Goal: Task Accomplishment & Management: Manage account settings

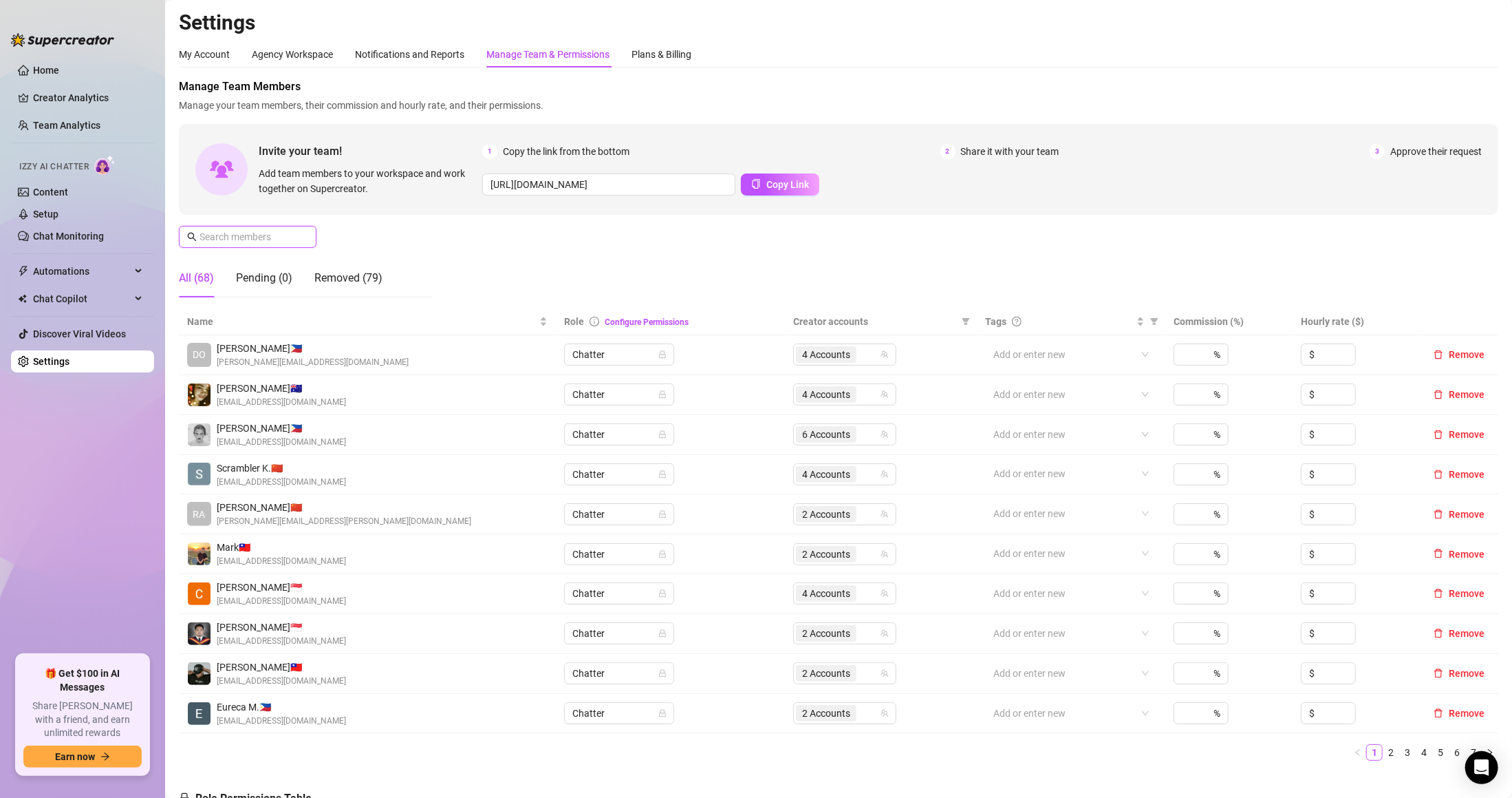
click at [278, 238] on input "text" at bounding box center [248, 236] width 98 height 15
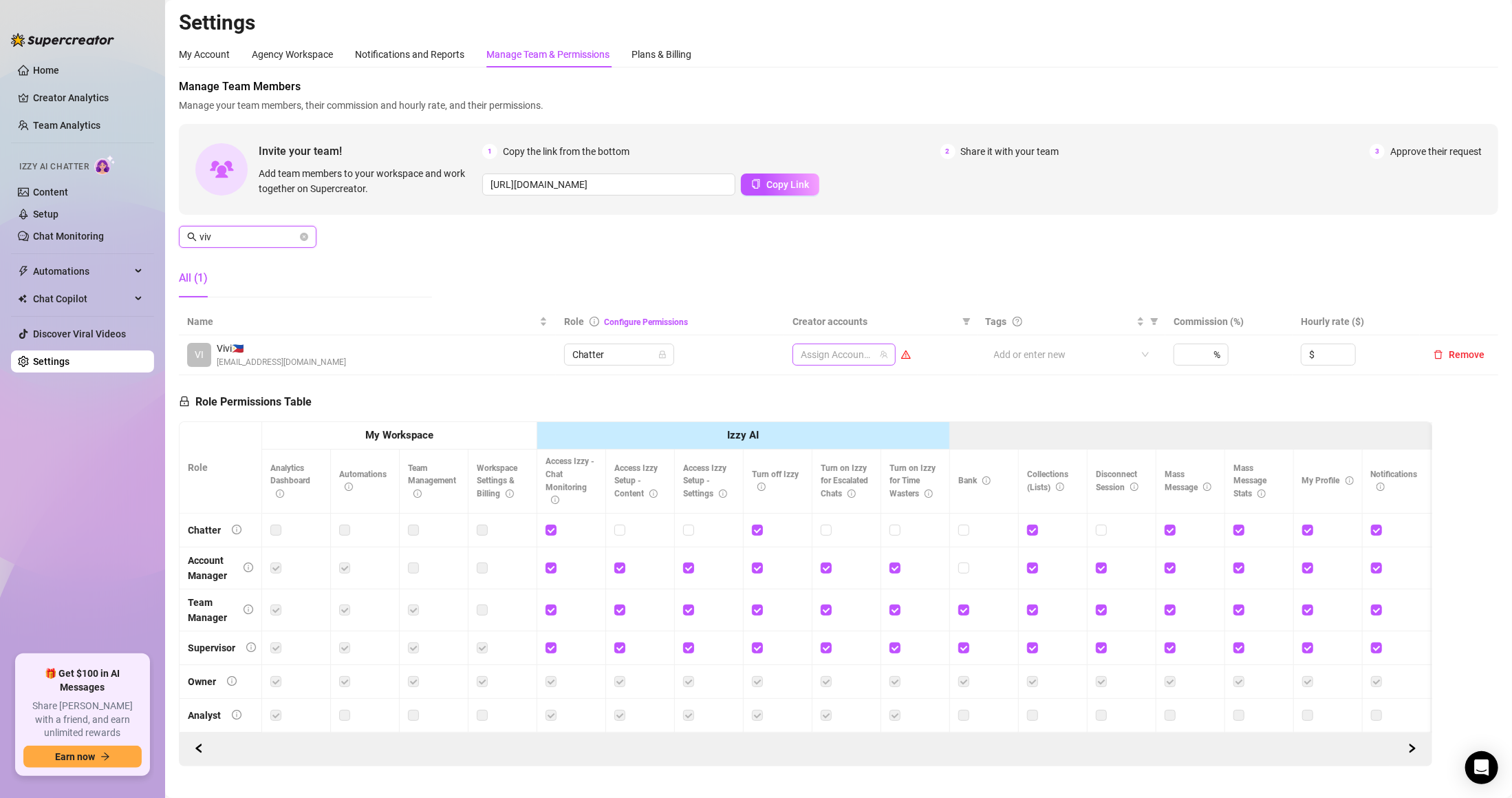
click at [818, 348] on div at bounding box center [837, 354] width 83 height 20
type input "viv"
type input "jaz"
click at [845, 380] on div "Jaz (VIP)" at bounding box center [858, 383] width 60 height 16
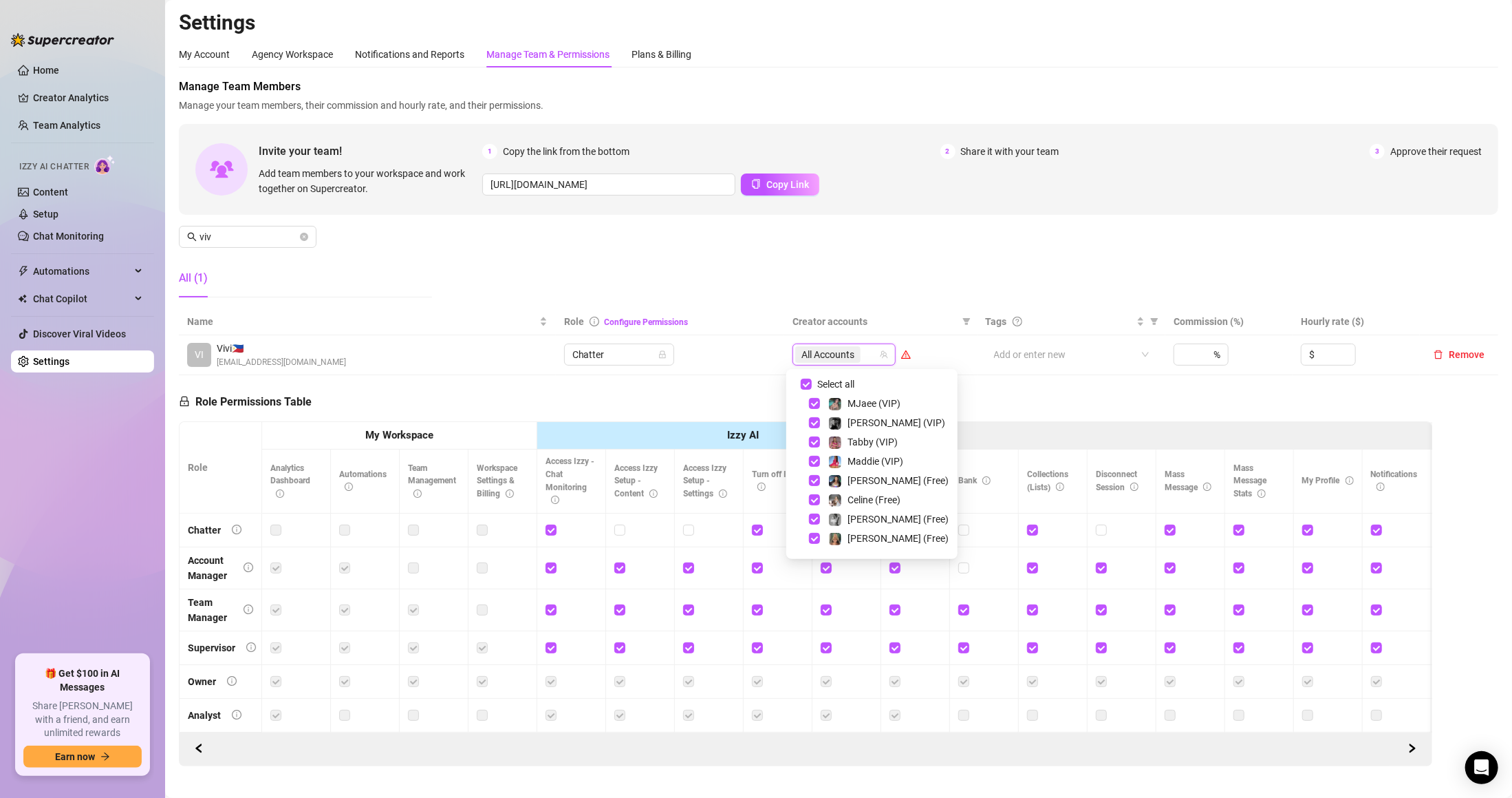
click at [869, 348] on div "All Accounts" at bounding box center [837, 354] width 83 height 20
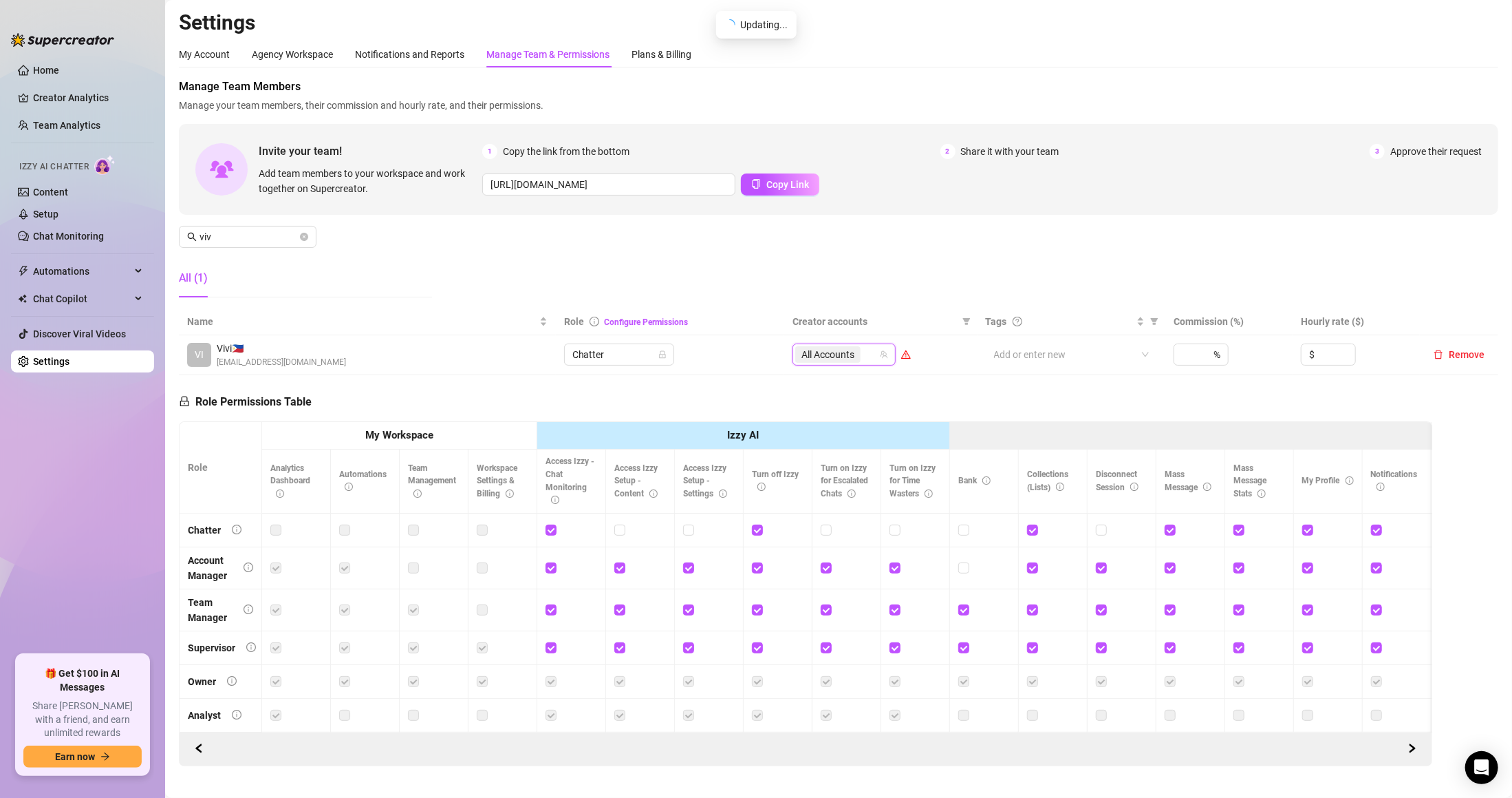
click at [863, 348] on input "search" at bounding box center [865, 354] width 3 height 16
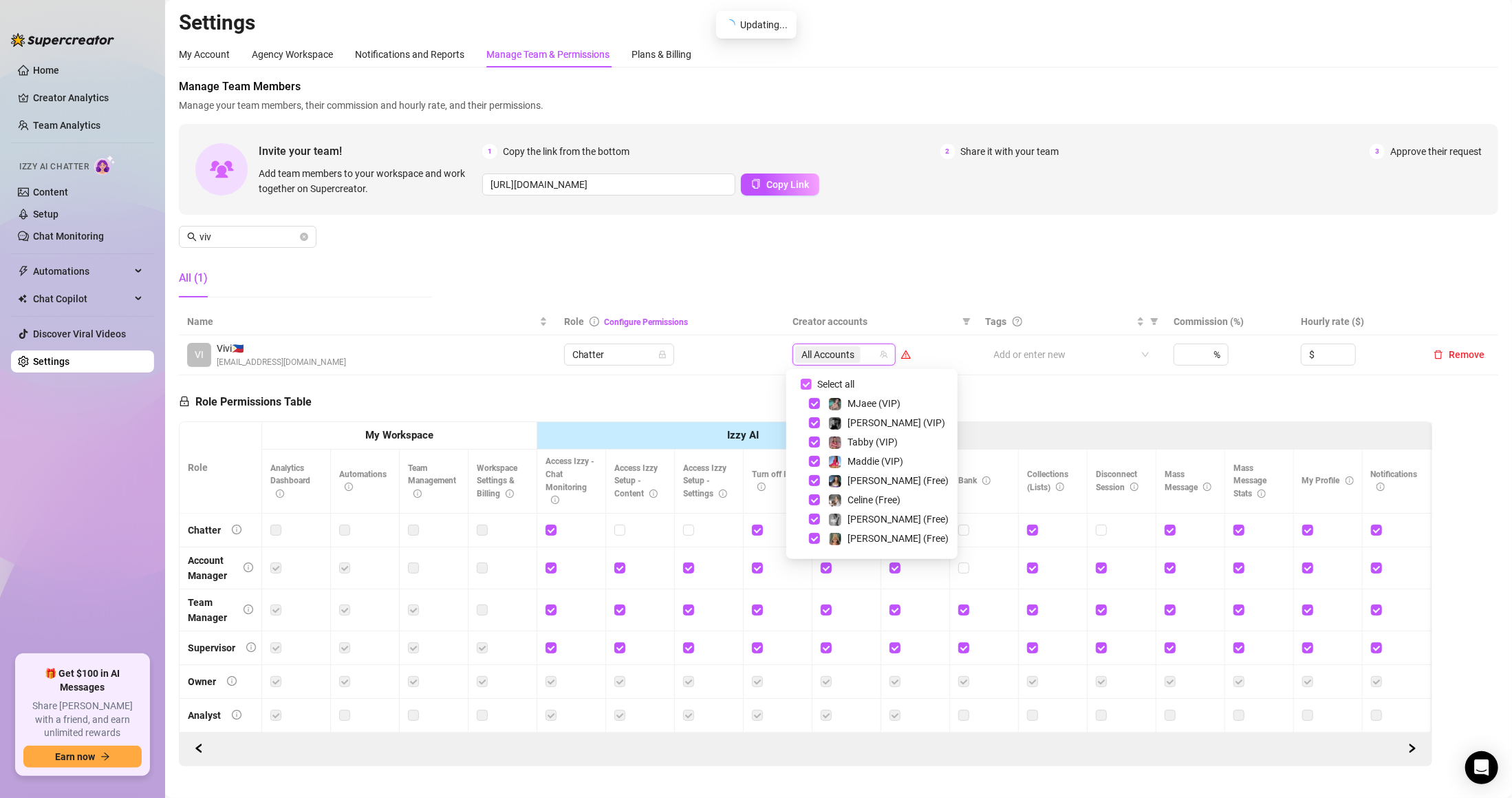
click at [846, 382] on span "Select all" at bounding box center [835, 383] width 48 height 15
click at [812, 382] on input "Select all" at bounding box center [806, 384] width 11 height 11
click at [846, 382] on span "Select all" at bounding box center [835, 383] width 48 height 15
click at [812, 382] on input "Select all" at bounding box center [806, 384] width 11 height 11
click at [844, 375] on div "Select all" at bounding box center [845, 383] width 60 height 16
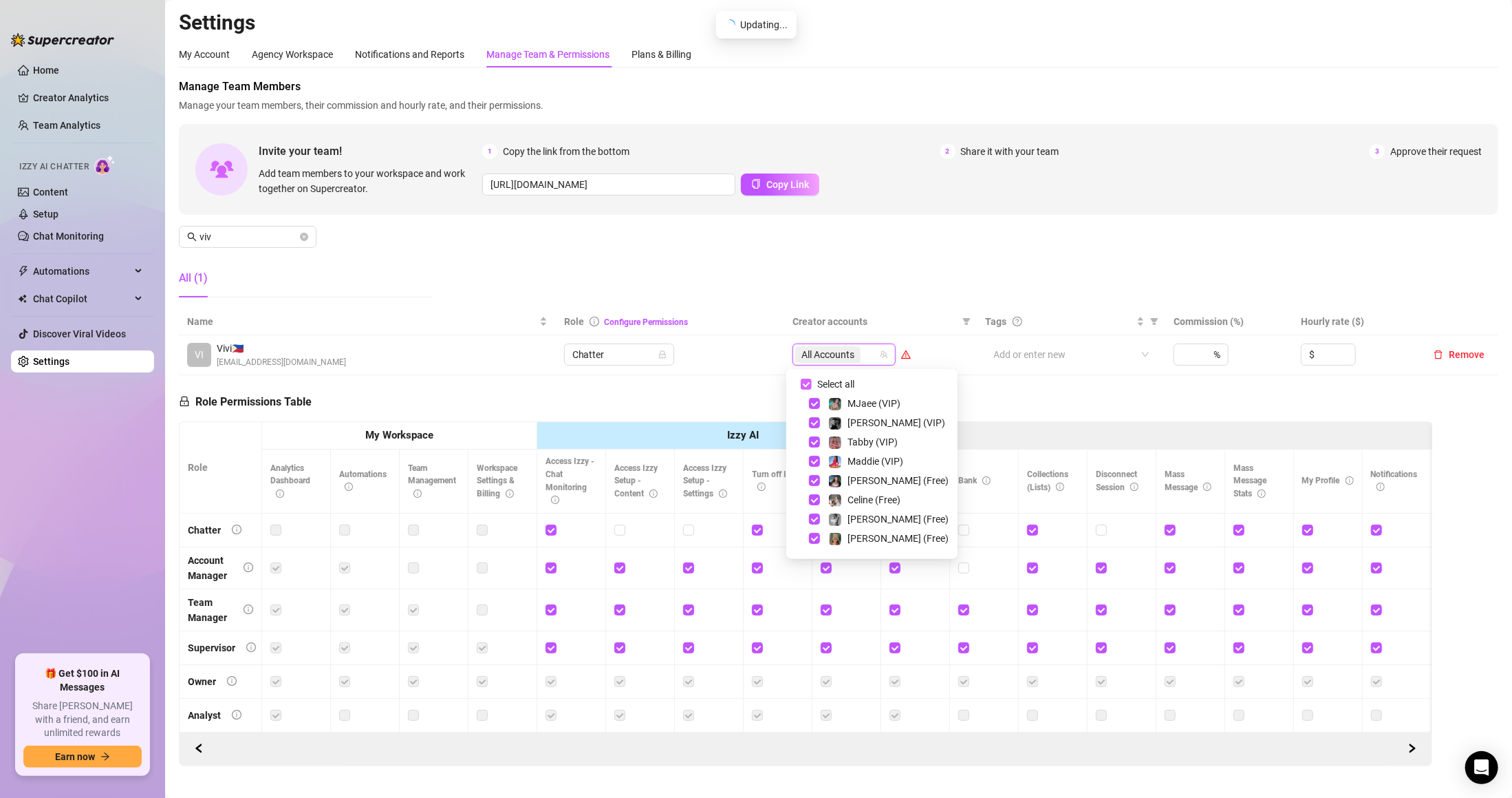
click at [845, 385] on span "Select all" at bounding box center [835, 383] width 48 height 15
click at [812, 385] on input "Select all" at bounding box center [806, 384] width 11 height 11
checkbox input "false"
click at [830, 358] on div at bounding box center [837, 354] width 83 height 20
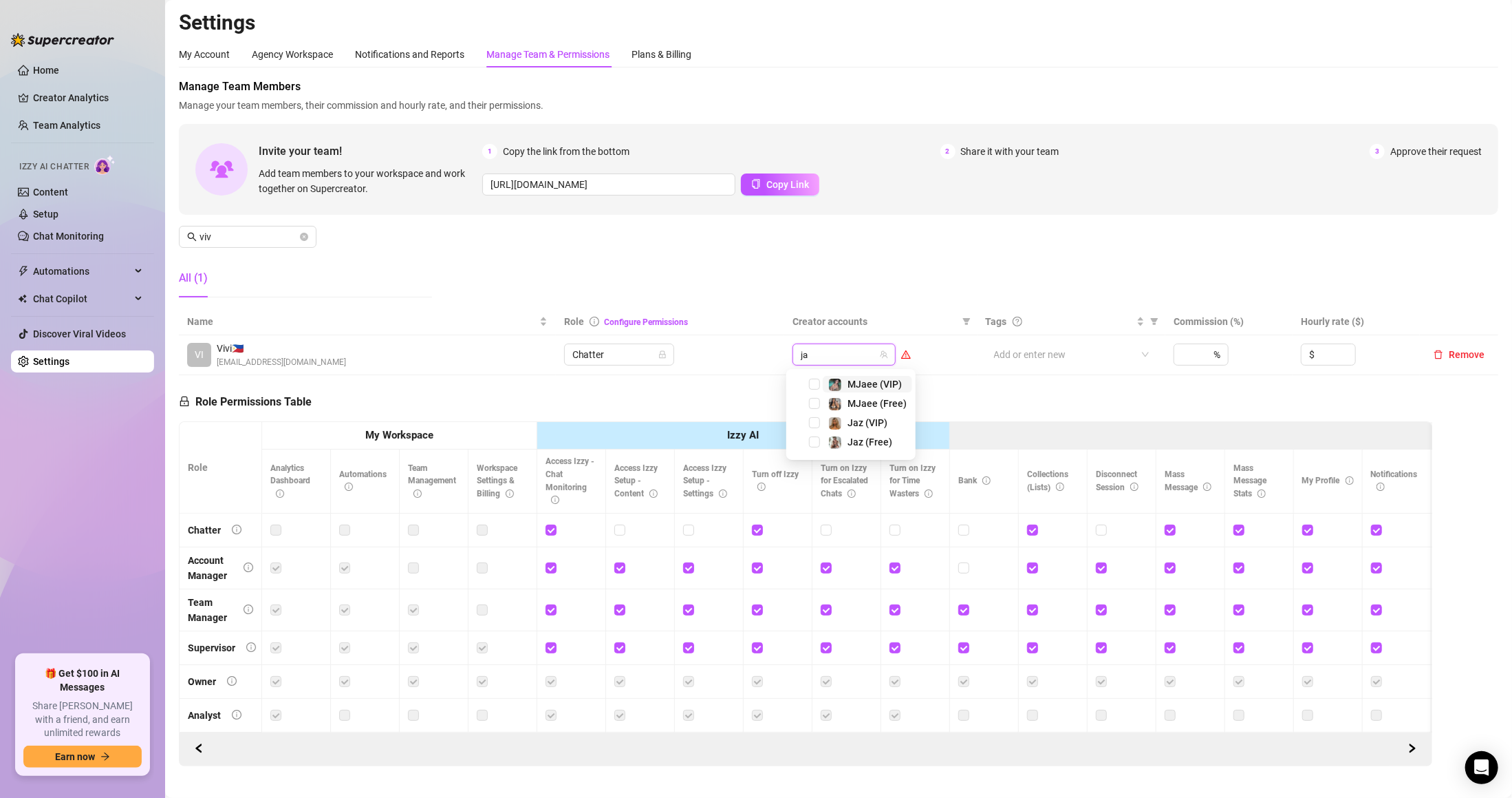
type input "jaz"
click at [874, 380] on span "Jaz (VIP)" at bounding box center [867, 384] width 40 height 11
type input "jaz"
click at [823, 401] on span "Jaz (Free)" at bounding box center [860, 403] width 75 height 16
click at [872, 263] on div "Manage Team Members Manage your team members, their commission and hourly rate,…" at bounding box center [838, 193] width 1319 height 230
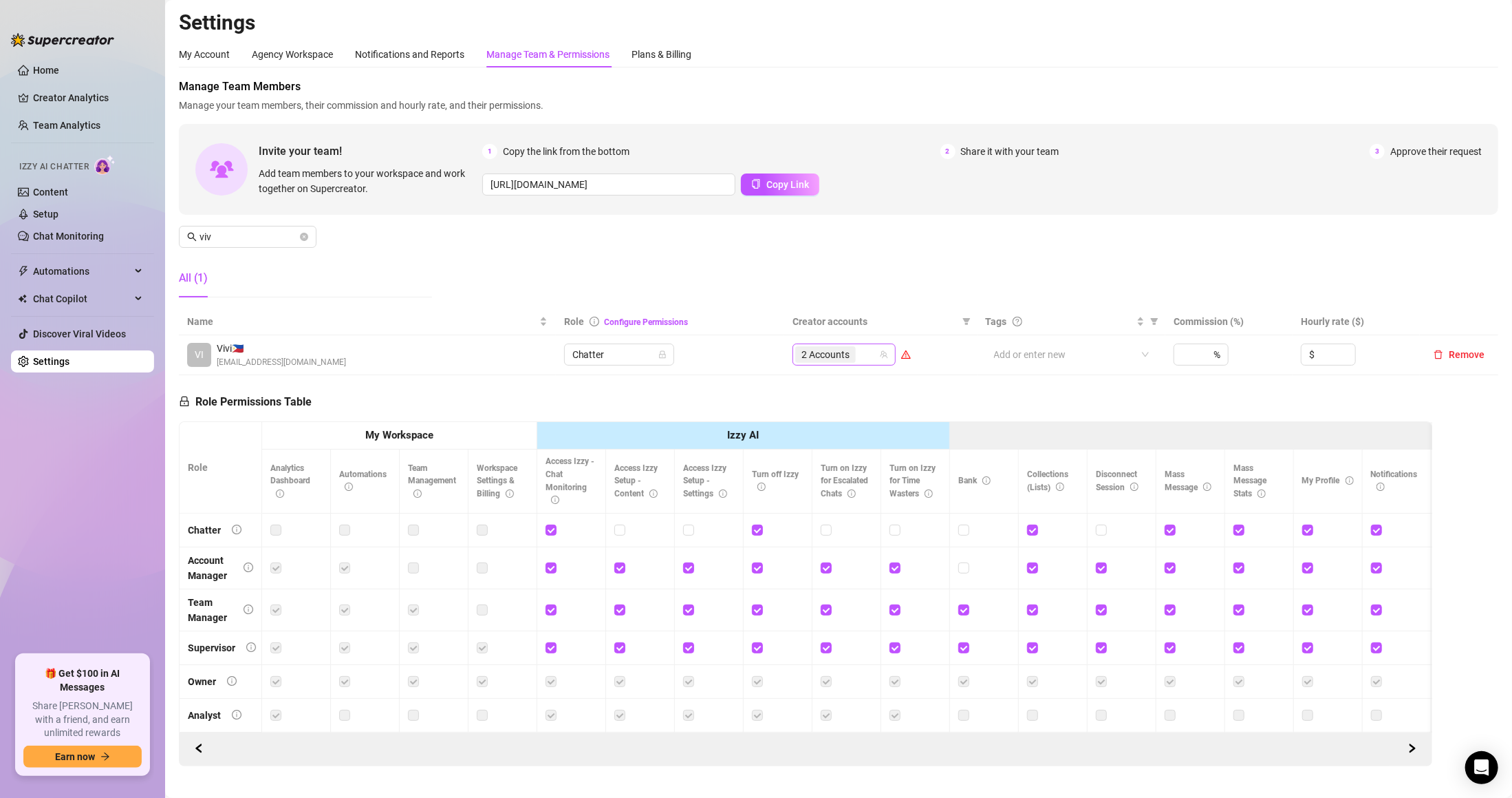
click at [881, 357] on icon "team" at bounding box center [884, 355] width 8 height 8
click at [824, 341] on td "2 Accounts" at bounding box center [881, 355] width 193 height 40
click at [835, 351] on span "2 Accounts" at bounding box center [825, 354] width 48 height 15
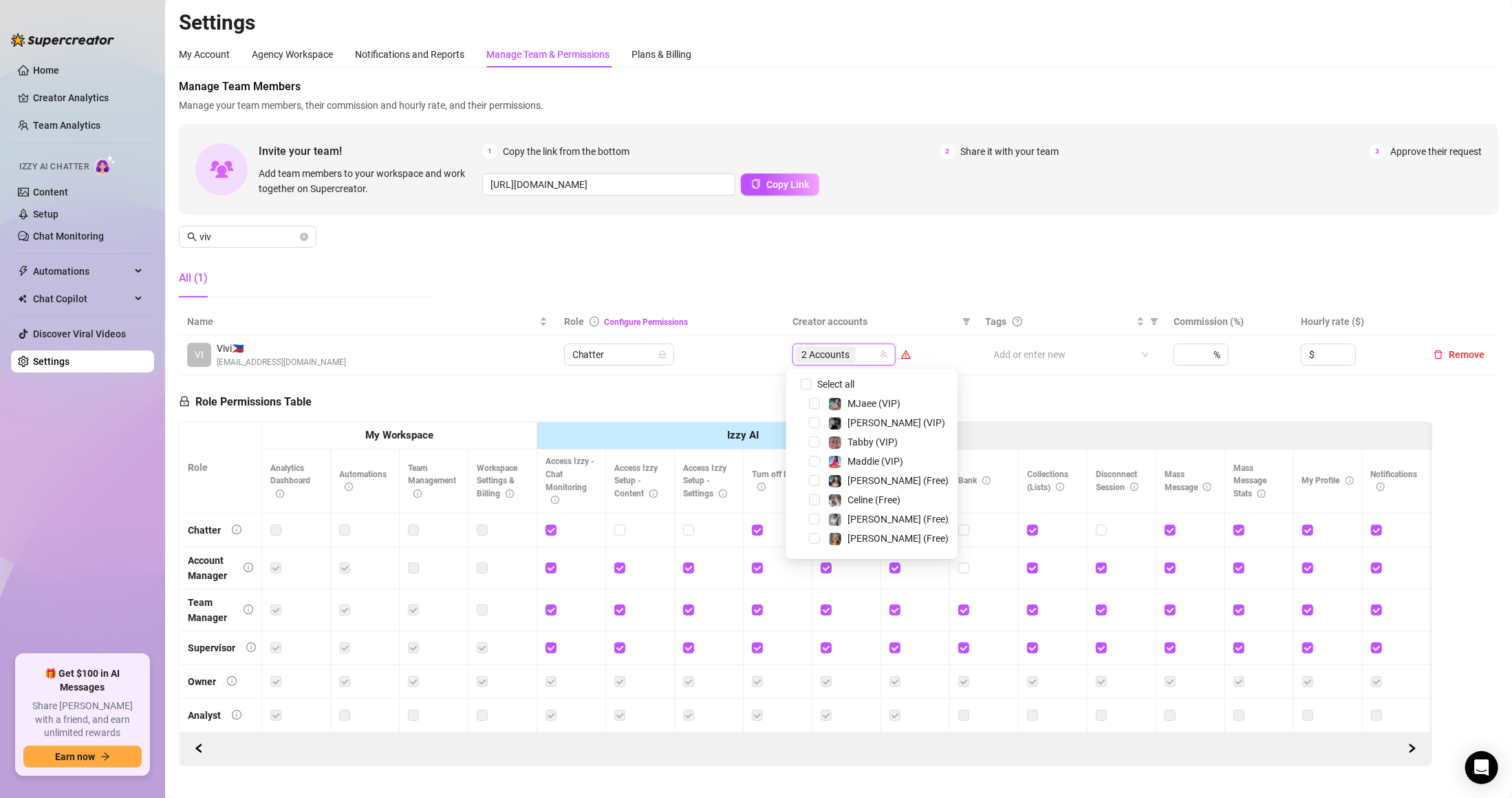
click at [874, 303] on div "Manage Team Members Manage your team members, their commission and hourly rate,…" at bounding box center [838, 193] width 1319 height 230
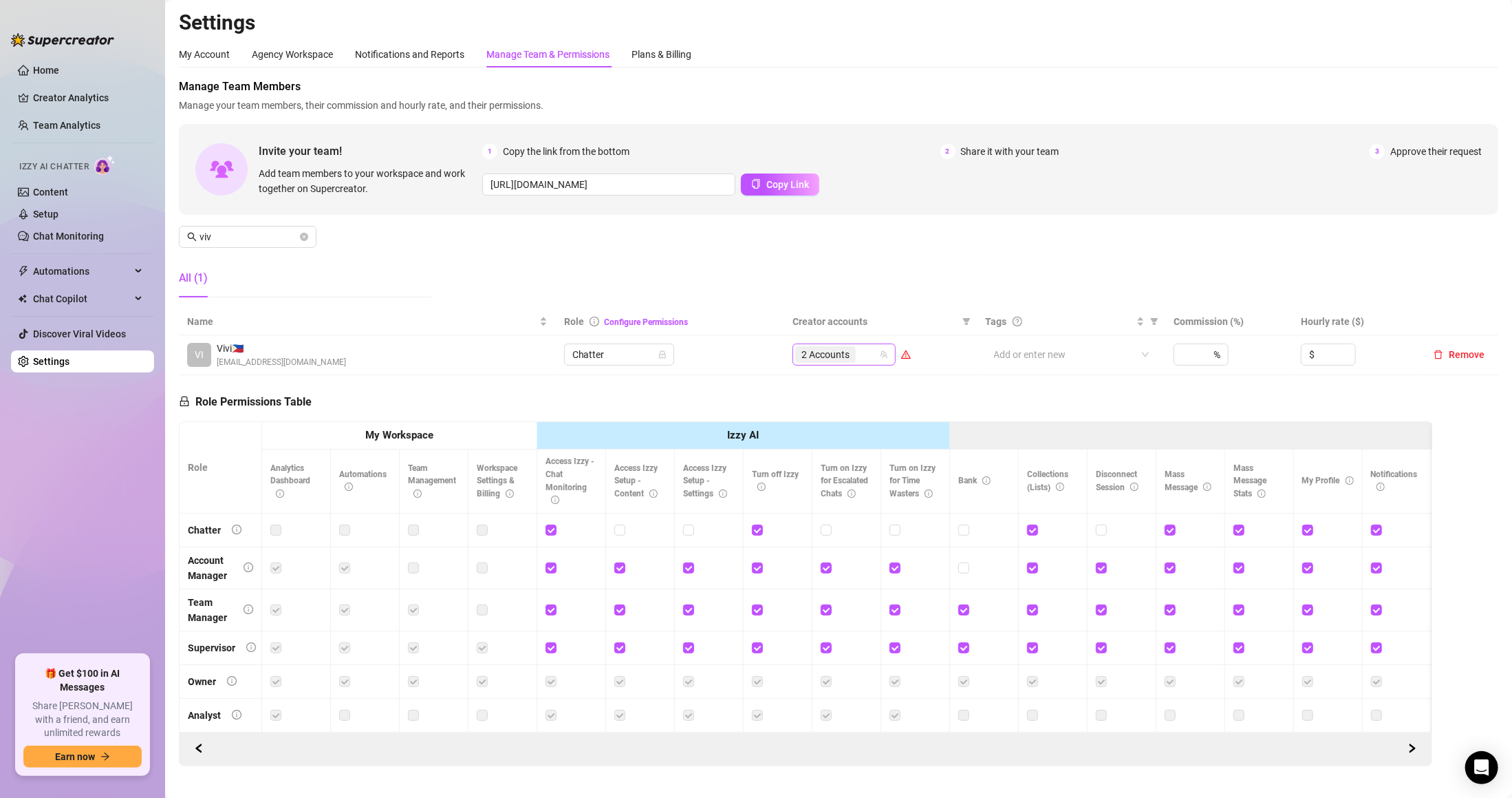
click at [860, 354] on div "2 Accounts" at bounding box center [837, 354] width 83 height 20
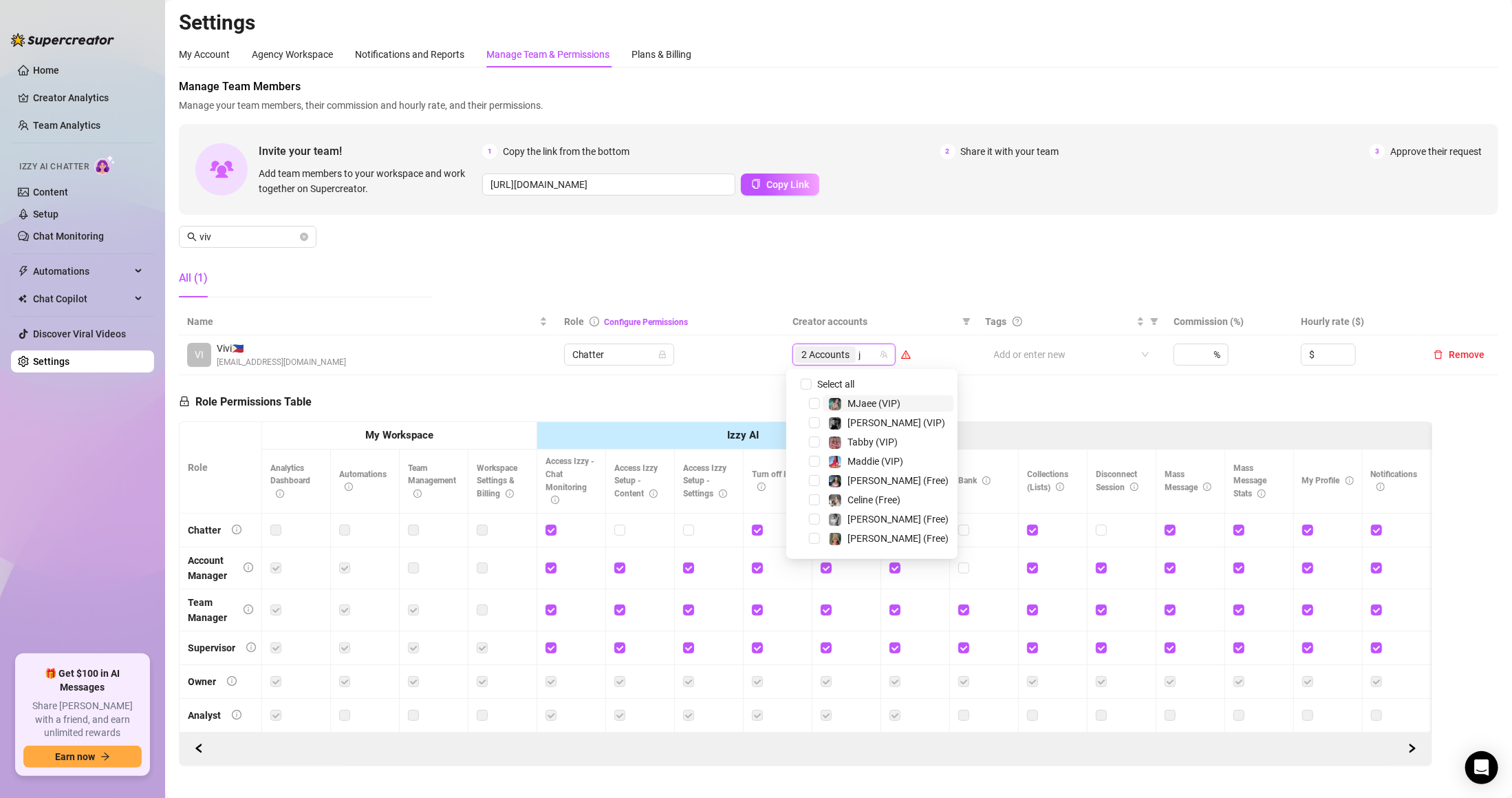
type input "ja"
click at [872, 268] on div "Manage Team Members Manage your team members, their commission and hourly rate,…" at bounding box center [838, 193] width 1319 height 230
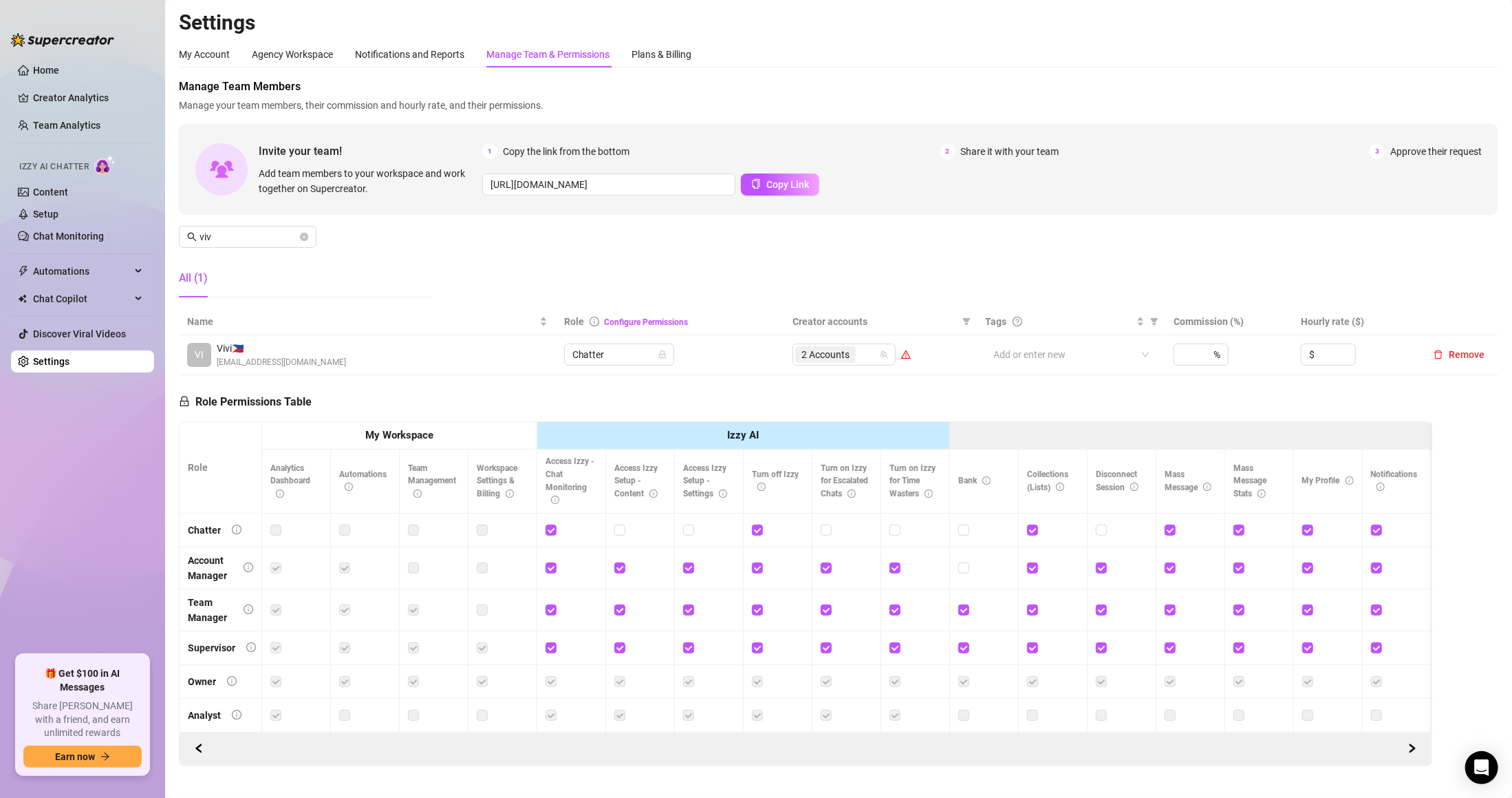
click at [892, 289] on div "Manage Team Members Manage your team members, their commission and hourly rate,…" at bounding box center [838, 193] width 1319 height 230
click at [873, 347] on div "2 Accounts" at bounding box center [845, 354] width 103 height 22
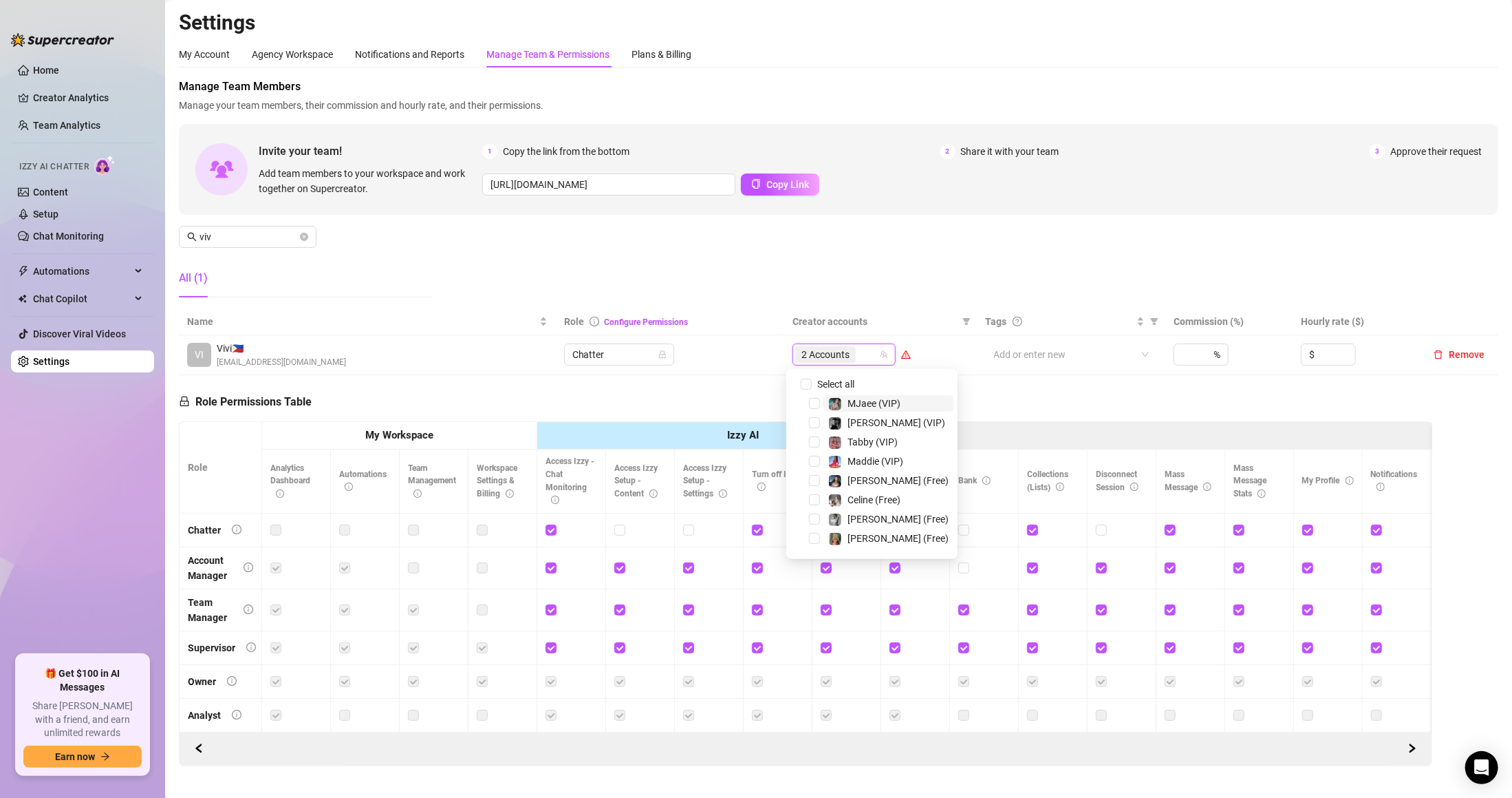
click at [801, 277] on div "Manage Team Members Manage your team members, their commission and hourly rate,…" at bounding box center [838, 193] width 1319 height 230
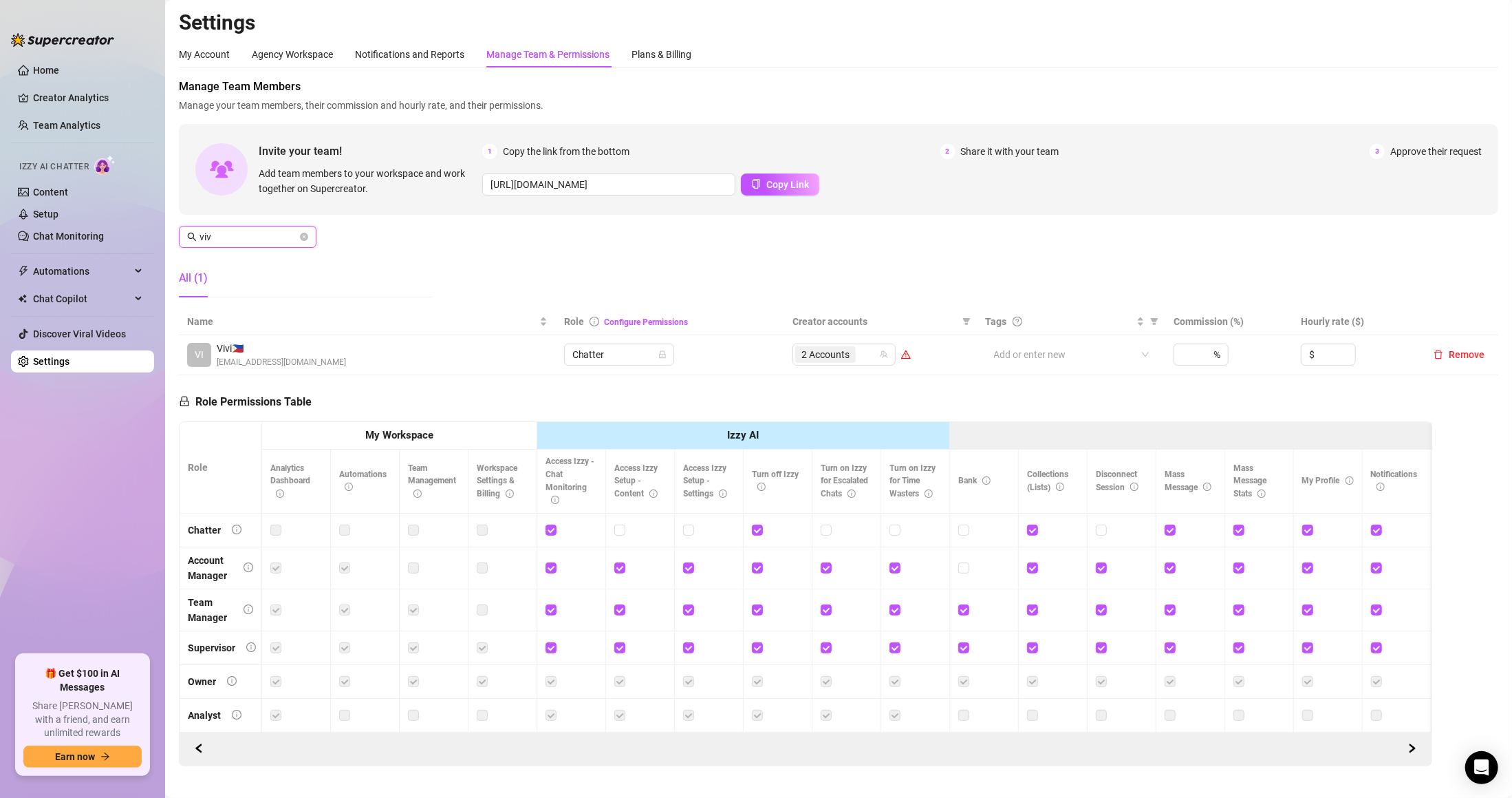
click at [295, 237] on input "viv" at bounding box center [248, 236] width 98 height 15
click at [881, 353] on icon "team" at bounding box center [884, 354] width 9 height 9
drag, startPoint x: 880, startPoint y: 275, endPoint x: 882, endPoint y: 357, distance: 82.0
click at [880, 274] on div "Manage Team Members Manage your team members, their commission and hourly rate,…" at bounding box center [838, 193] width 1319 height 230
click at [881, 357] on icon "team" at bounding box center [884, 354] width 9 height 9
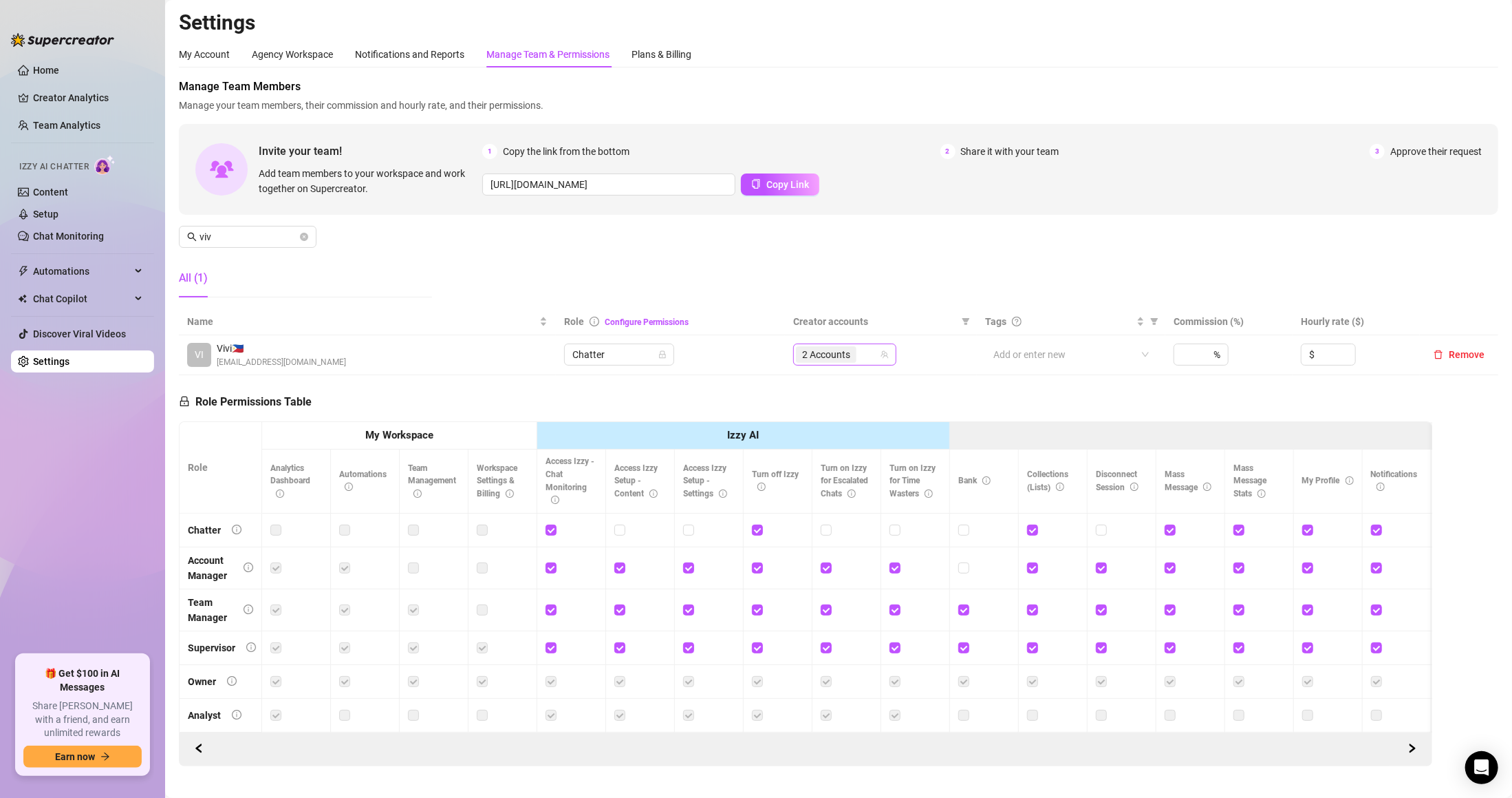
click at [859, 351] on input "search" at bounding box center [861, 354] width 3 height 16
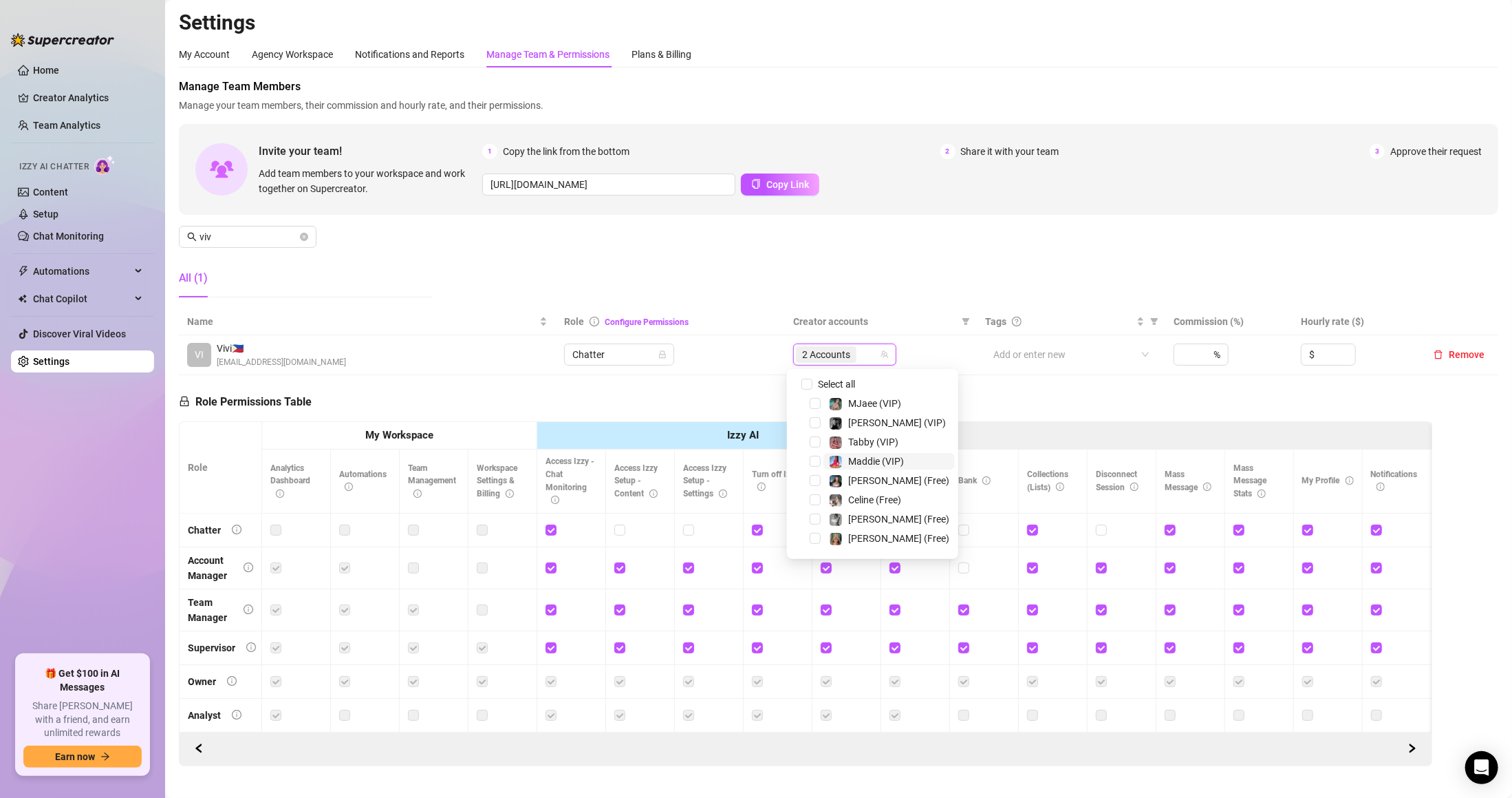
scroll to position [267, 0]
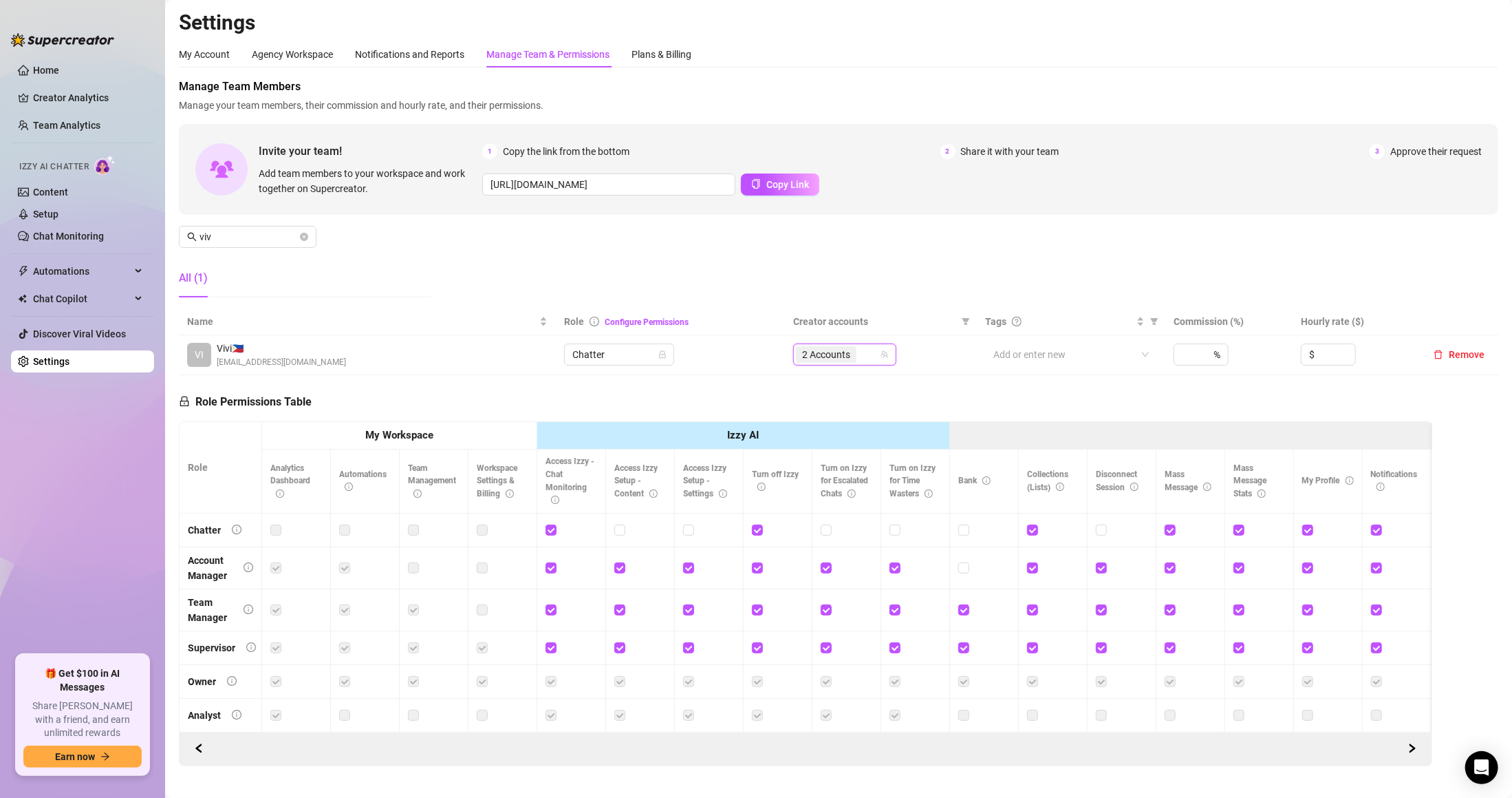
click at [913, 245] on div "Manage Team Members Manage your team members, their commission and hourly rate,…" at bounding box center [838, 193] width 1319 height 230
click at [237, 234] on input "viv" at bounding box center [248, 236] width 98 height 15
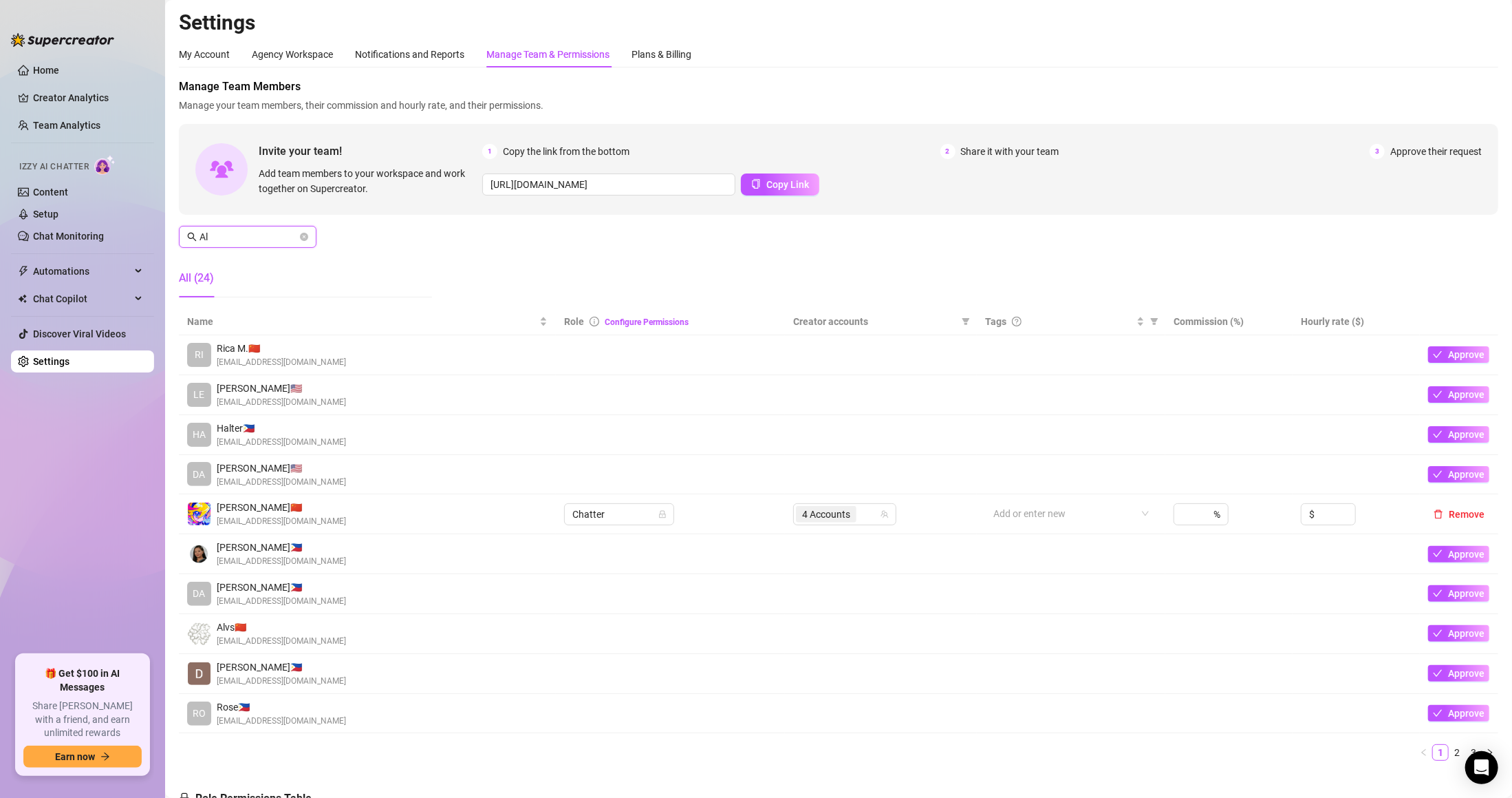
click at [267, 234] on input "Al" at bounding box center [248, 236] width 98 height 15
type input "Al"
click at [1449, 754] on link "2" at bounding box center [1456, 752] width 15 height 15
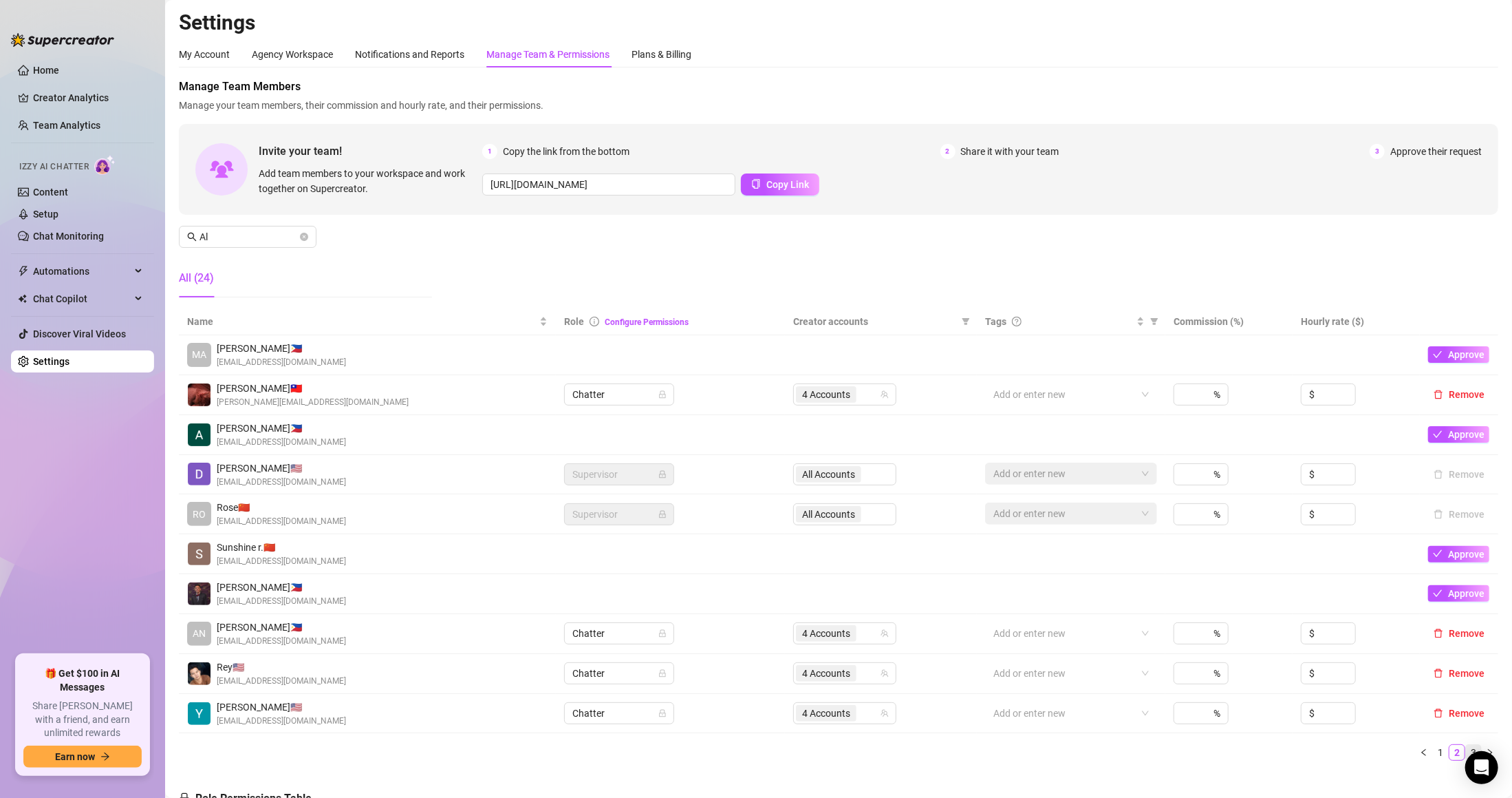
click at [1466, 748] on link "3" at bounding box center [1473, 752] width 15 height 15
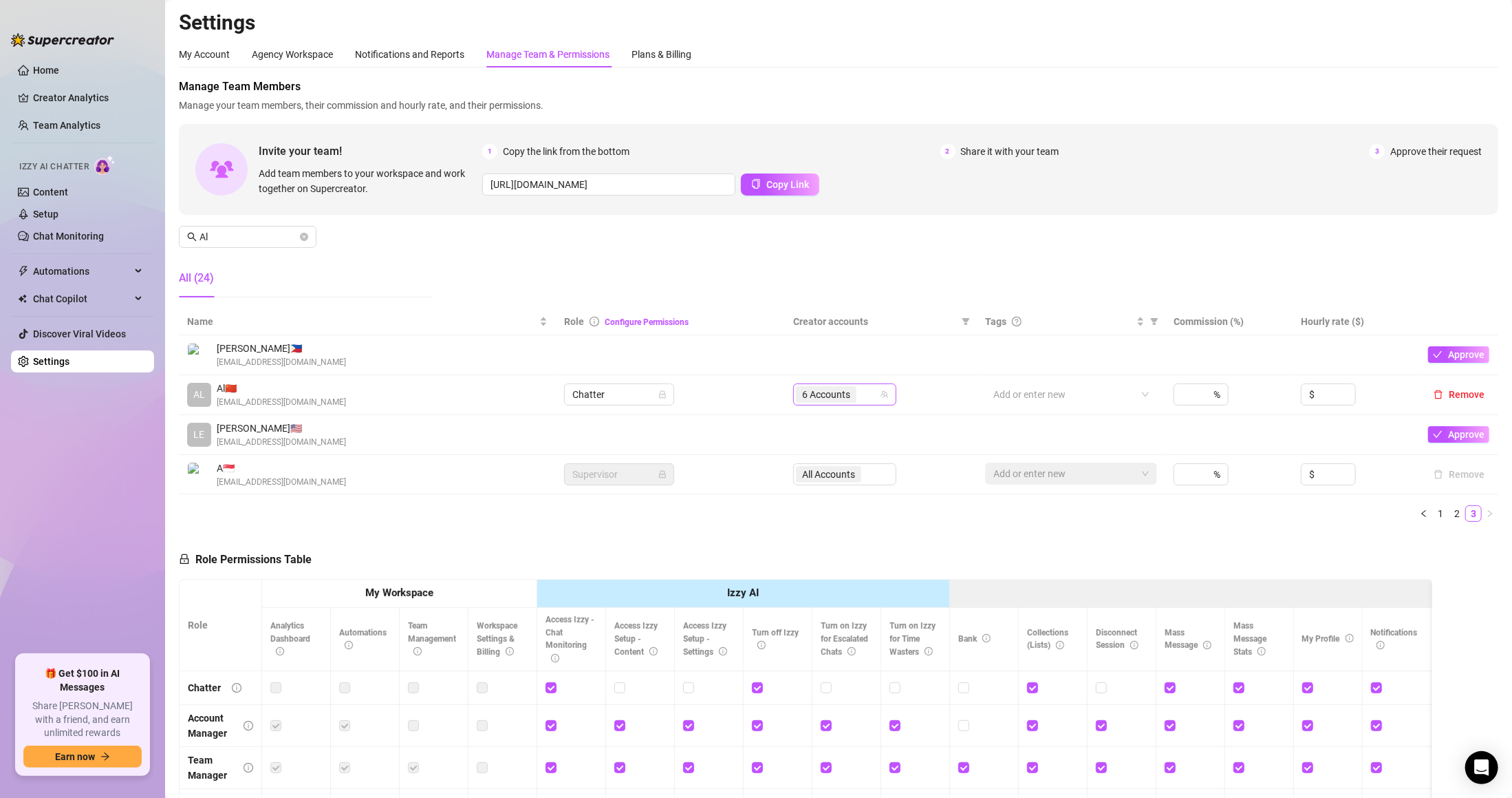
click at [842, 393] on span "6 Accounts" at bounding box center [826, 394] width 48 height 15
click at [823, 388] on span "6 Accounts" at bounding box center [826, 394] width 48 height 15
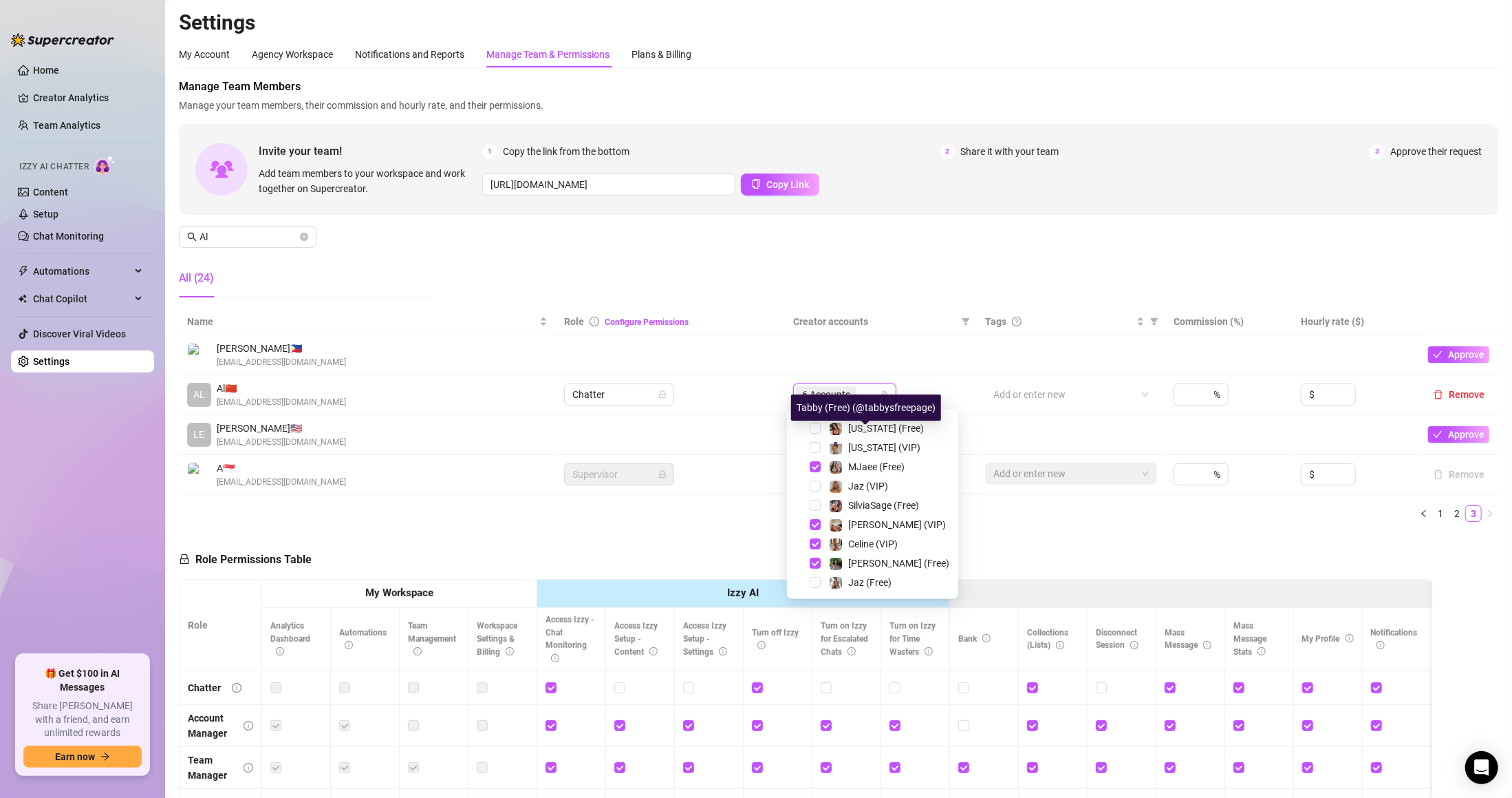
scroll to position [267, 0]
click at [833, 401] on span "6 Accounts" at bounding box center [826, 394] width 48 height 15
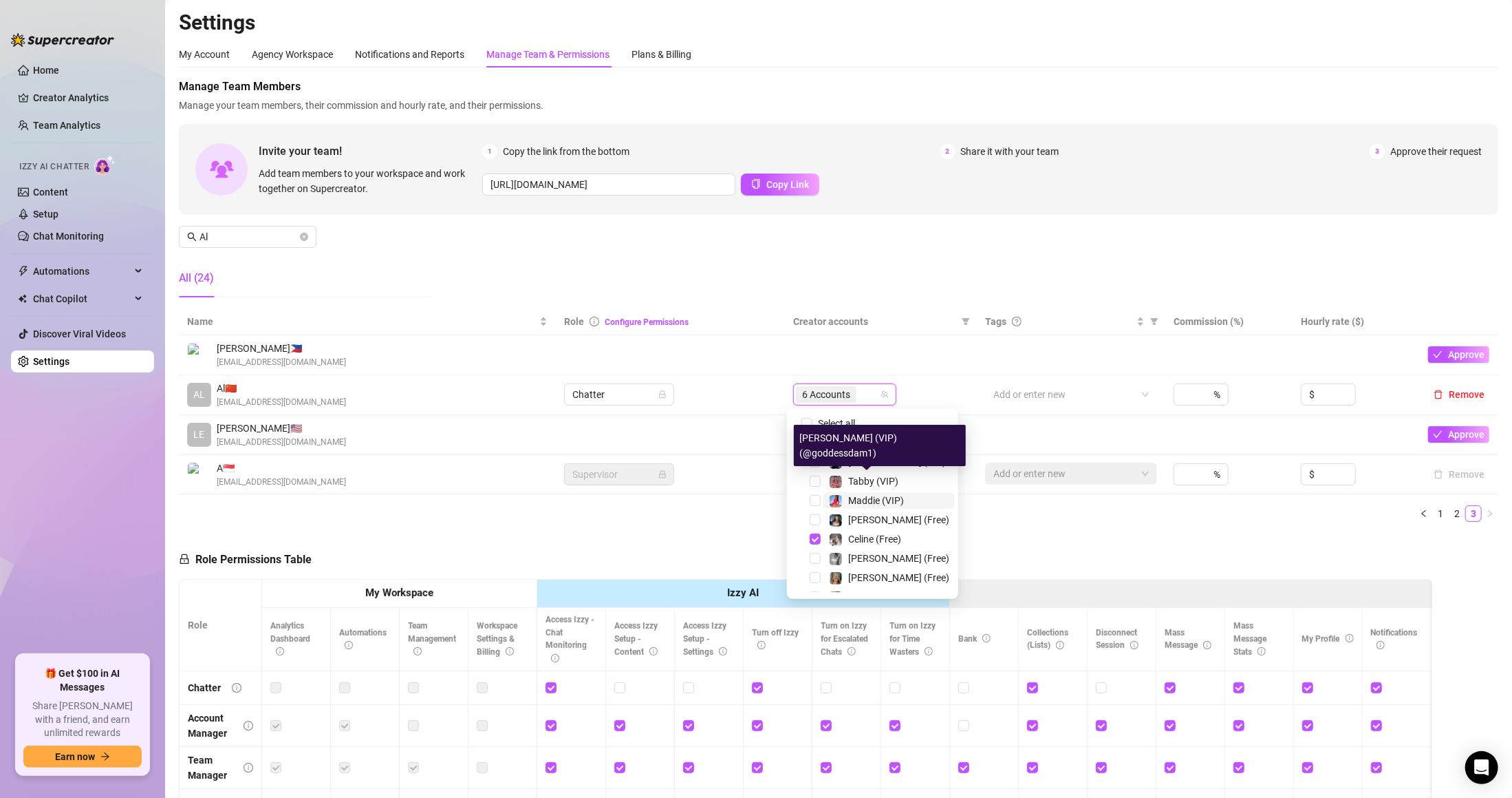
scroll to position [0, 0]
click at [834, 446] on img at bounding box center [836, 444] width 13 height 13
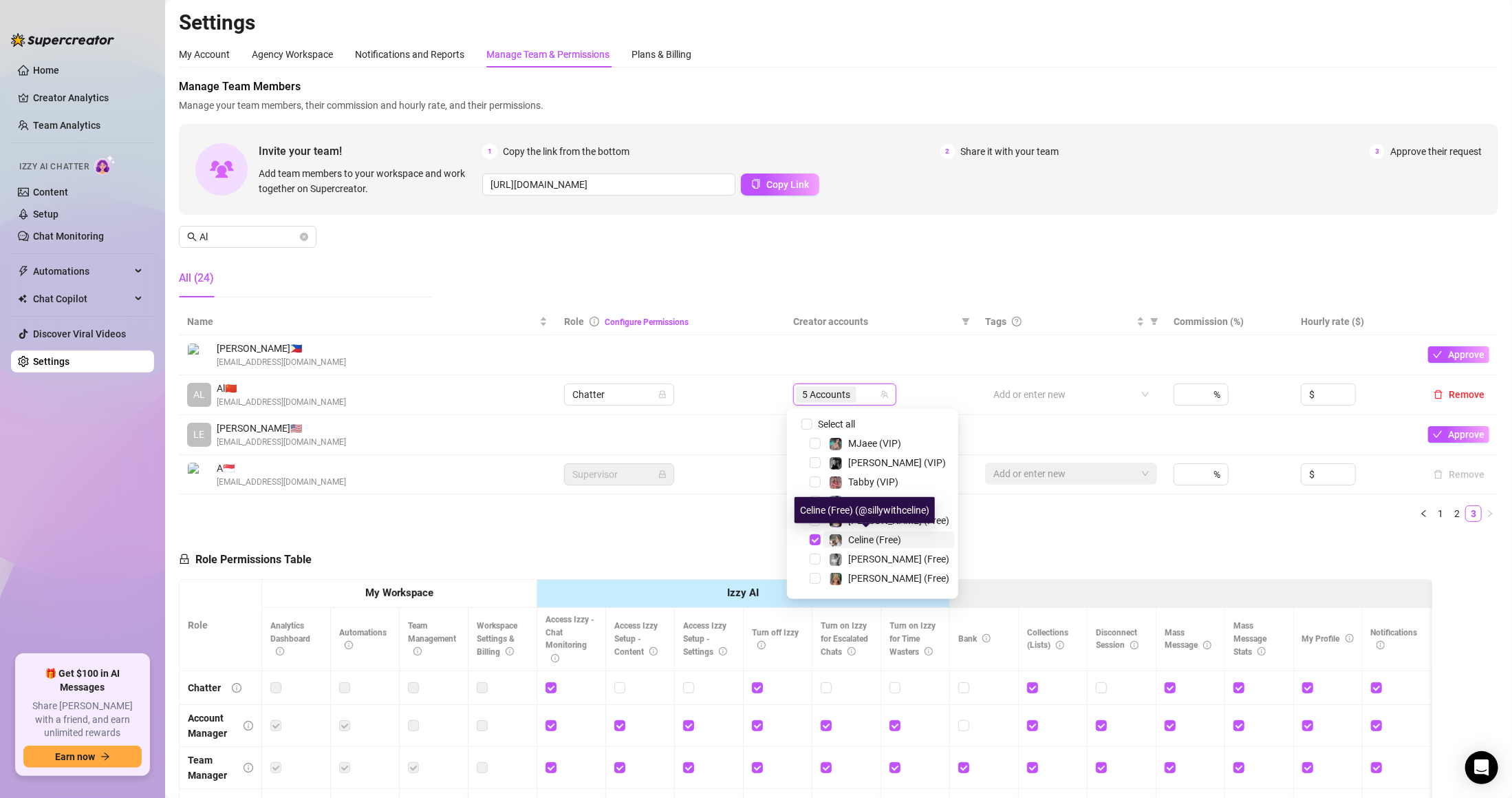
click at [848, 542] on span "Celine (Free)" at bounding box center [875, 539] width 53 height 11
click at [848, 538] on span "Celine (Free)" at bounding box center [875, 539] width 53 height 11
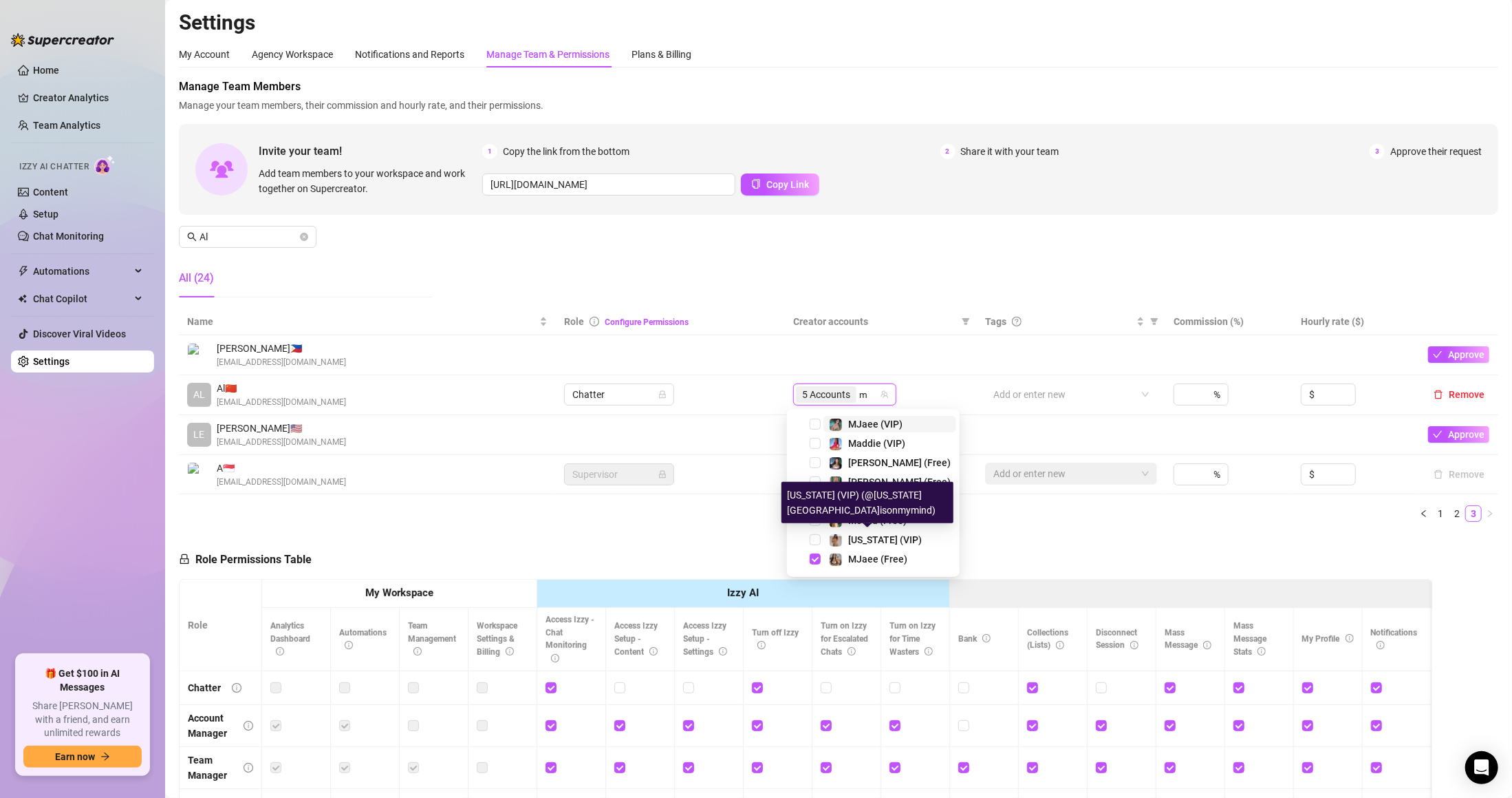
type input "mj"
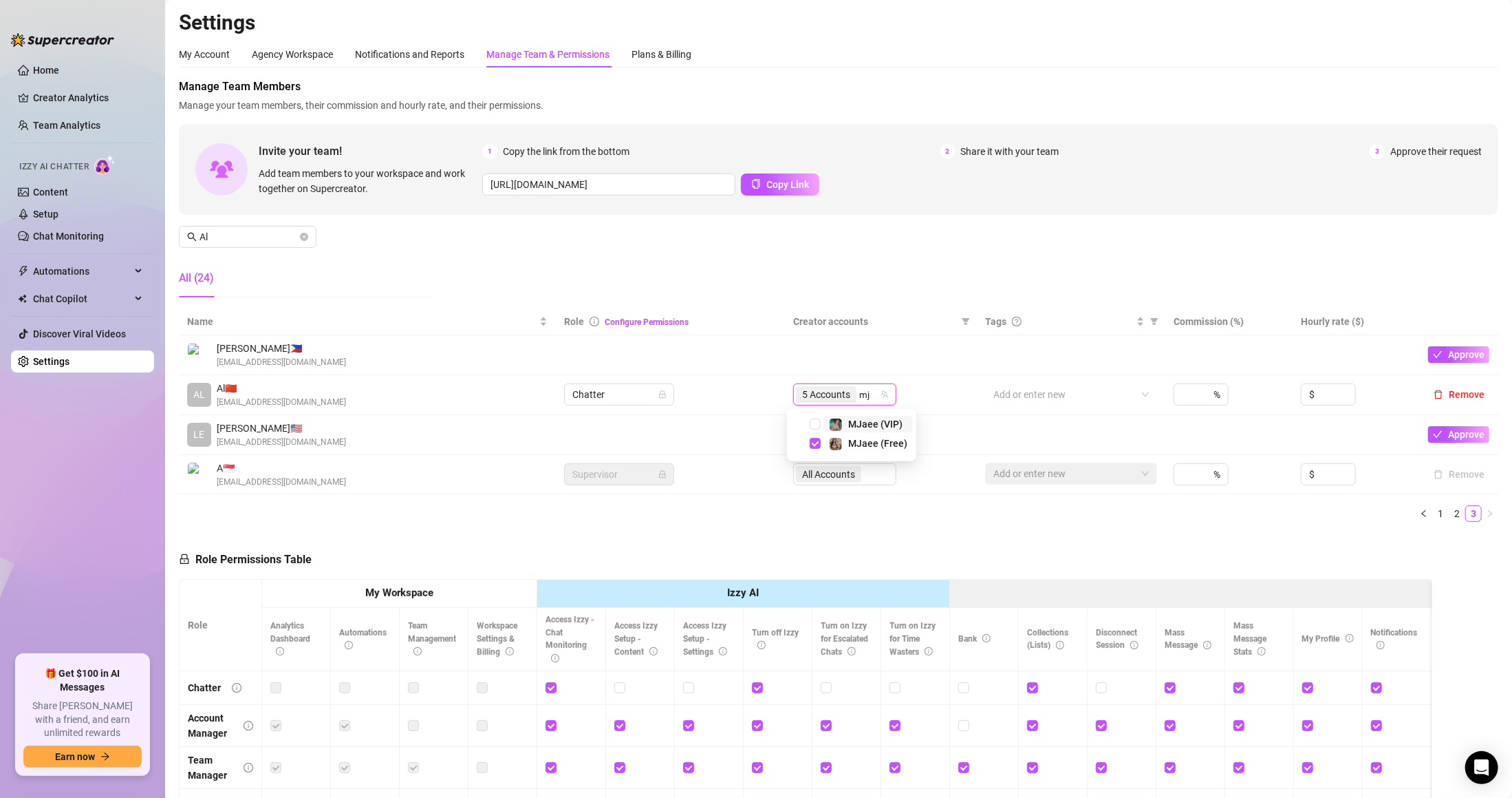
click at [833, 439] on img at bounding box center [836, 444] width 13 height 13
type input "c"
type input "[PERSON_NAME]"
click at [833, 437] on span at bounding box center [836, 444] width 14 height 14
type input "ke"
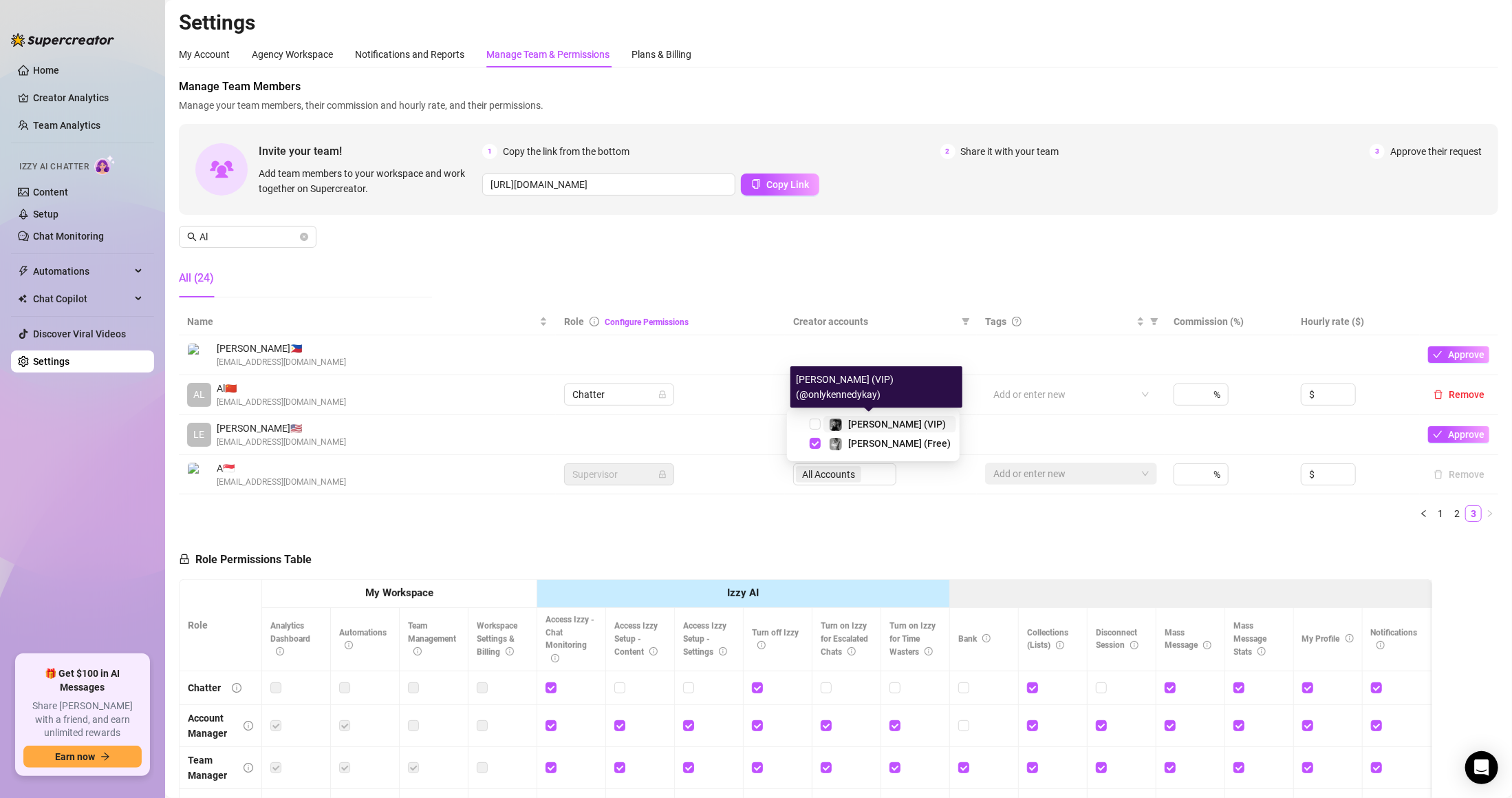
click at [844, 426] on div "[PERSON_NAME] (VIP)" at bounding box center [887, 423] width 117 height 16
click at [902, 279] on div "Manage Team Members Manage your team members, their commission and hourly rate,…" at bounding box center [838, 193] width 1319 height 230
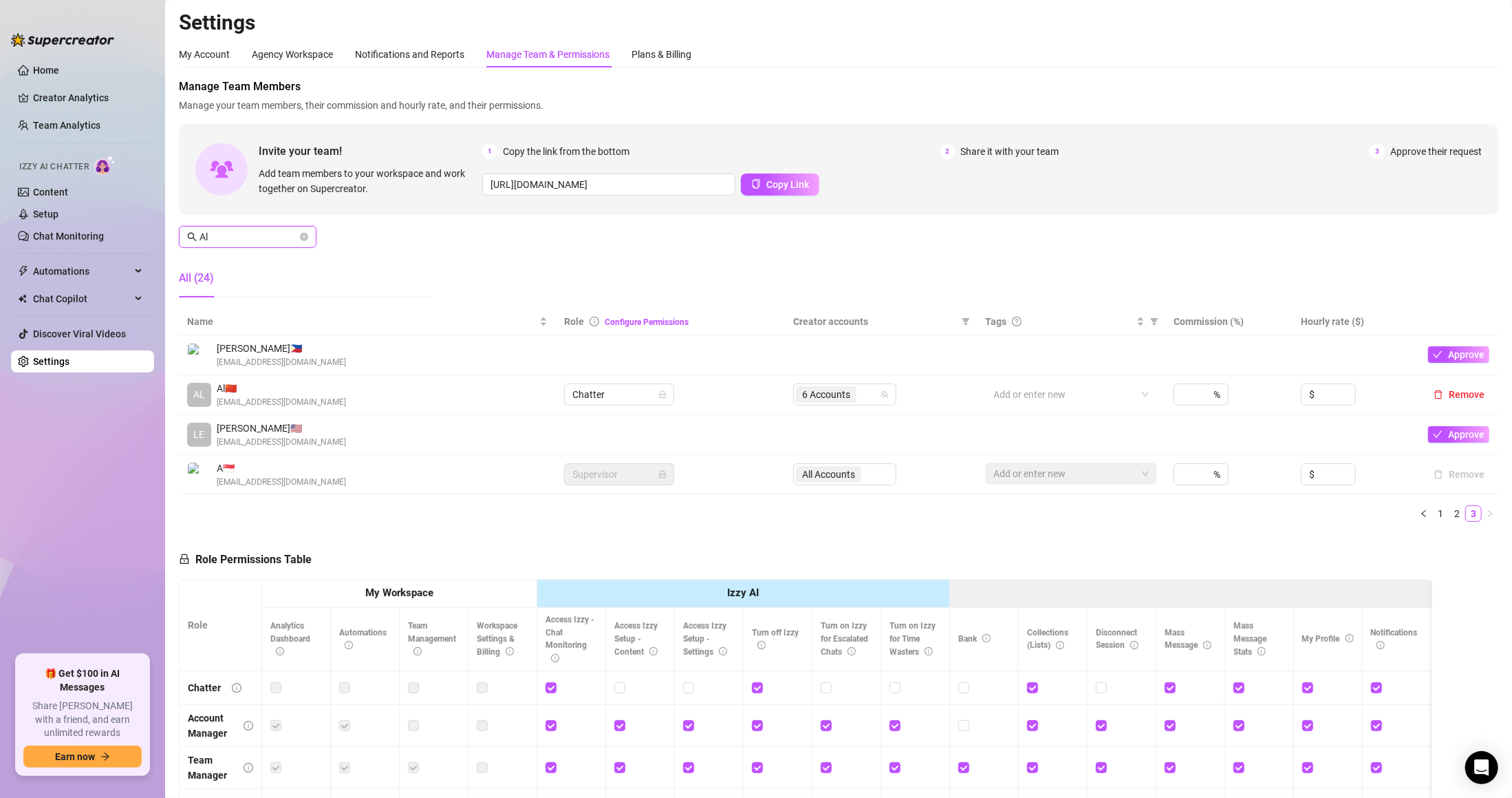
click at [251, 235] on input "Al" at bounding box center [248, 236] width 98 height 15
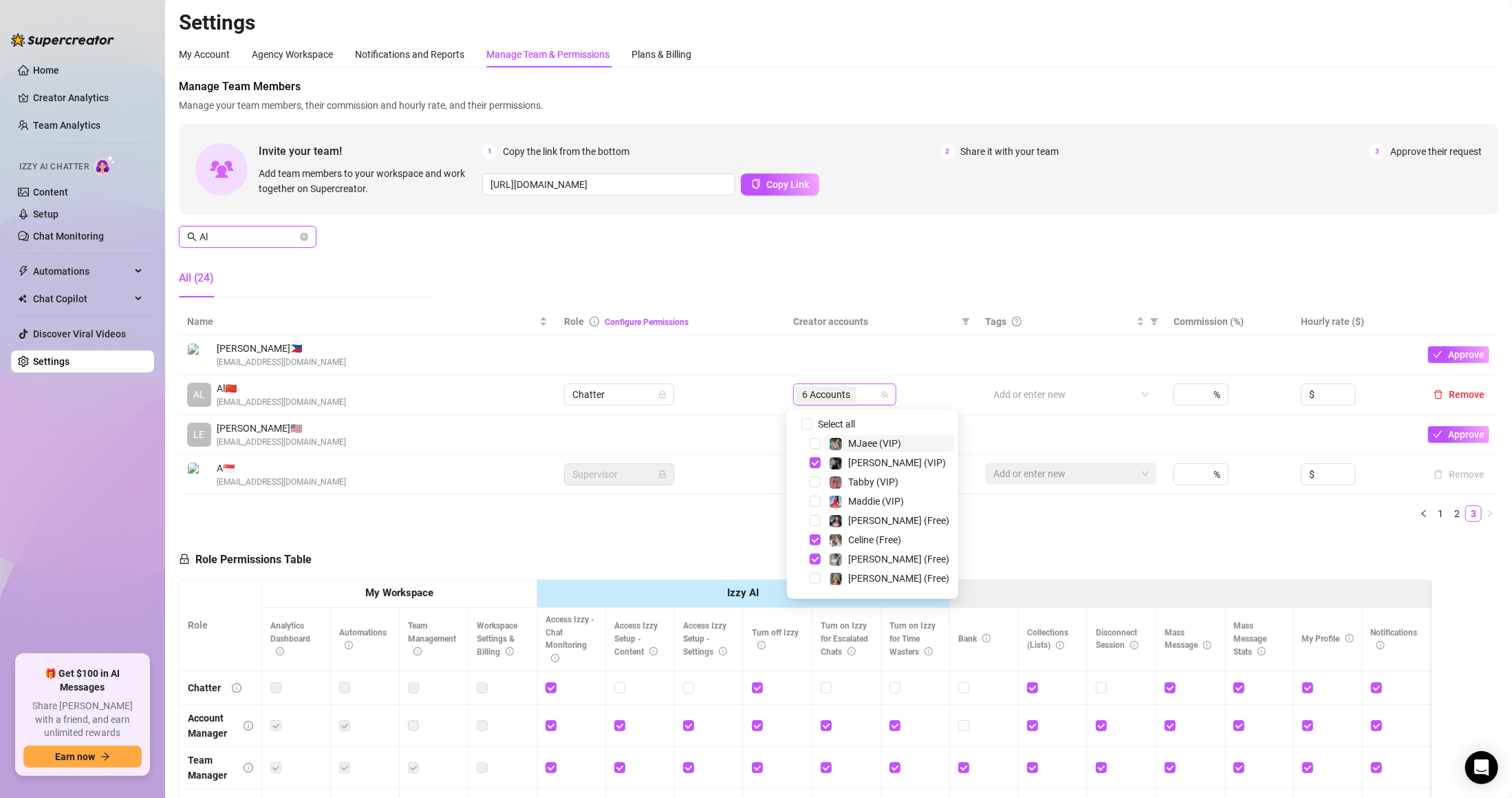
click at [817, 393] on span "6 Accounts" at bounding box center [826, 394] width 48 height 15
click at [280, 229] on input "Al" at bounding box center [248, 236] width 98 height 15
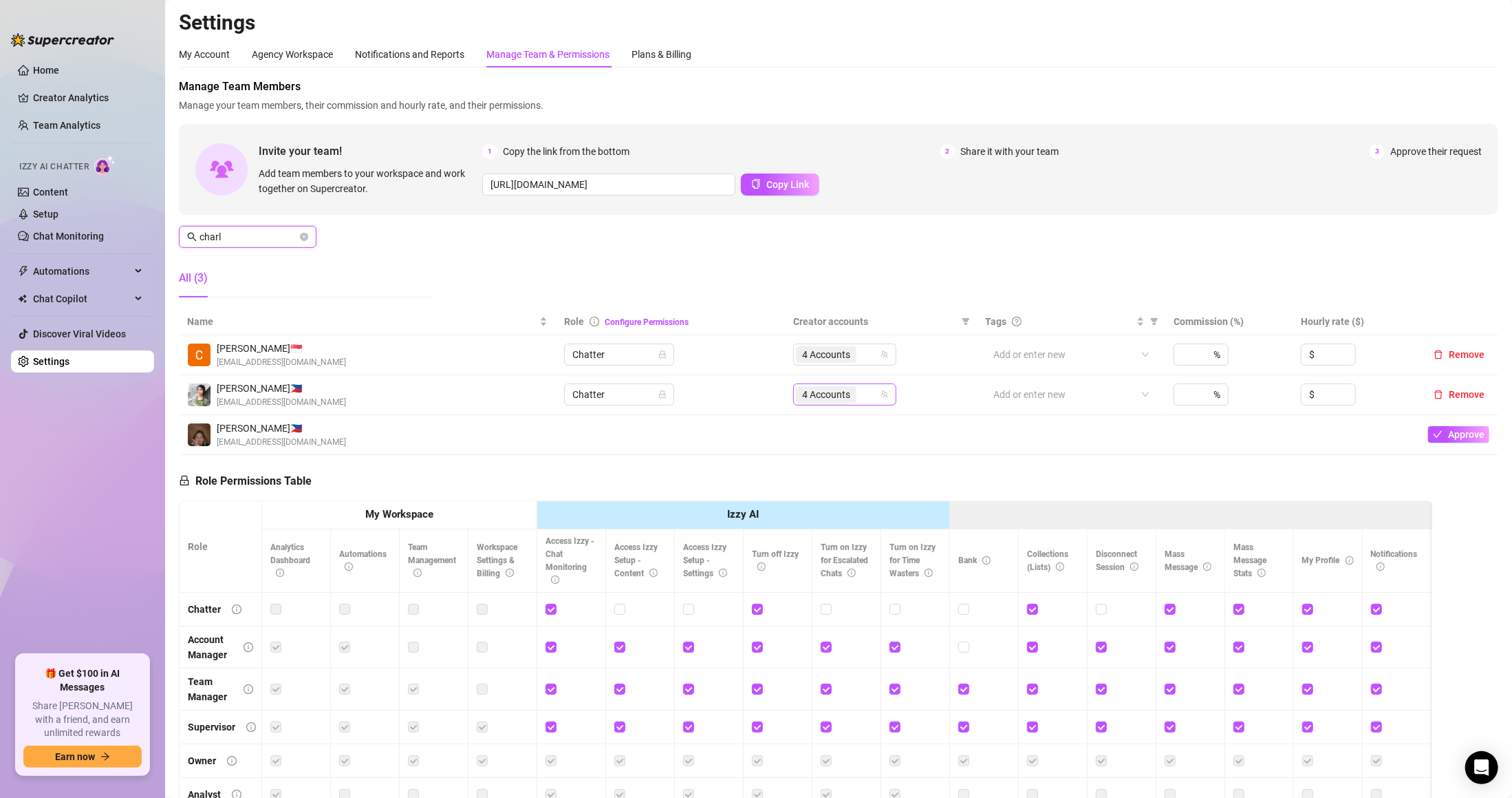
click at [827, 385] on div "4 Accounts" at bounding box center [827, 394] width 63 height 20
type input "charl"
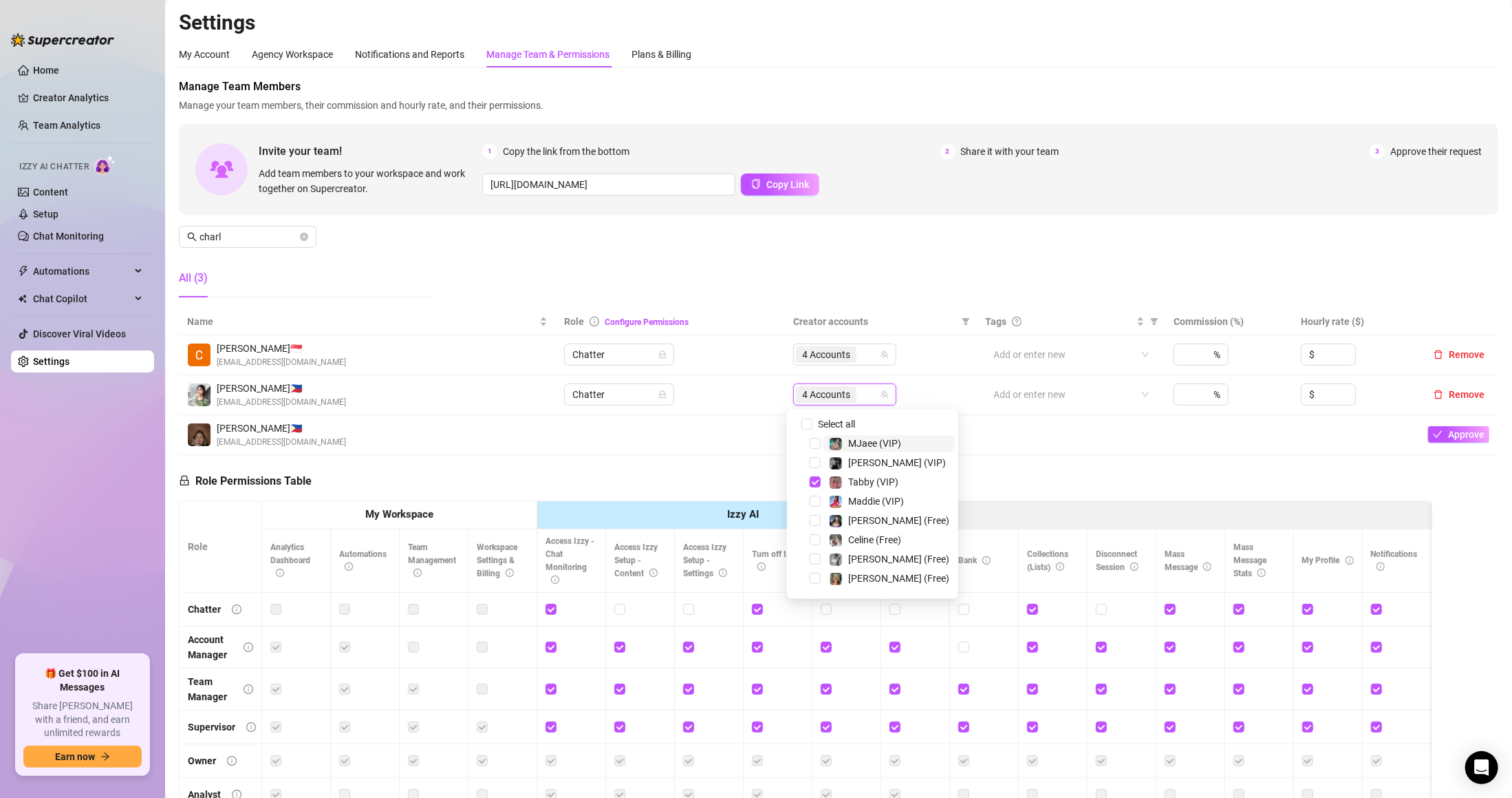
type input "s"
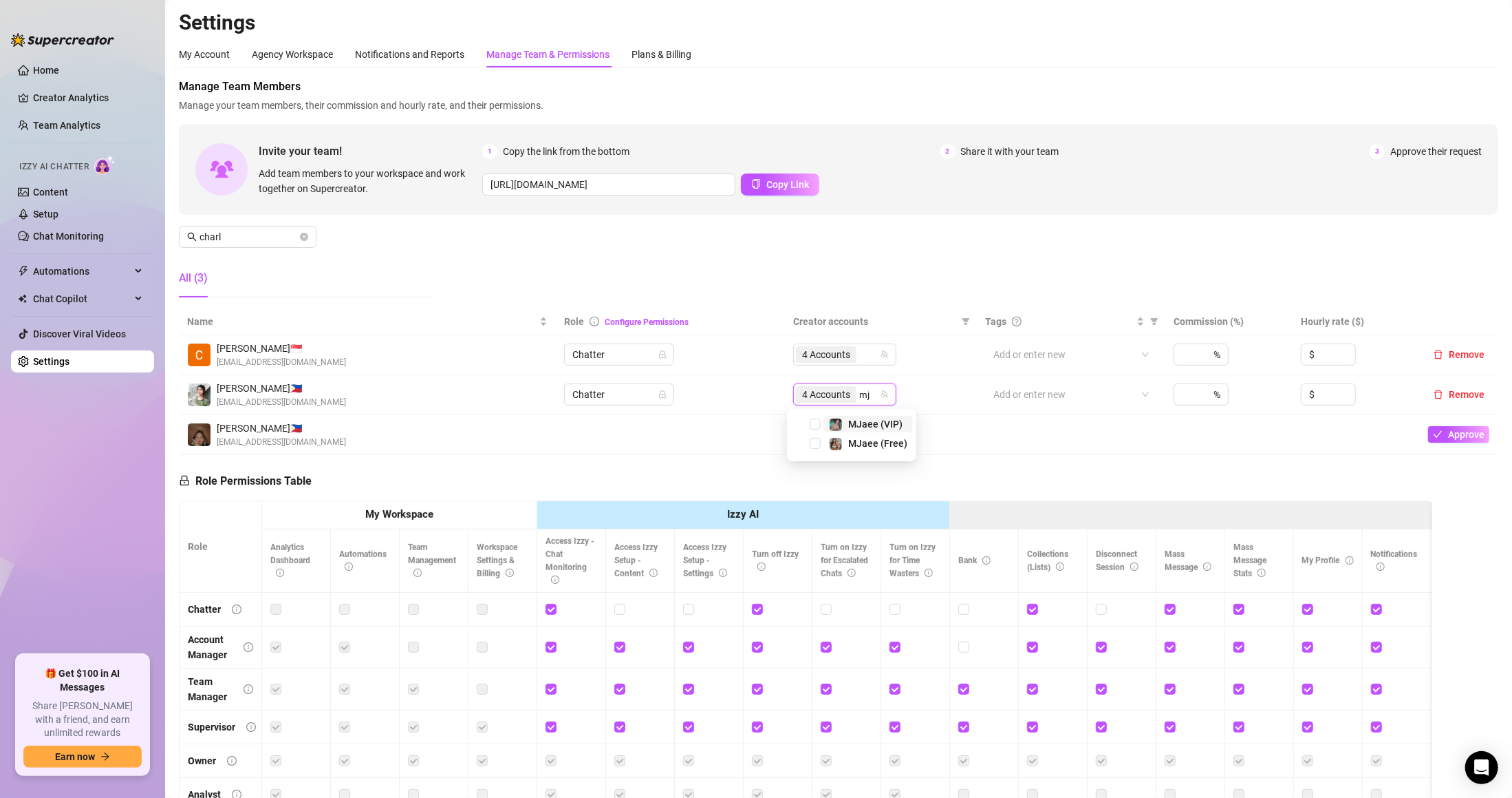
type input "mja"
click at [873, 437] on span "MJaee (Free)" at bounding box center [878, 443] width 60 height 11
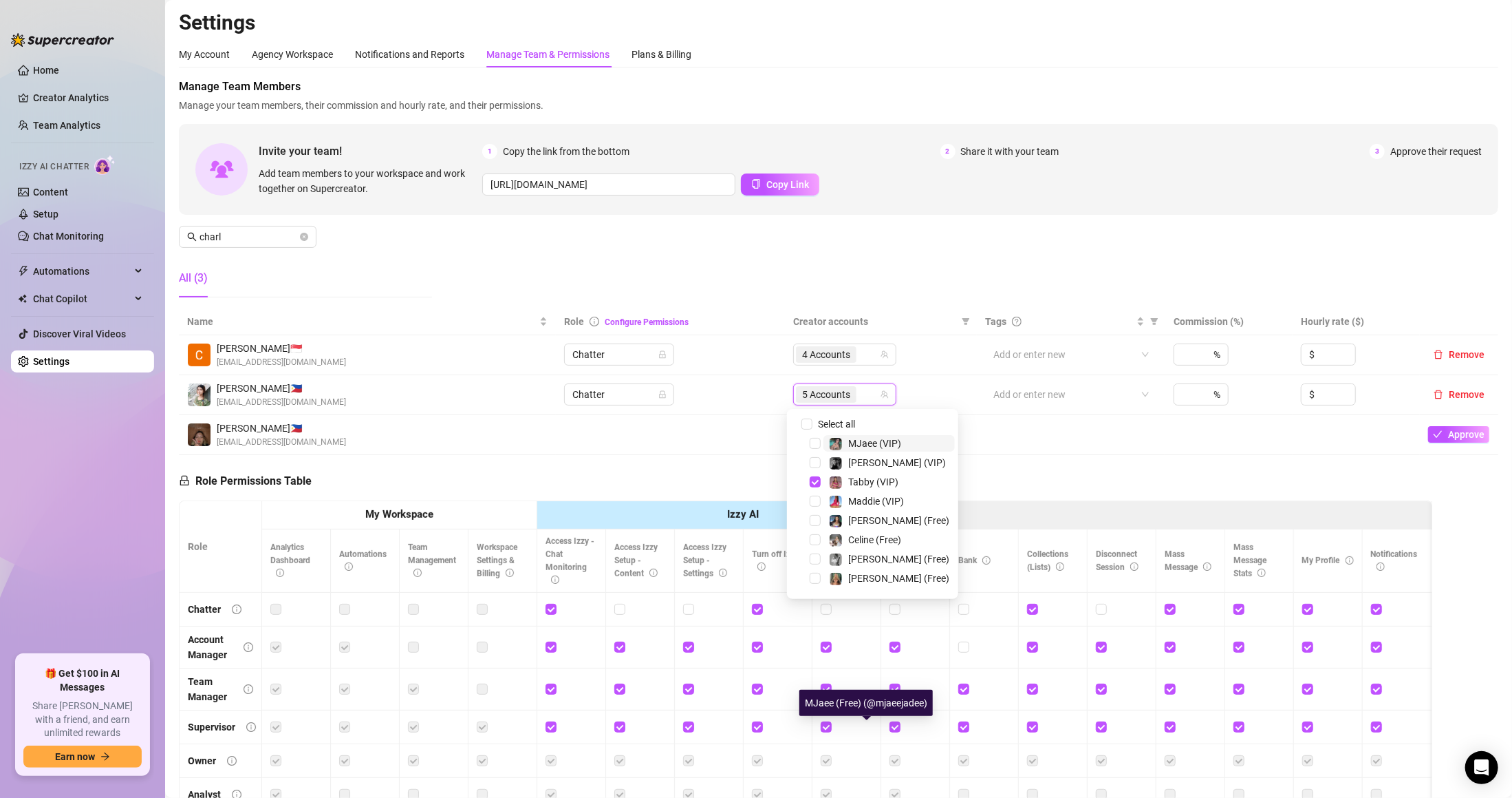
type input ","
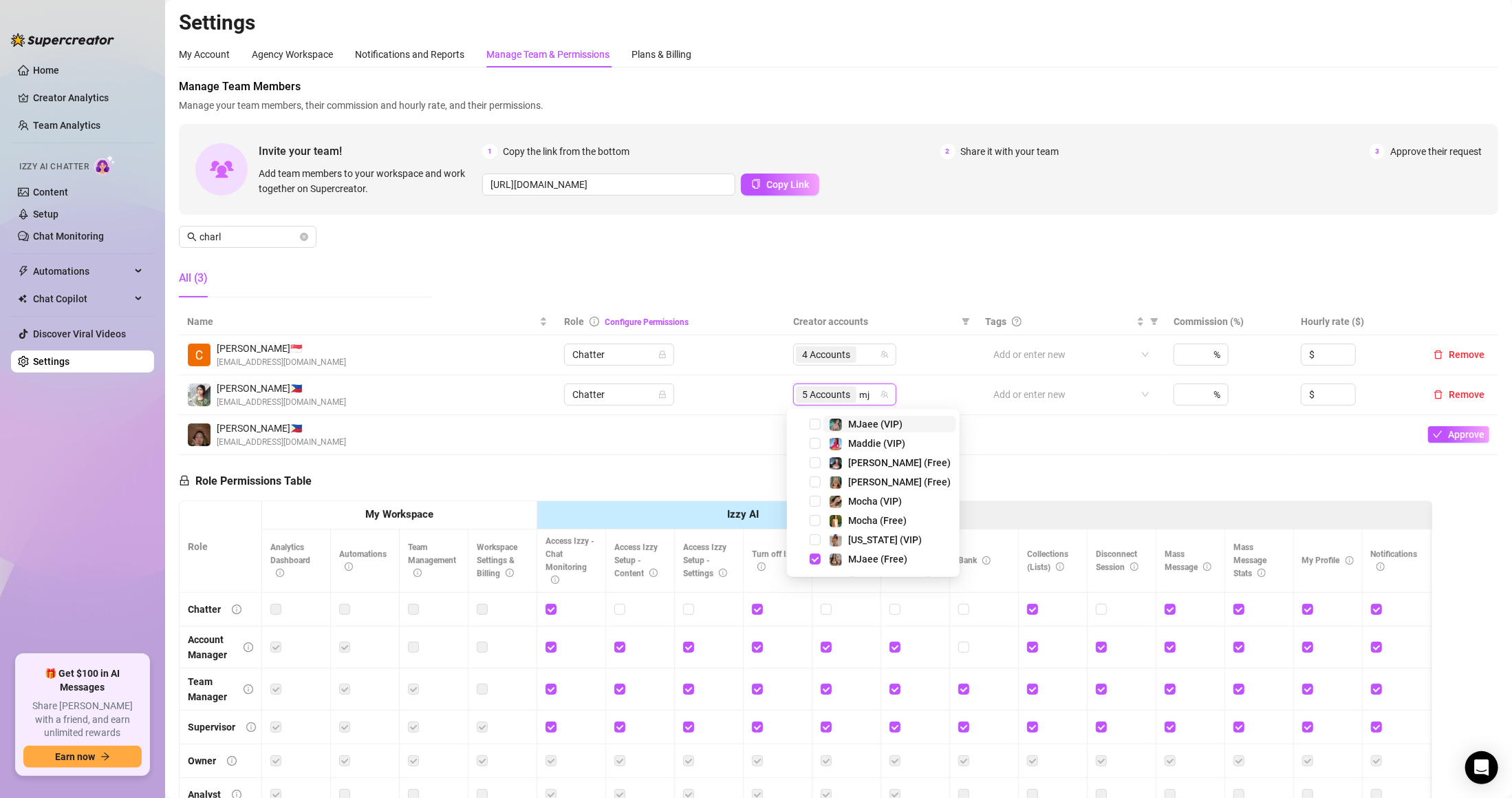
type input "mja"
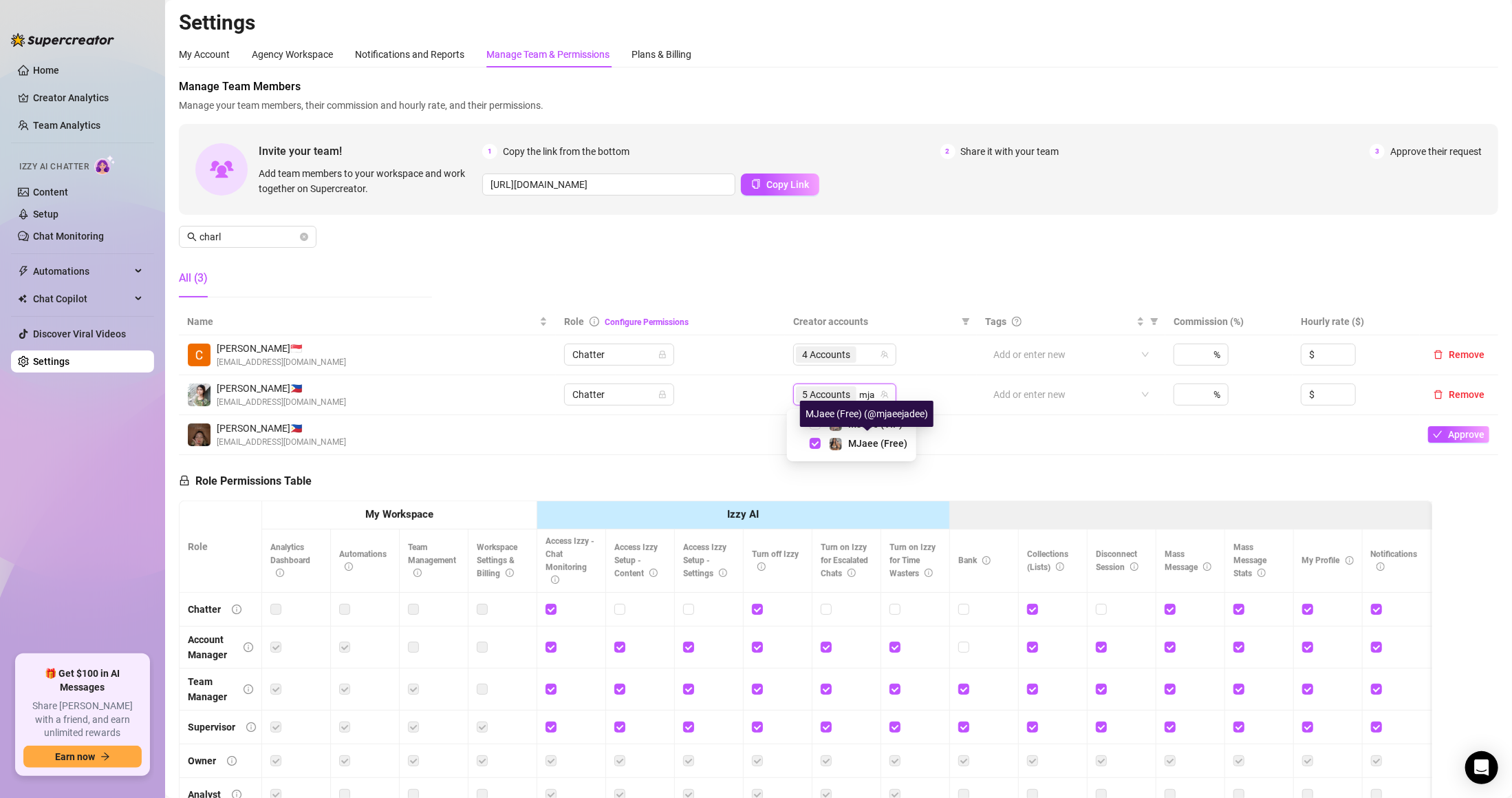
click at [855, 419] on div "MJaee (Free) (@mjaeejadee)" at bounding box center [866, 413] width 133 height 26
click at [863, 426] on div "MJaee (Free) (@mjaeejadee)" at bounding box center [866, 413] width 133 height 26
type input "mja"
click at [848, 427] on span "MJaee (VIP)" at bounding box center [875, 424] width 54 height 11
click at [946, 296] on div "Manage Team Members Manage your team members, their commission and hourly rate,…" at bounding box center [838, 193] width 1319 height 230
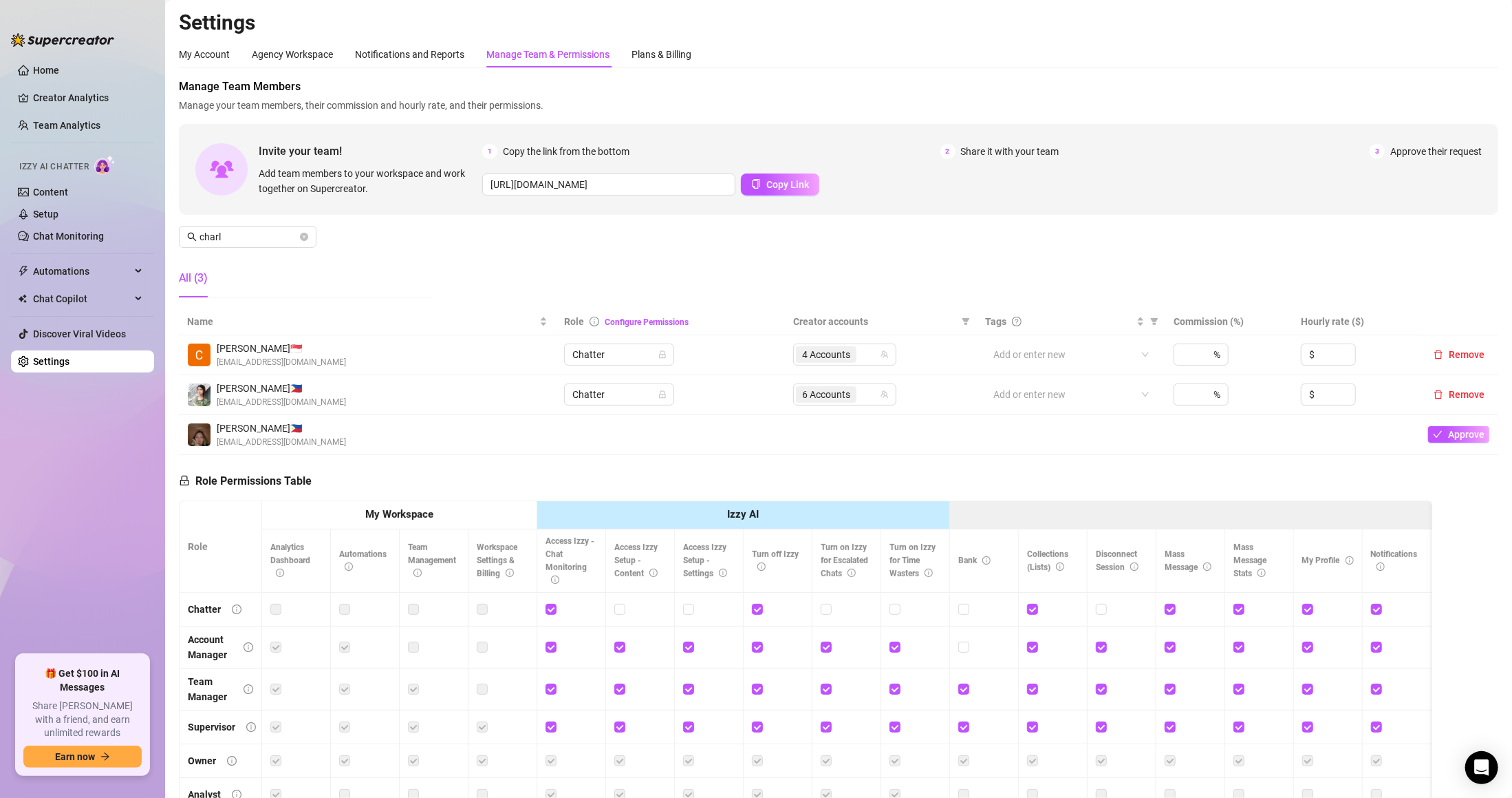
click at [498, 477] on div "Role Permissions Table Role My Workspace Izzy AI OnlyFans Side Menu OnlyFans Ch…" at bounding box center [805, 650] width 1253 height 391
click at [194, 395] on img at bounding box center [199, 394] width 23 height 23
click at [308, 238] on span "charl" at bounding box center [248, 237] width 138 height 22
click at [302, 238] on icon "close-circle" at bounding box center [304, 237] width 9 height 9
click at [289, 231] on input "charl" at bounding box center [248, 236] width 98 height 15
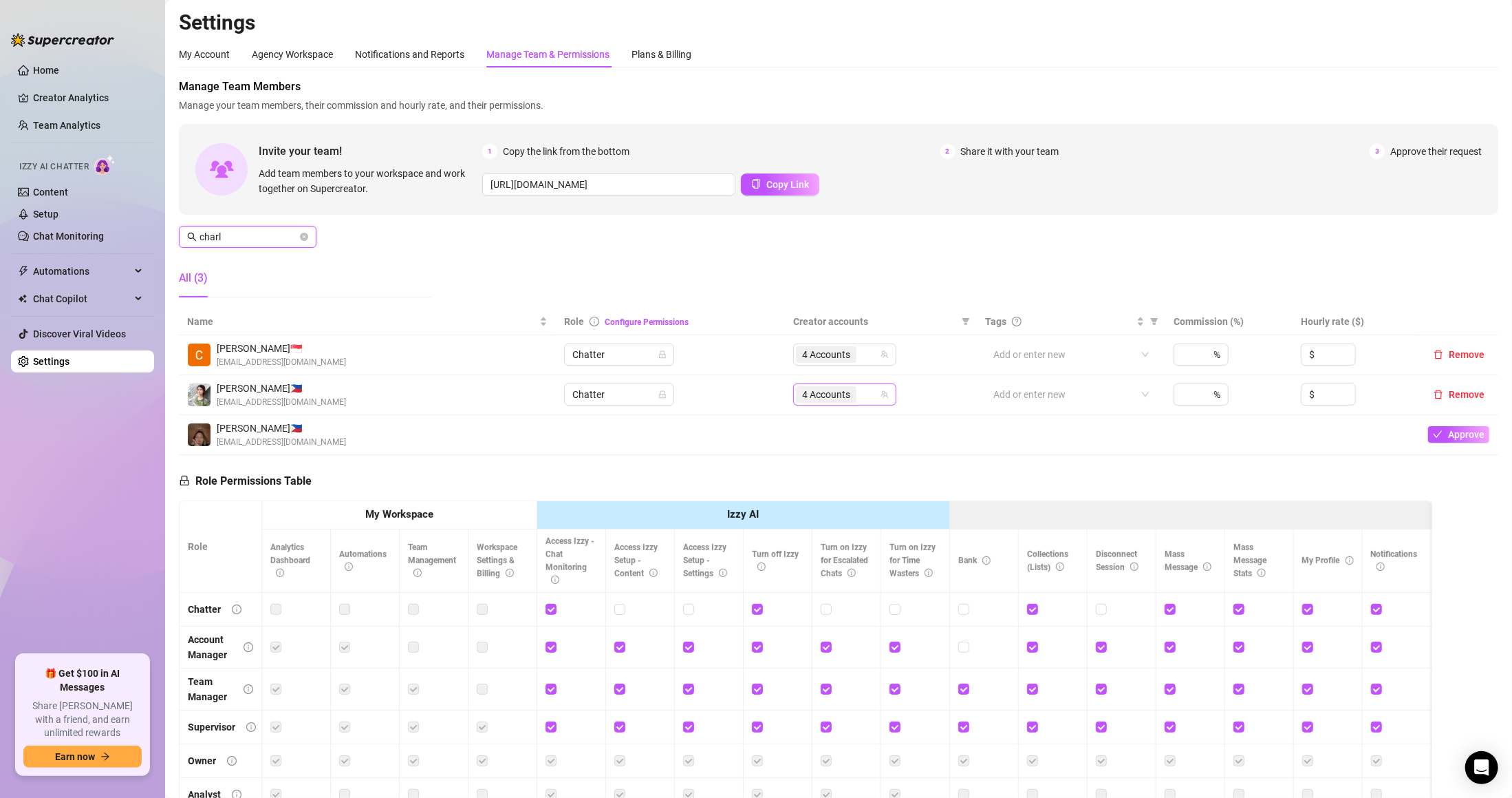
click at [843, 401] on span "4 Accounts" at bounding box center [826, 394] width 48 height 15
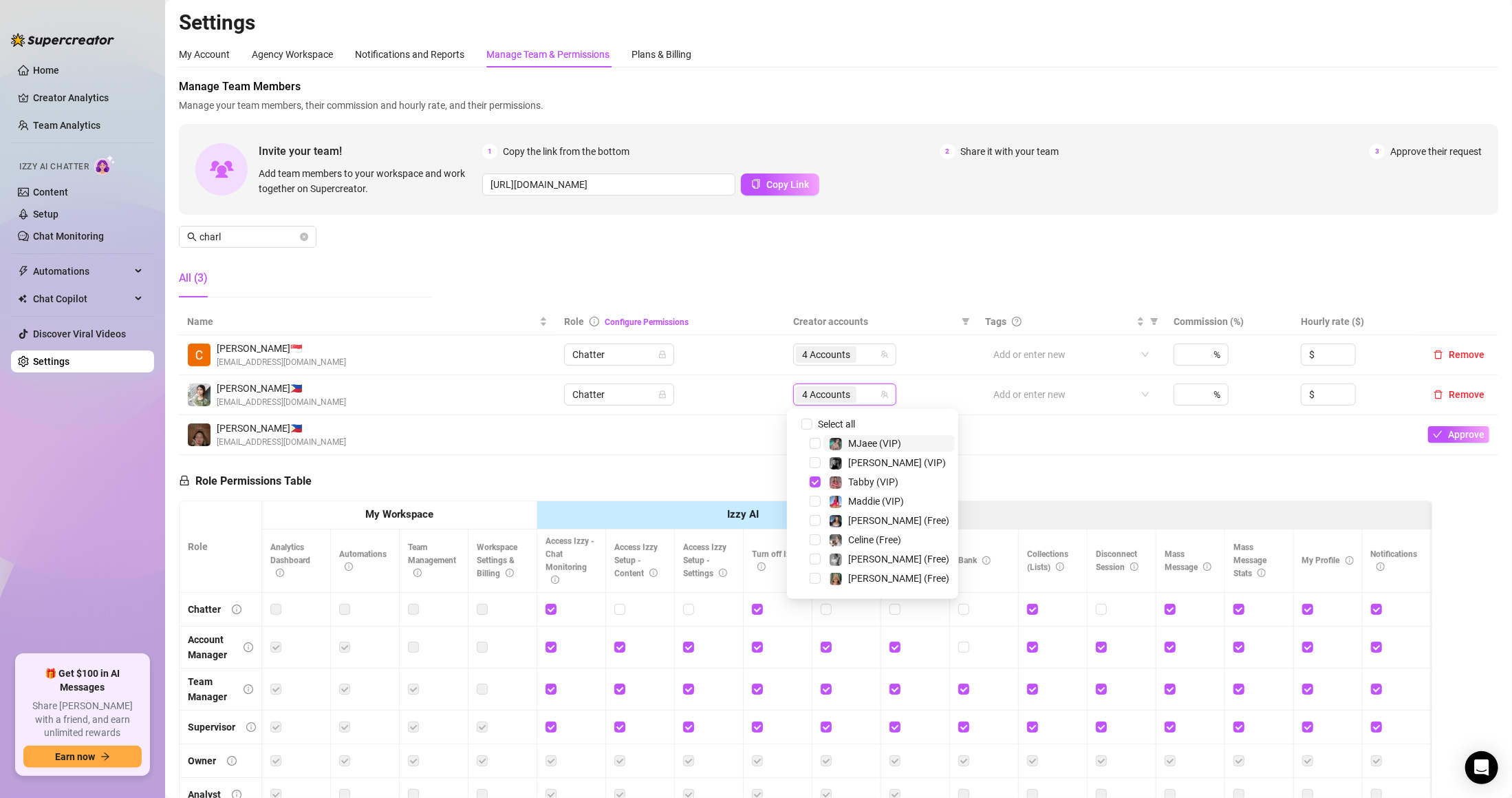
click at [910, 245] on div "Manage Team Members Manage your team members, their commission and hourly rate,…" at bounding box center [838, 193] width 1319 height 230
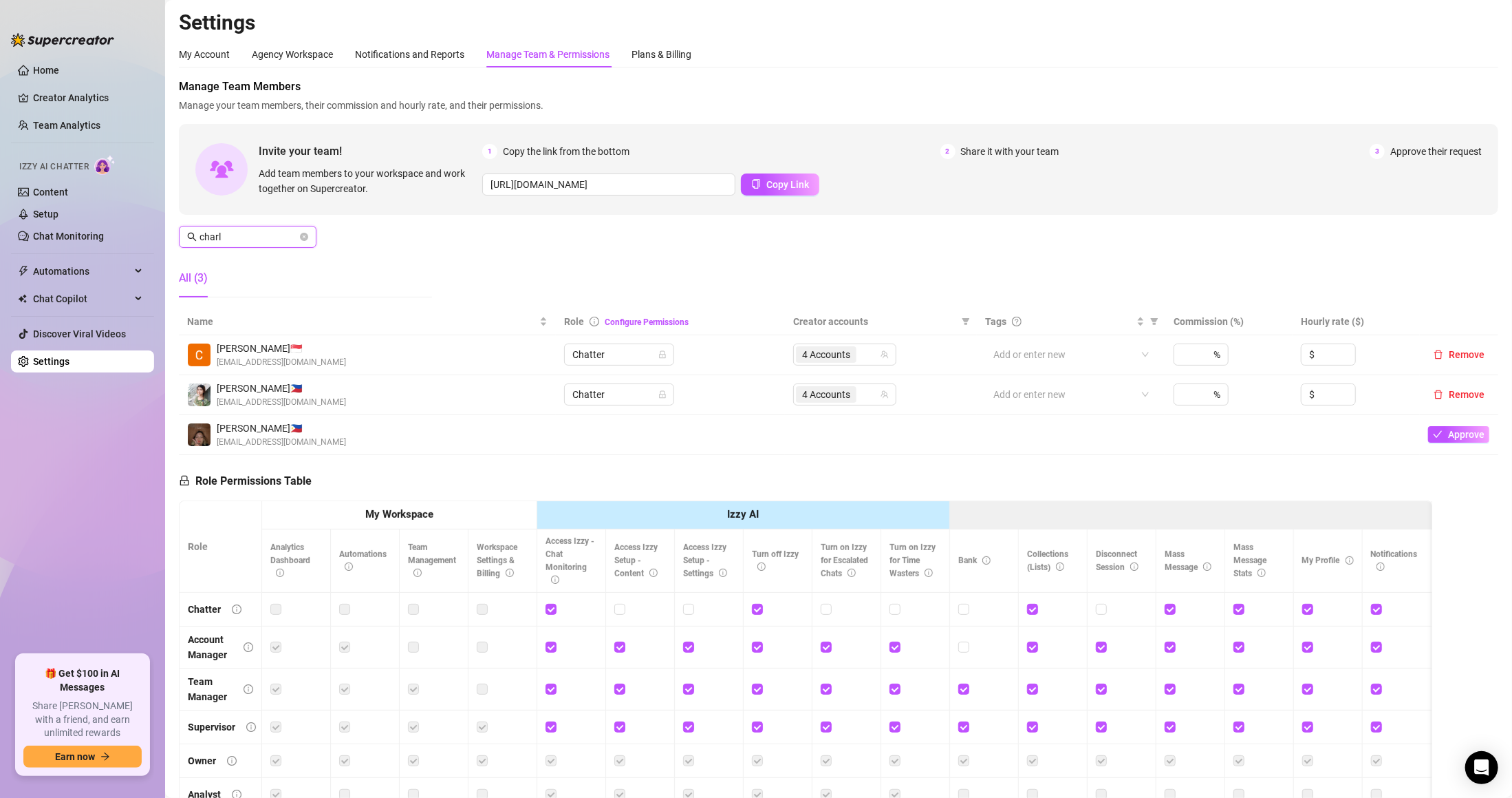
click at [287, 242] on input "charl" at bounding box center [248, 236] width 98 height 15
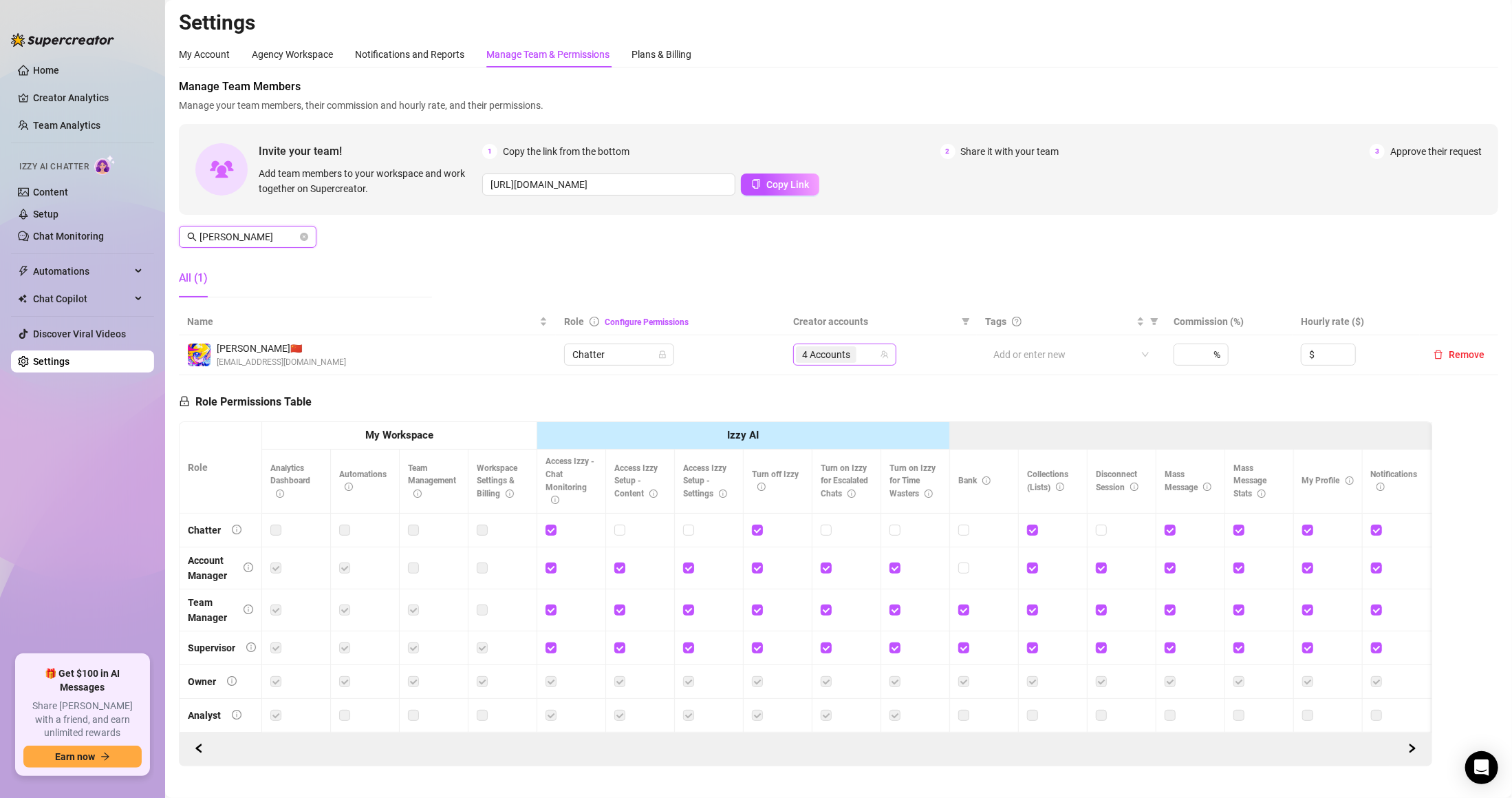
click at [802, 357] on span "4 Accounts" at bounding box center [826, 354] width 48 height 15
type input "[PERSON_NAME]"
type input "mja"
click at [838, 378] on span at bounding box center [836, 385] width 14 height 14
type input "mja"
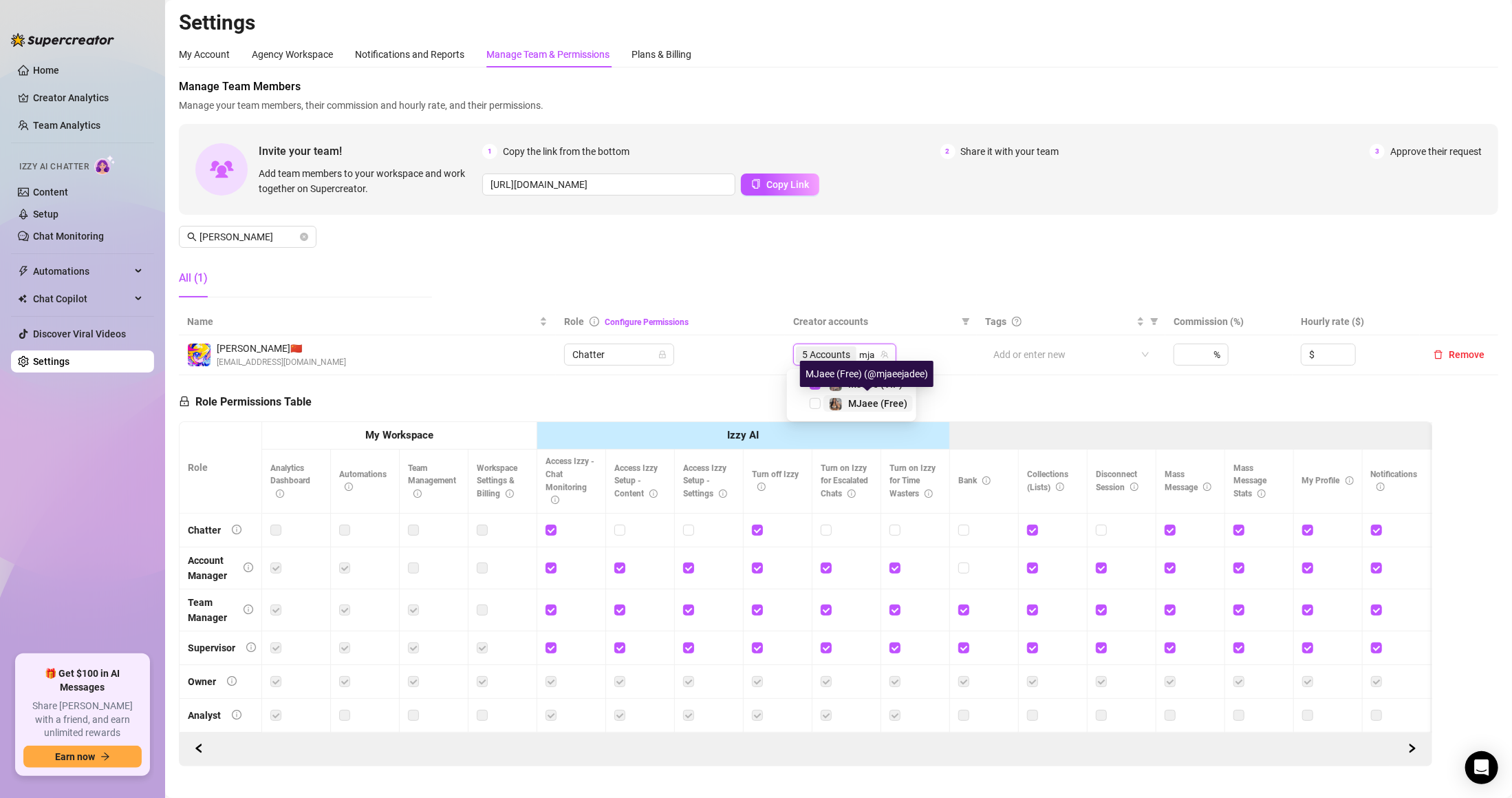
click at [860, 401] on span "MJaee (Free)" at bounding box center [878, 404] width 60 height 11
click at [868, 277] on div "Manage Team Members Manage your team members, their commission and hourly rate,…" at bounding box center [838, 193] width 1319 height 230
click at [826, 350] on span "6 Accounts" at bounding box center [826, 354] width 48 height 15
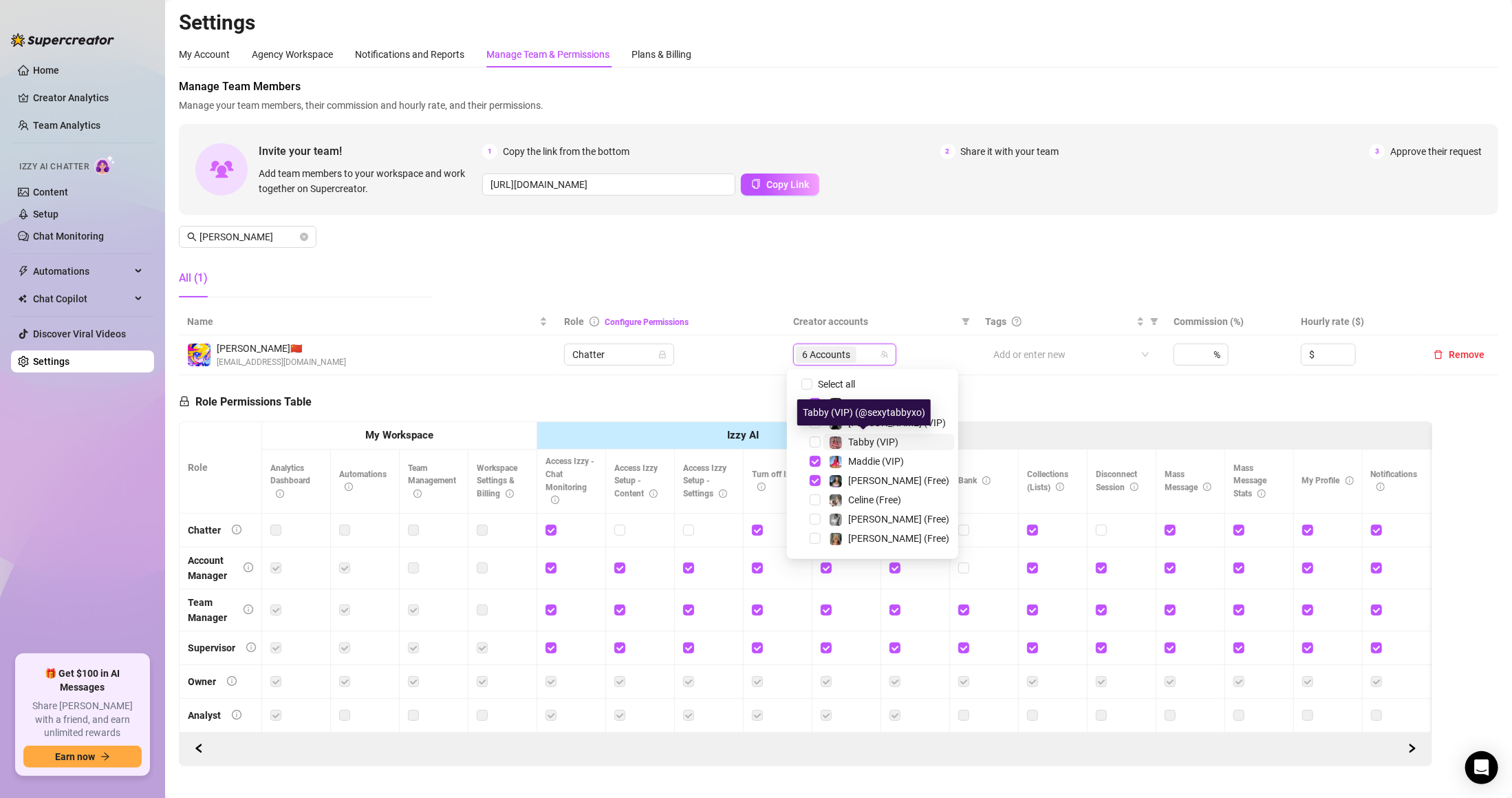
click at [855, 437] on span "Tabby (VIP)" at bounding box center [874, 442] width 50 height 11
type input "ta"
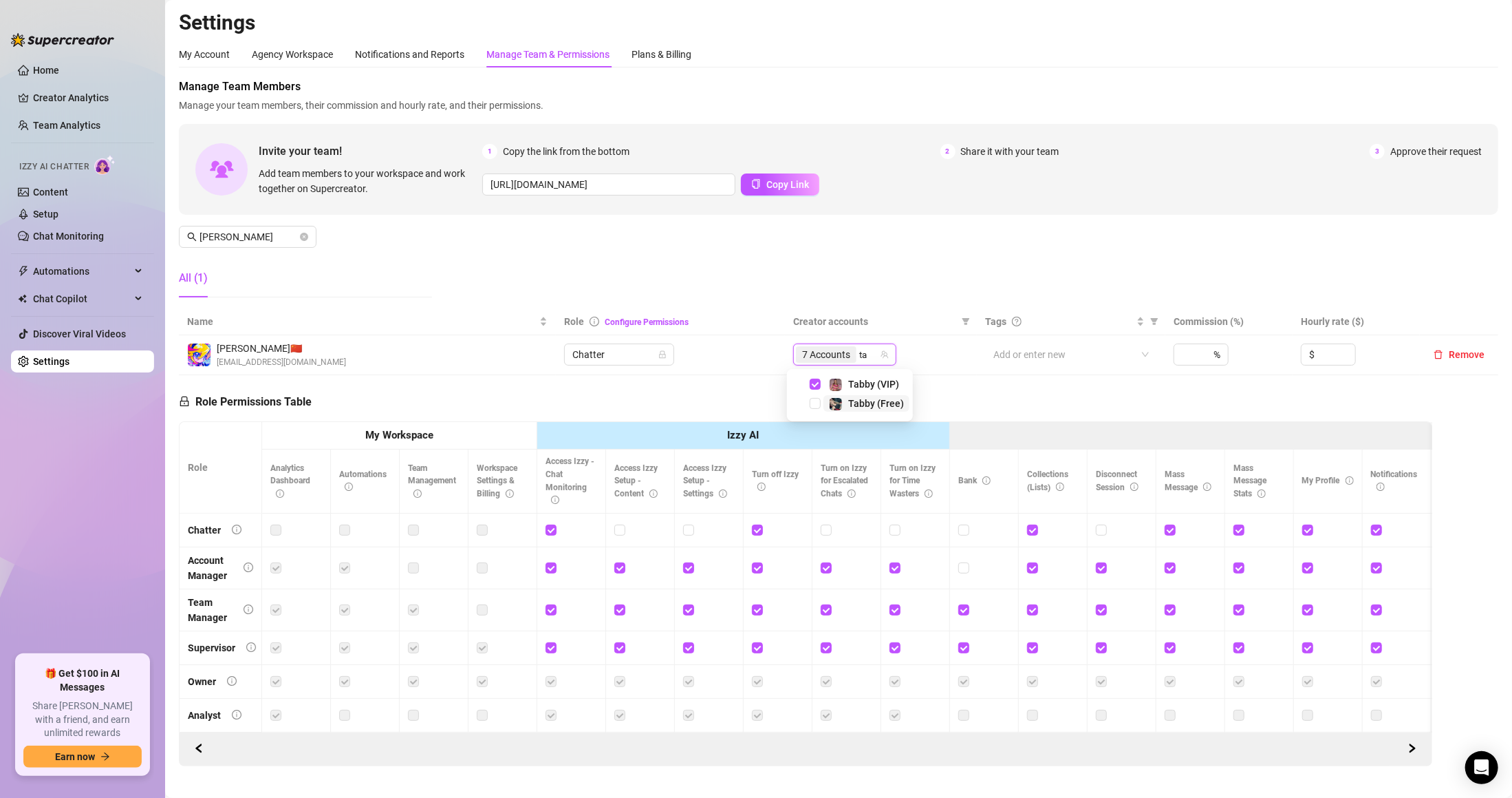
click at [866, 404] on span "Tabby (Free)" at bounding box center [876, 404] width 56 height 11
type input "chl"
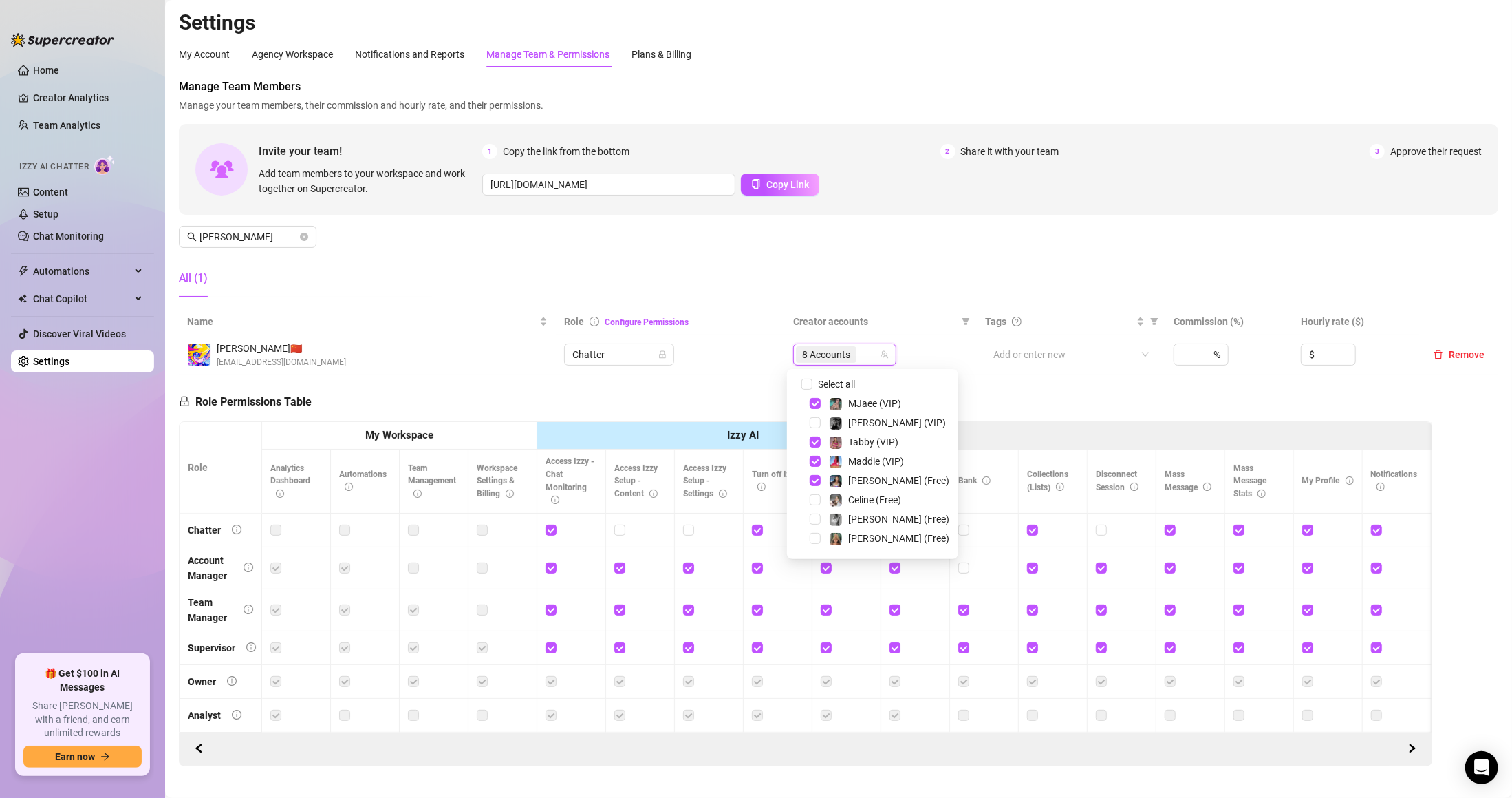
click at [822, 375] on div "Select all" at bounding box center [845, 383] width 60 height 16
click at [827, 386] on span "Select all" at bounding box center [836, 383] width 48 height 15
click at [812, 386] on input "Select all" at bounding box center [807, 384] width 11 height 11
click at [827, 386] on span "Select all" at bounding box center [836, 383] width 48 height 15
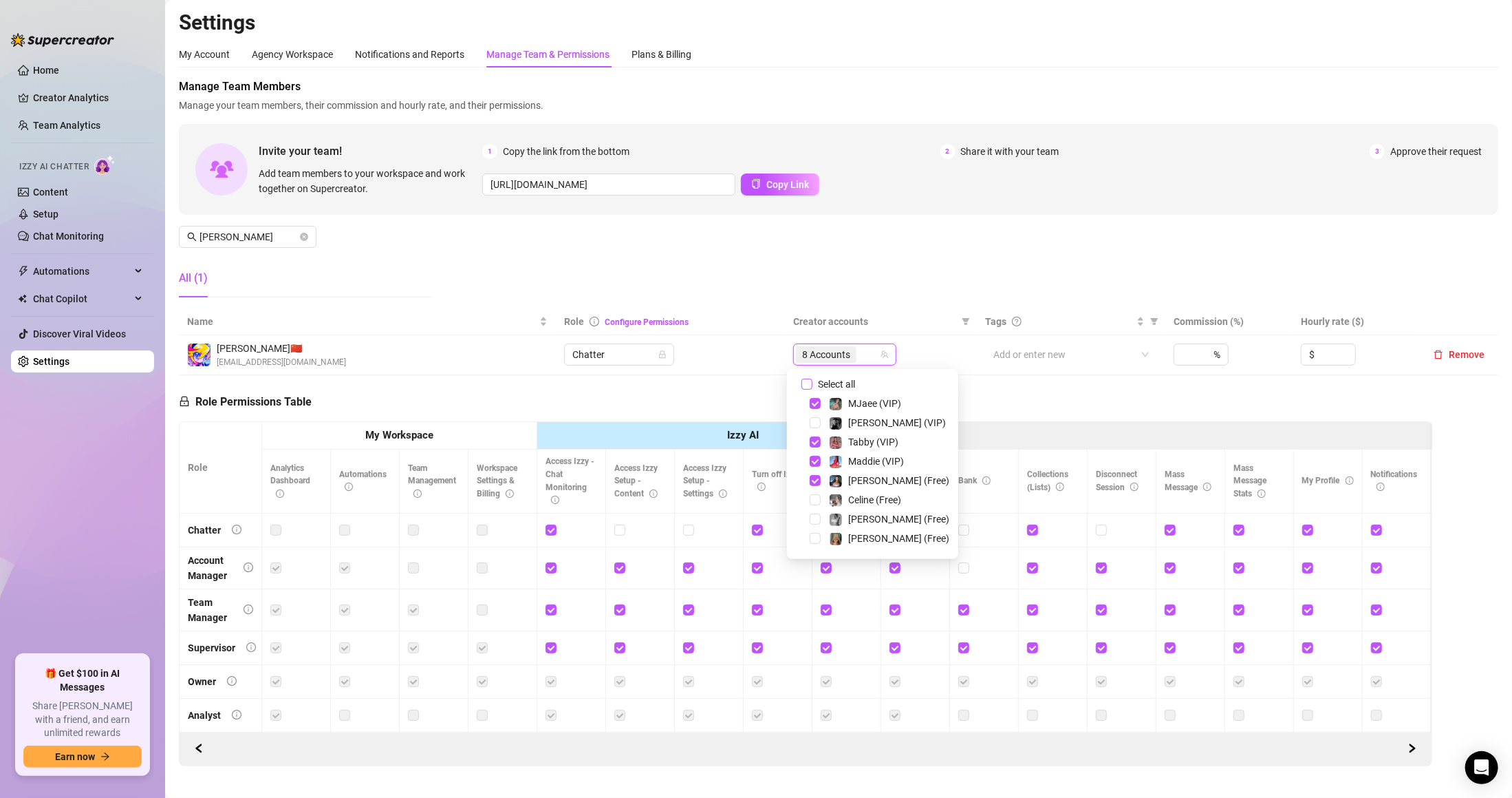
click at [812, 386] on input "Select all" at bounding box center [807, 384] width 11 height 11
checkbox input "false"
click at [827, 360] on div at bounding box center [837, 354] width 83 height 20
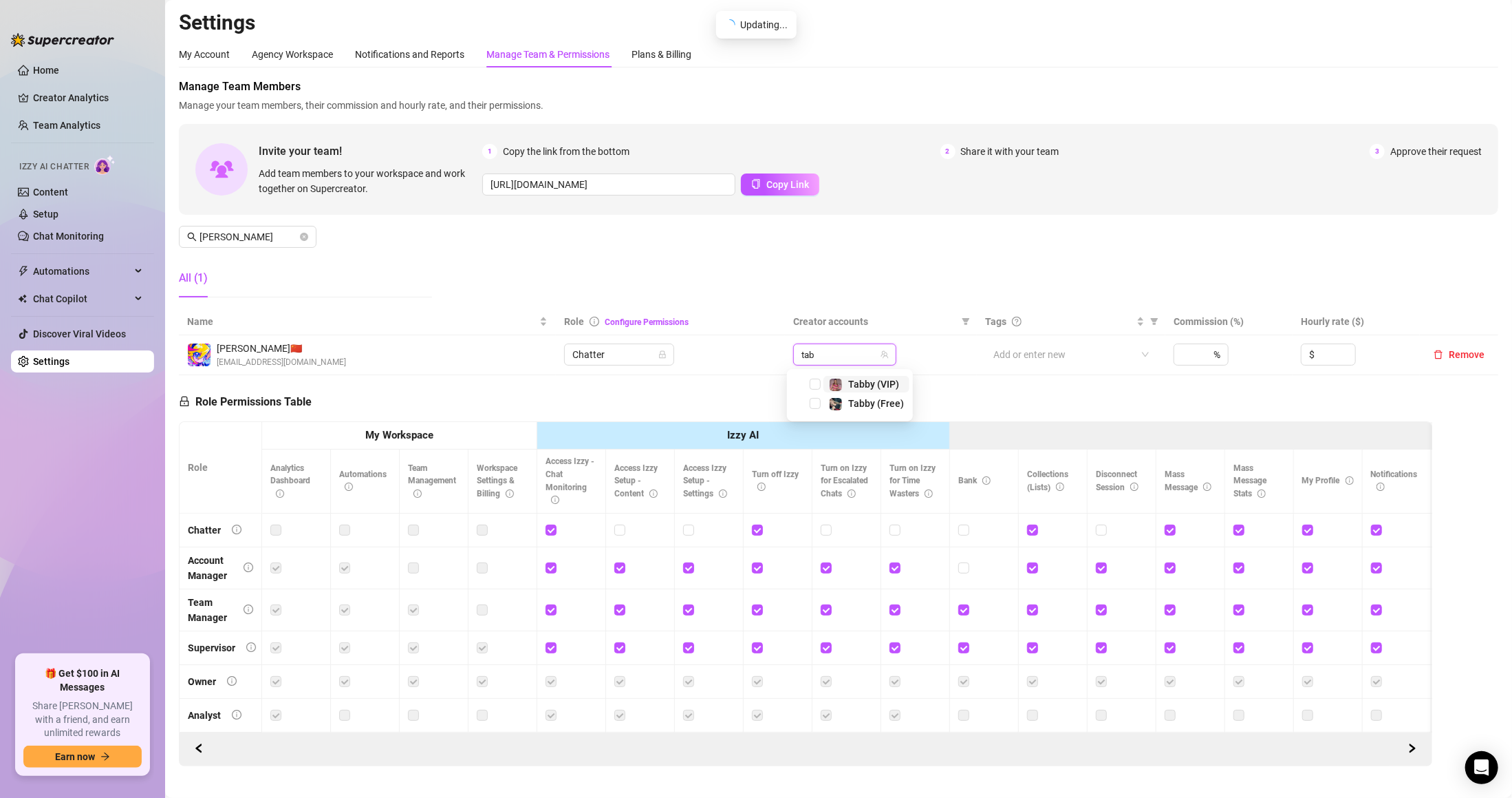
type input "[PERSON_NAME]"
click at [840, 385] on img at bounding box center [836, 385] width 13 height 13
type input "ta"
click at [848, 393] on div "Tabby (VIP)" at bounding box center [850, 383] width 119 height 16
click at [890, 402] on span "Tabby (Free)" at bounding box center [876, 404] width 56 height 11
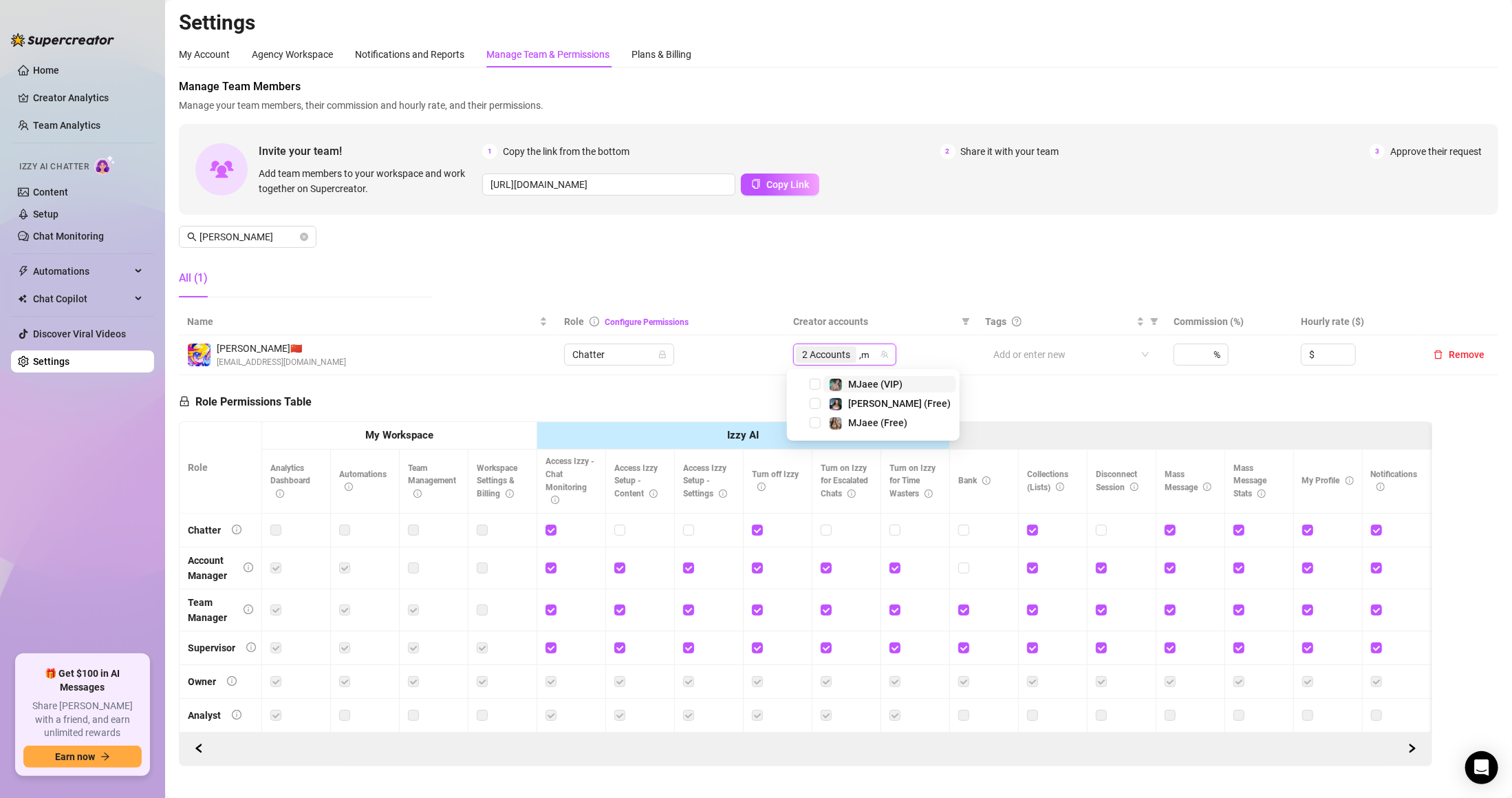
type input ","
type input "mad"
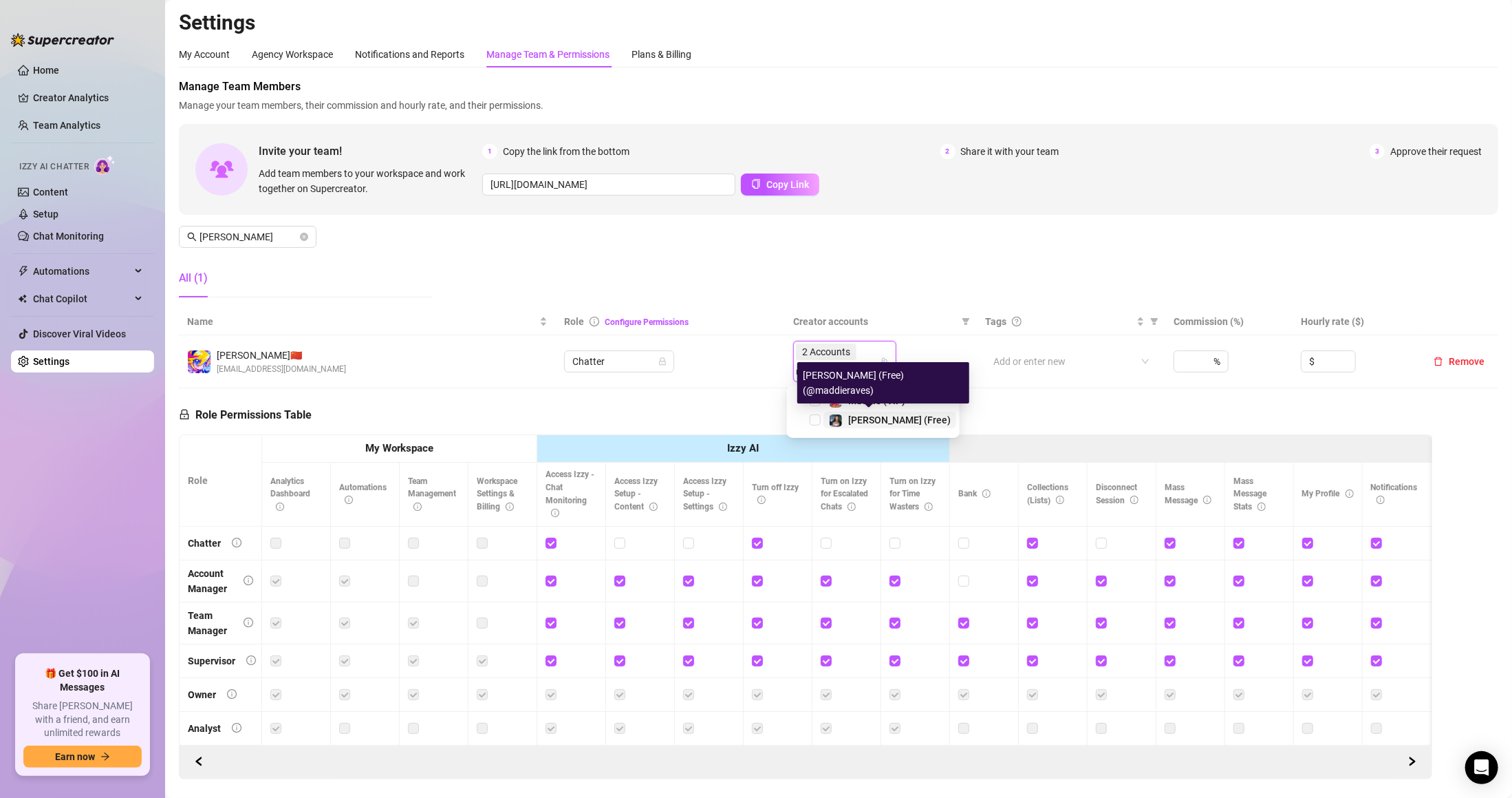
click at [882, 415] on span "[PERSON_NAME] (Free)" at bounding box center [899, 420] width 103 height 11
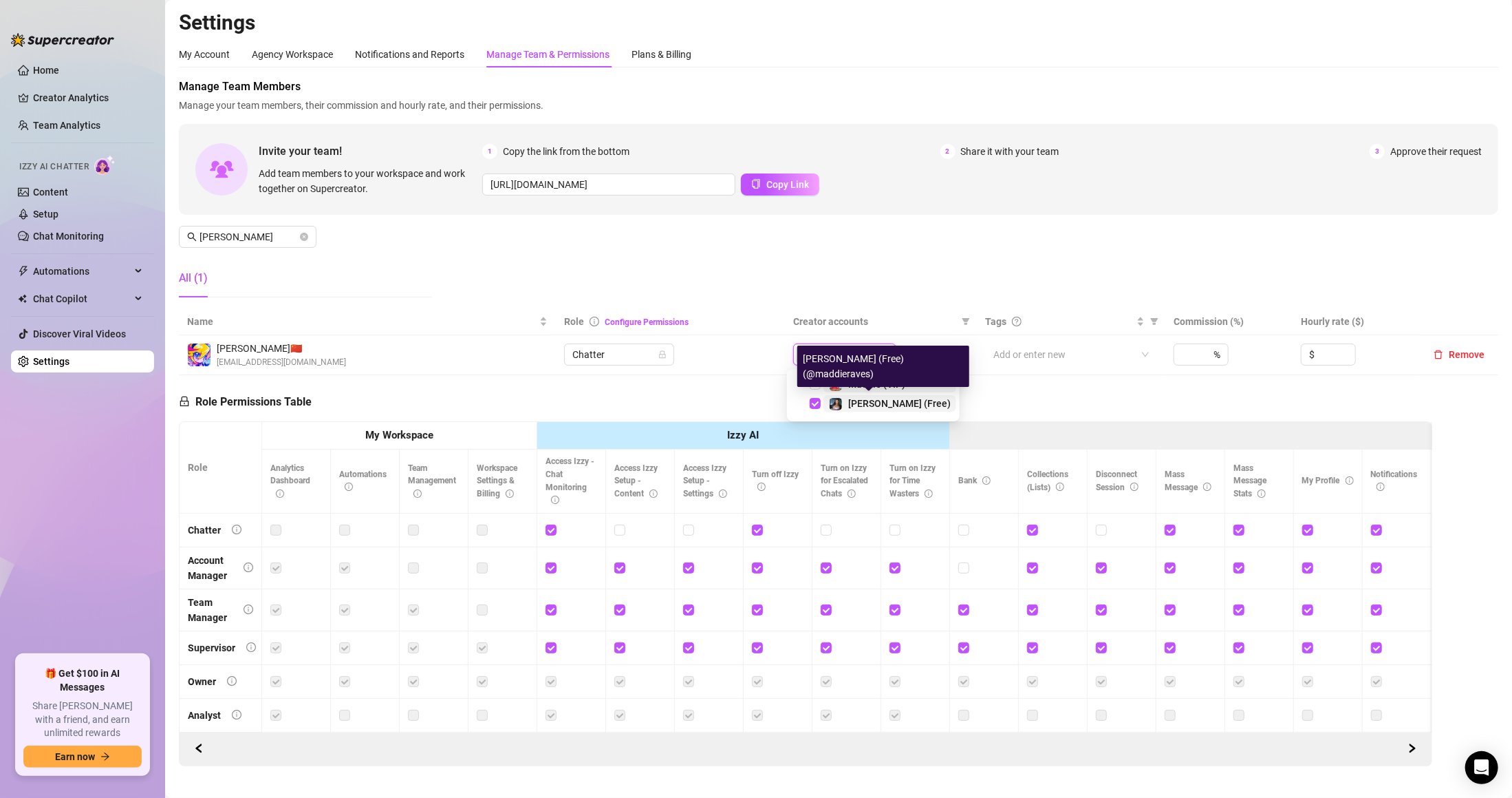
type input "mad"
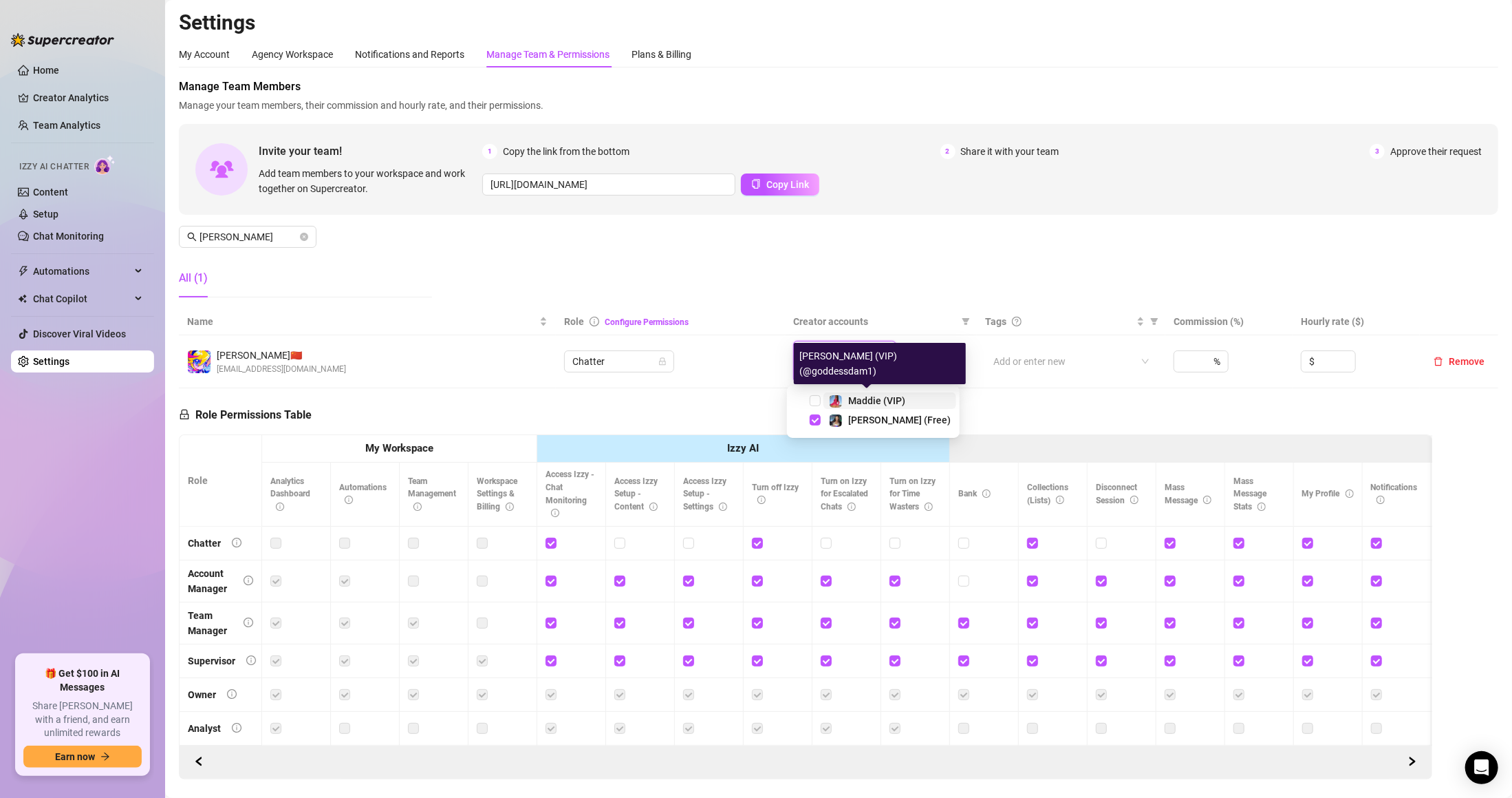
click at [865, 395] on span "Maddie (VIP)" at bounding box center [877, 401] width 57 height 11
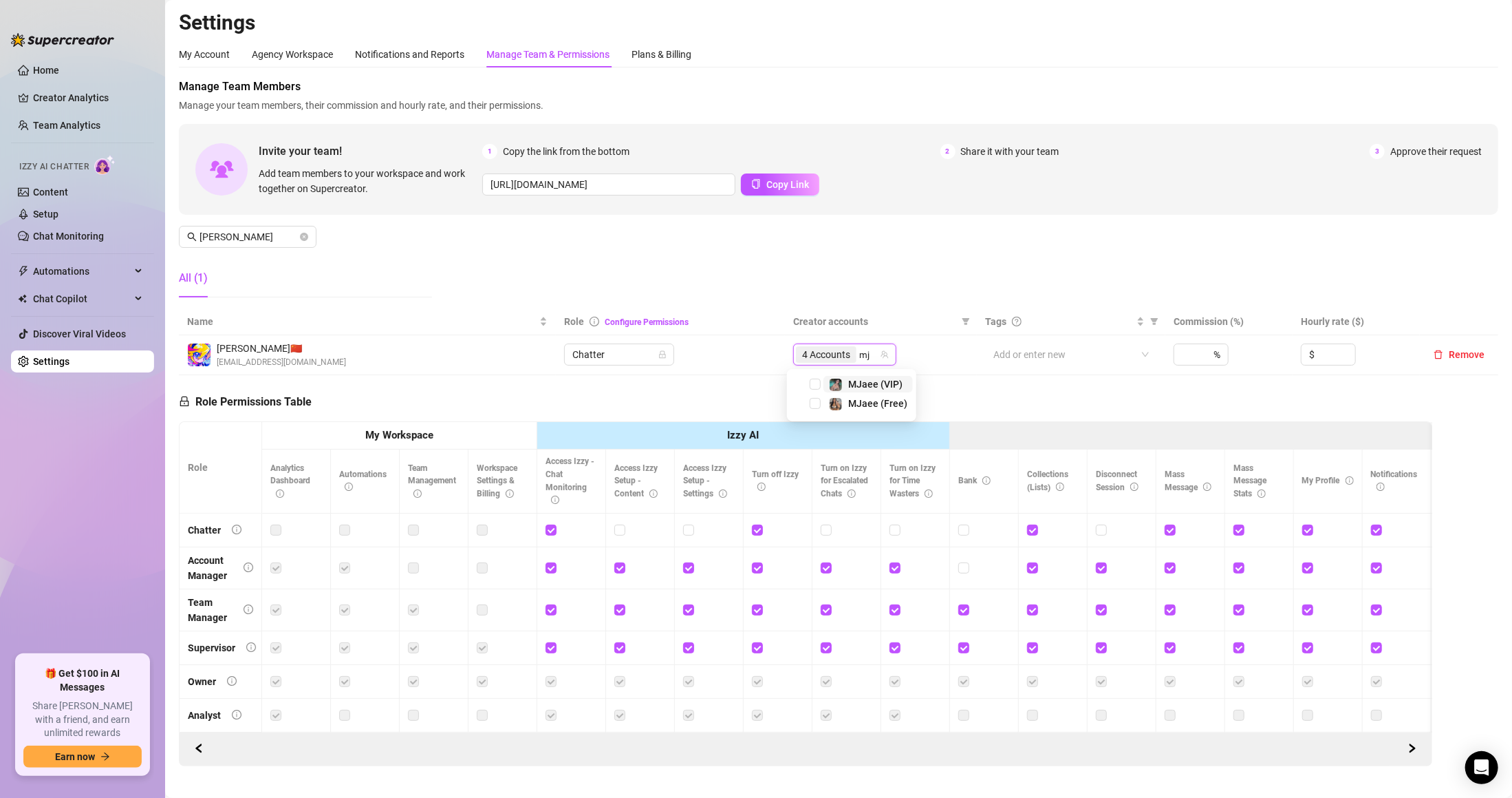
type input "mja"
click at [823, 406] on span "MJaee (Free)" at bounding box center [868, 403] width 89 height 16
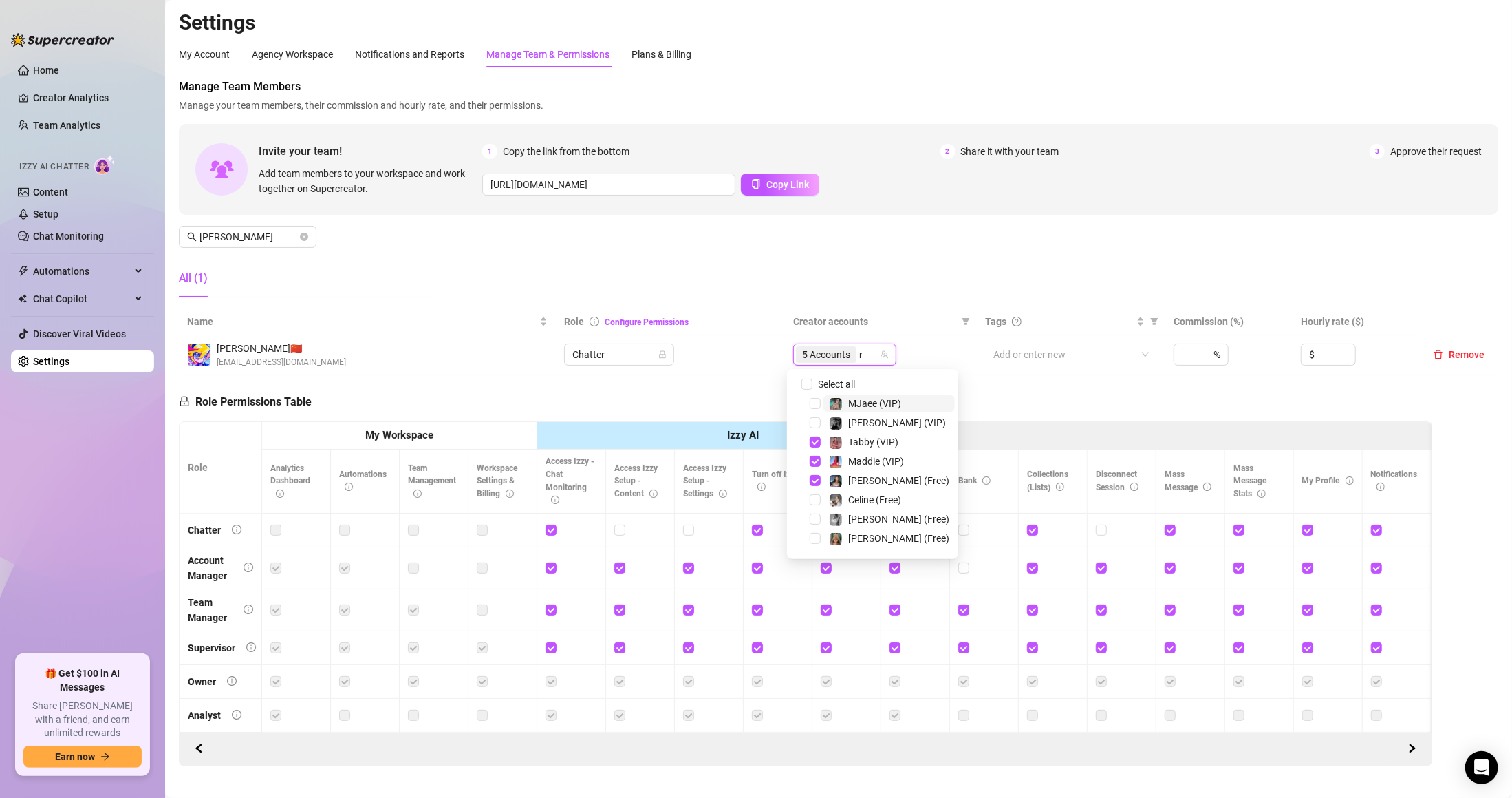
type input "mj"
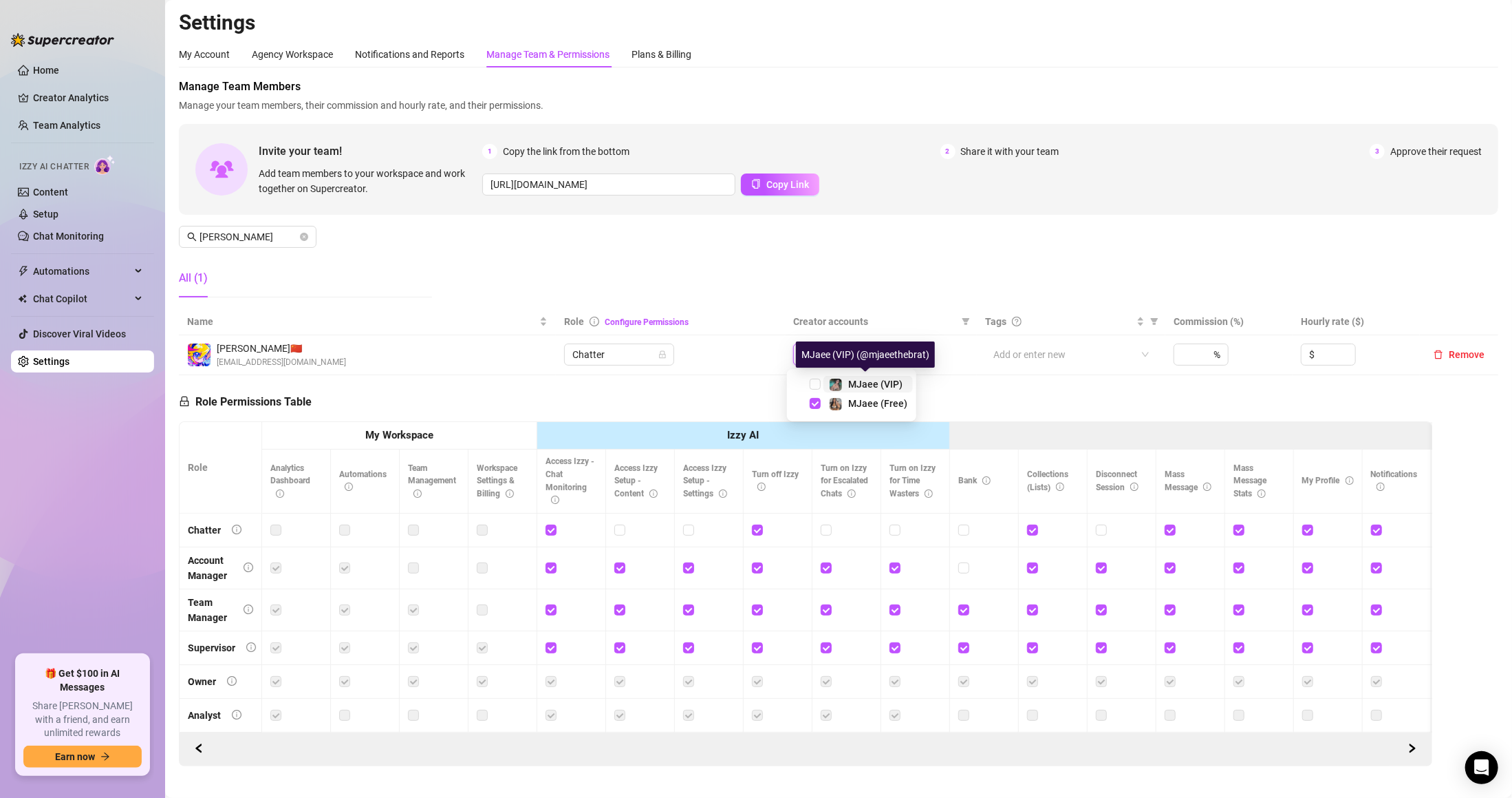
click at [888, 383] on span "MJaee (VIP)" at bounding box center [875, 384] width 54 height 11
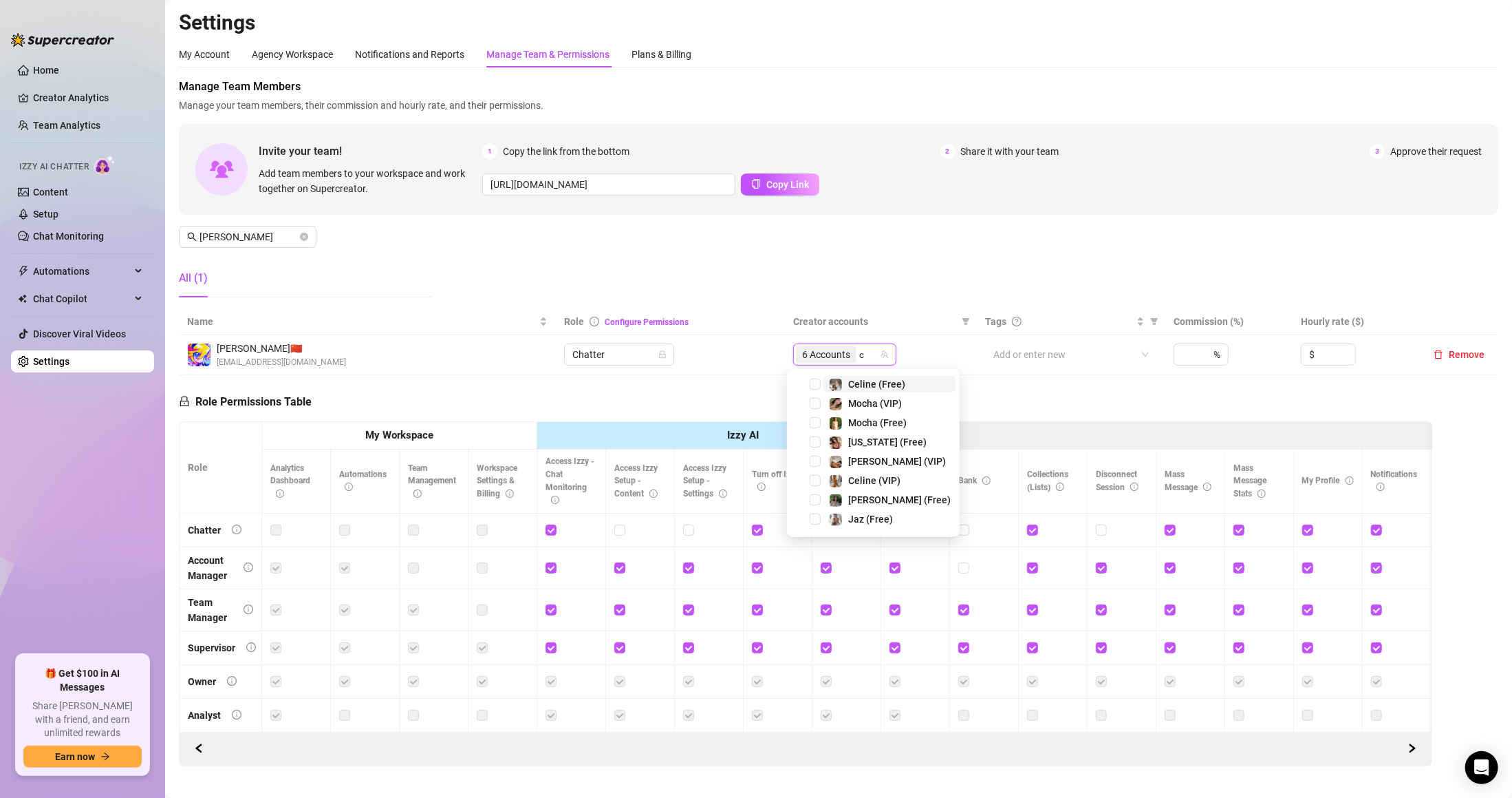
type input "ch"
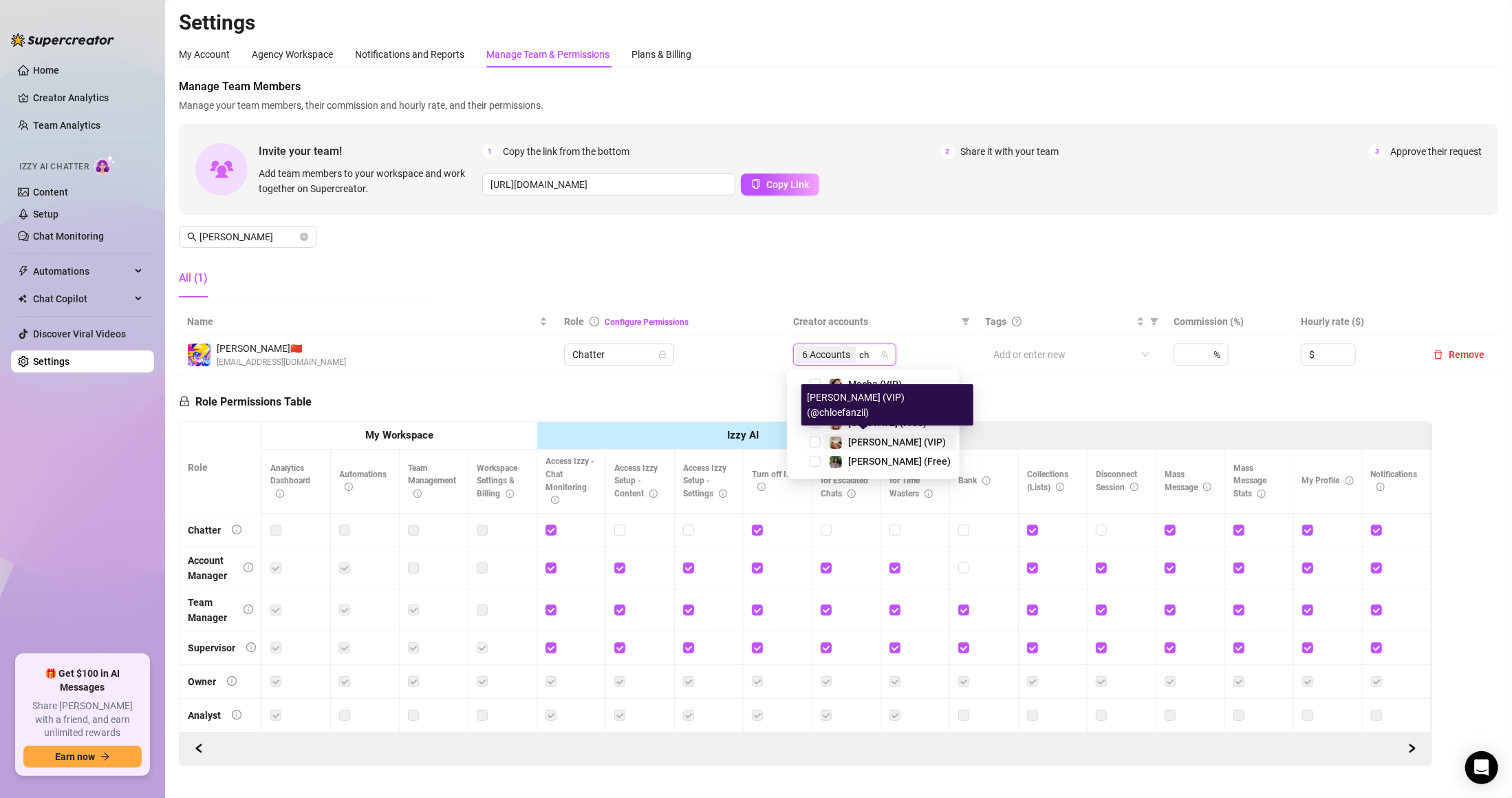
click at [885, 448] on div "[PERSON_NAME] (VIP)" at bounding box center [897, 441] width 98 height 16
type input "chl"
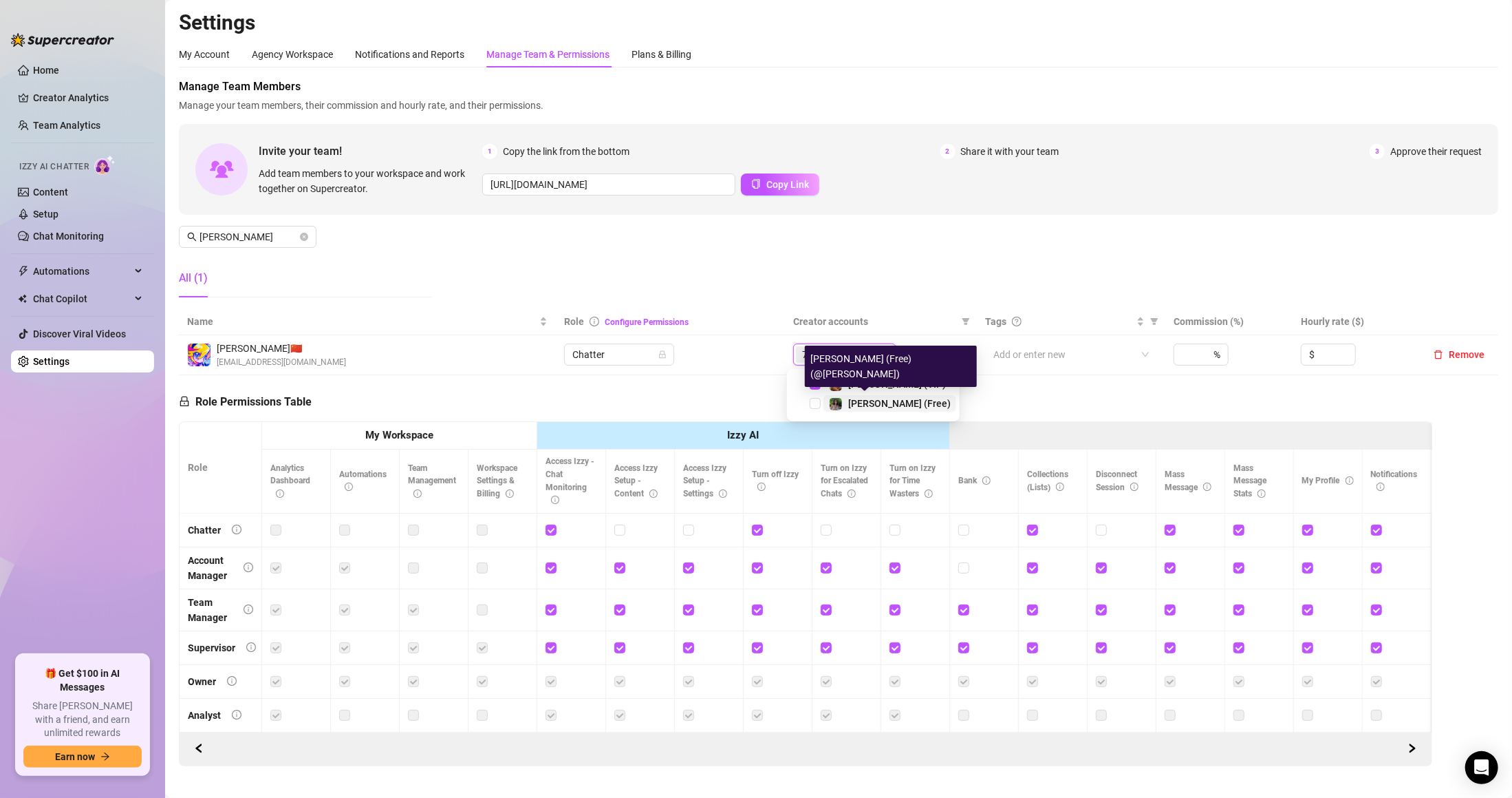
click at [861, 409] on span "[PERSON_NAME] (Free)" at bounding box center [899, 404] width 103 height 11
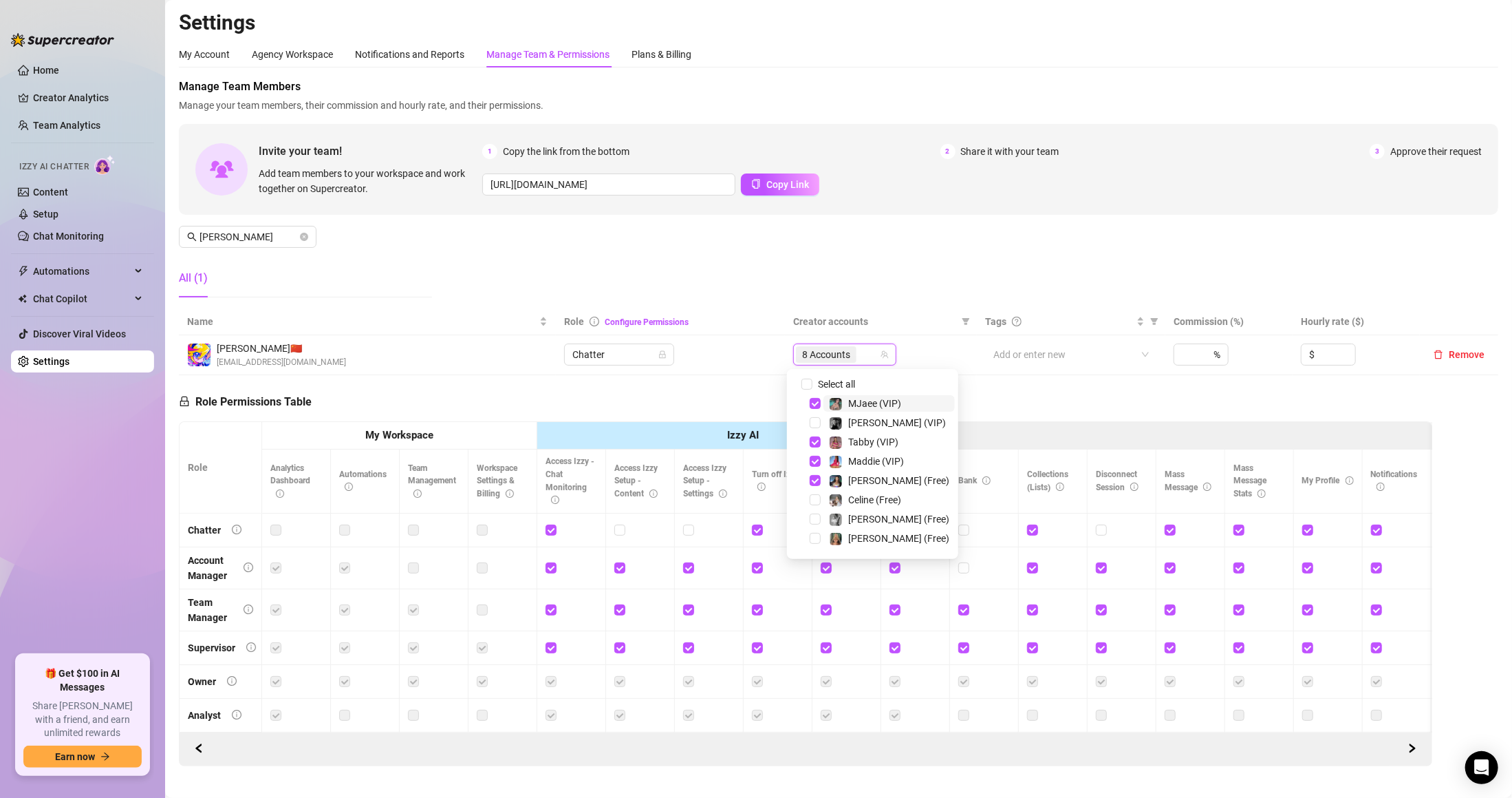
click at [822, 296] on div "Manage Team Members Manage your team members, their commission and hourly rate,…" at bounding box center [838, 193] width 1319 height 230
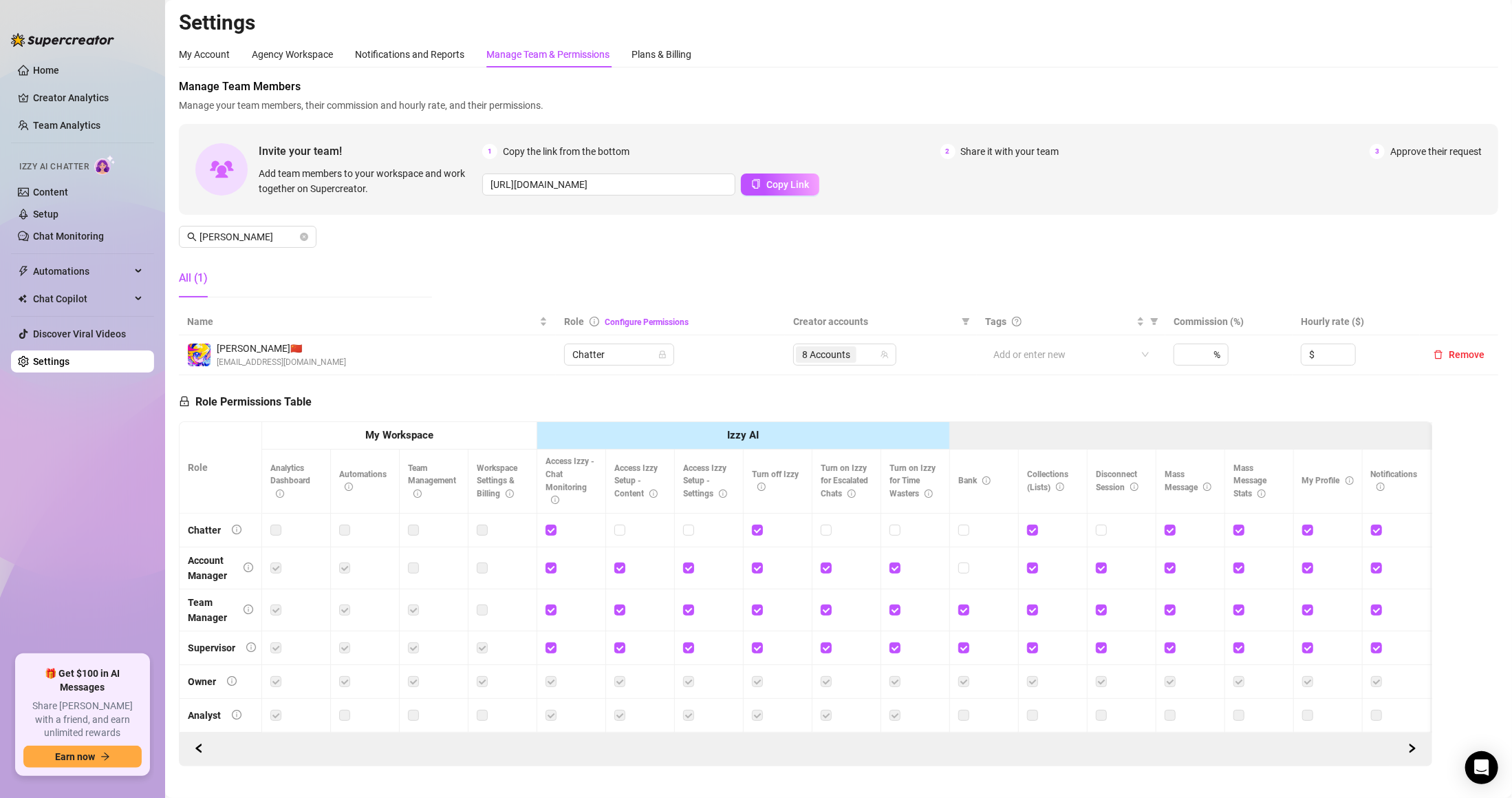
click at [776, 287] on div "Manage Team Members Manage your team members, their commission and hourly rate,…" at bounding box center [838, 193] width 1319 height 230
click at [280, 234] on input "[PERSON_NAME]" at bounding box center [248, 236] width 98 height 15
type input "m"
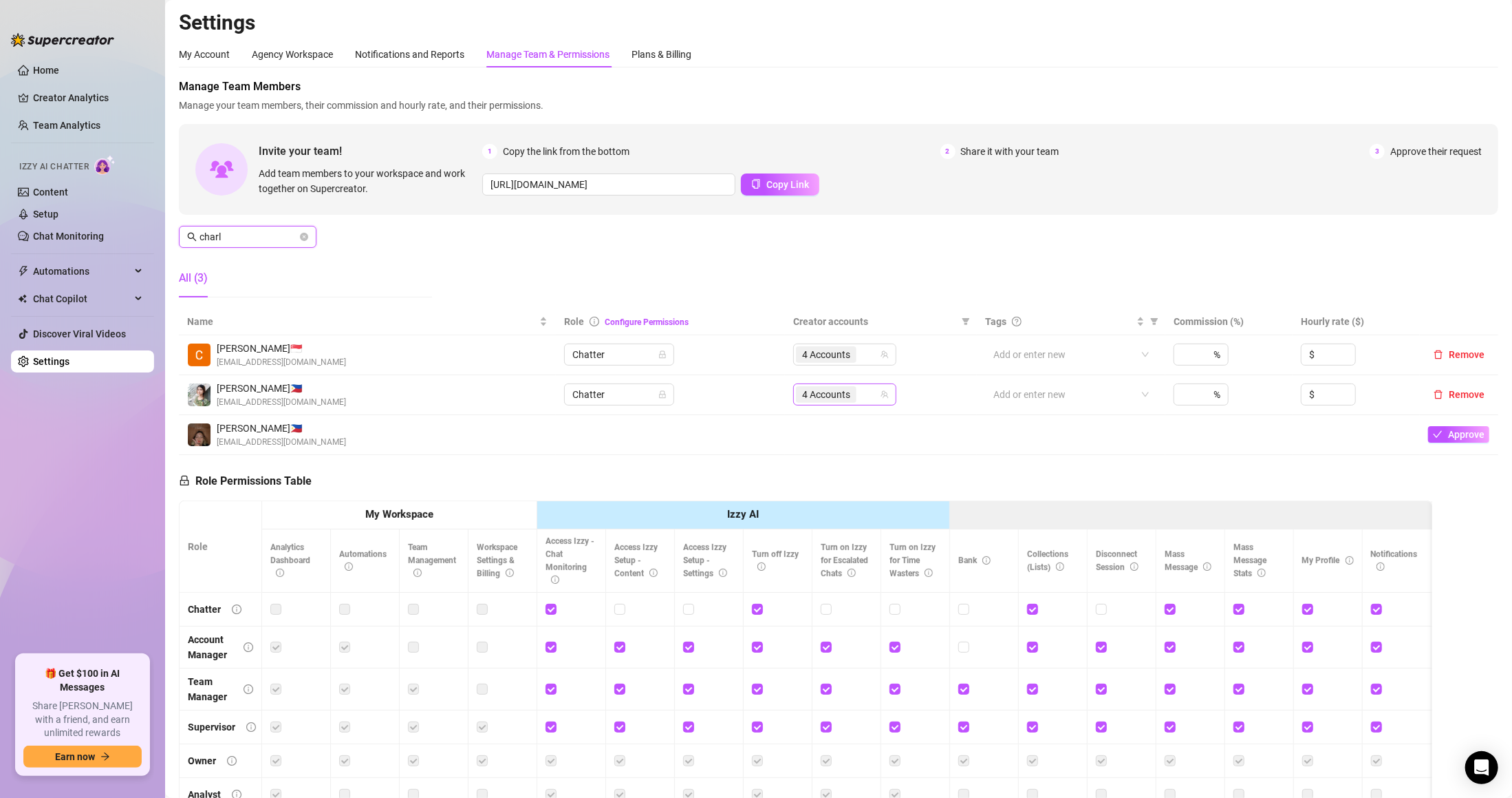
click at [837, 395] on span "4 Accounts" at bounding box center [826, 394] width 48 height 15
type input "charl"
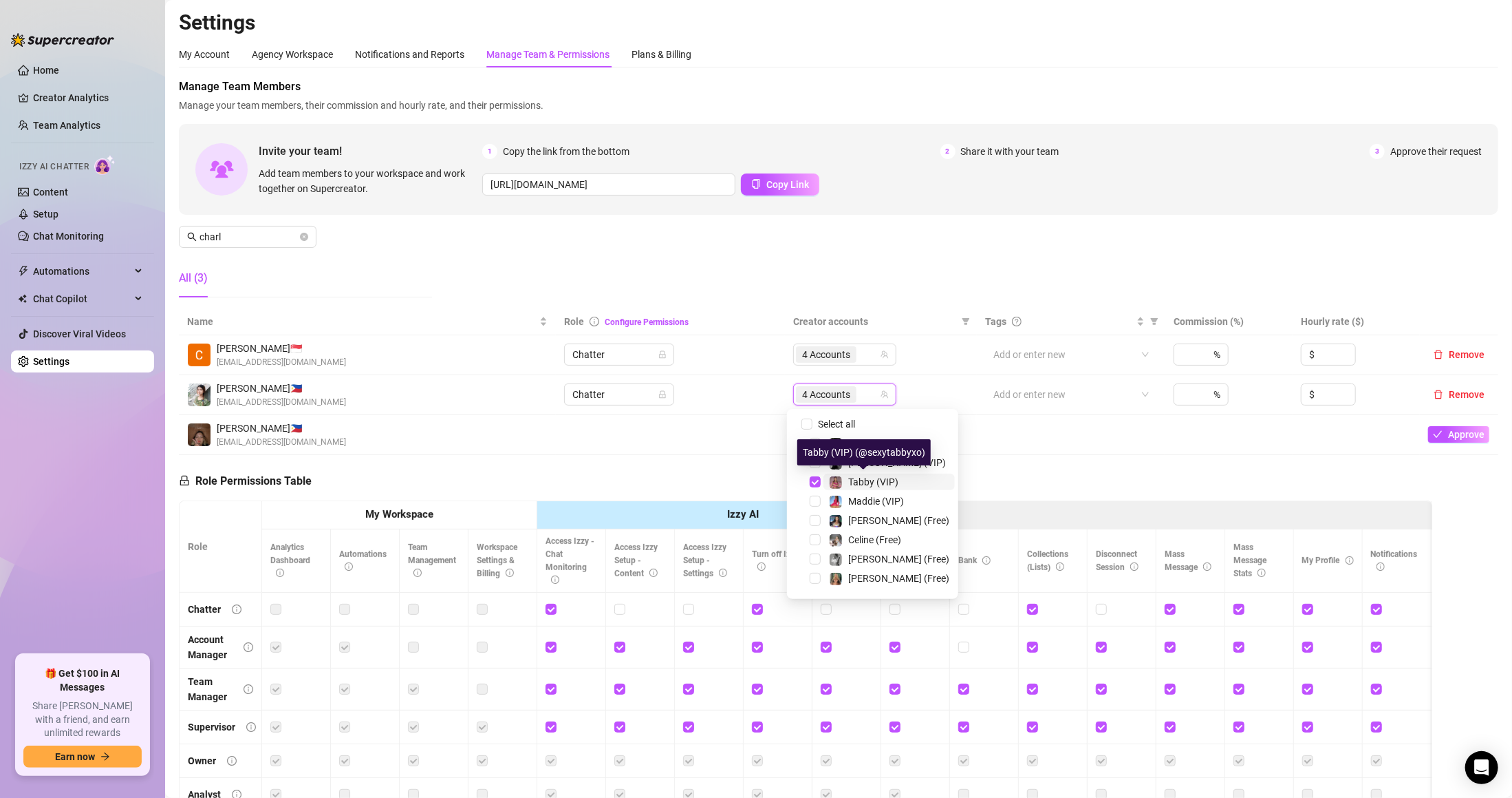
click at [863, 479] on span "Tabby (VIP)" at bounding box center [874, 482] width 50 height 11
type input "ta"
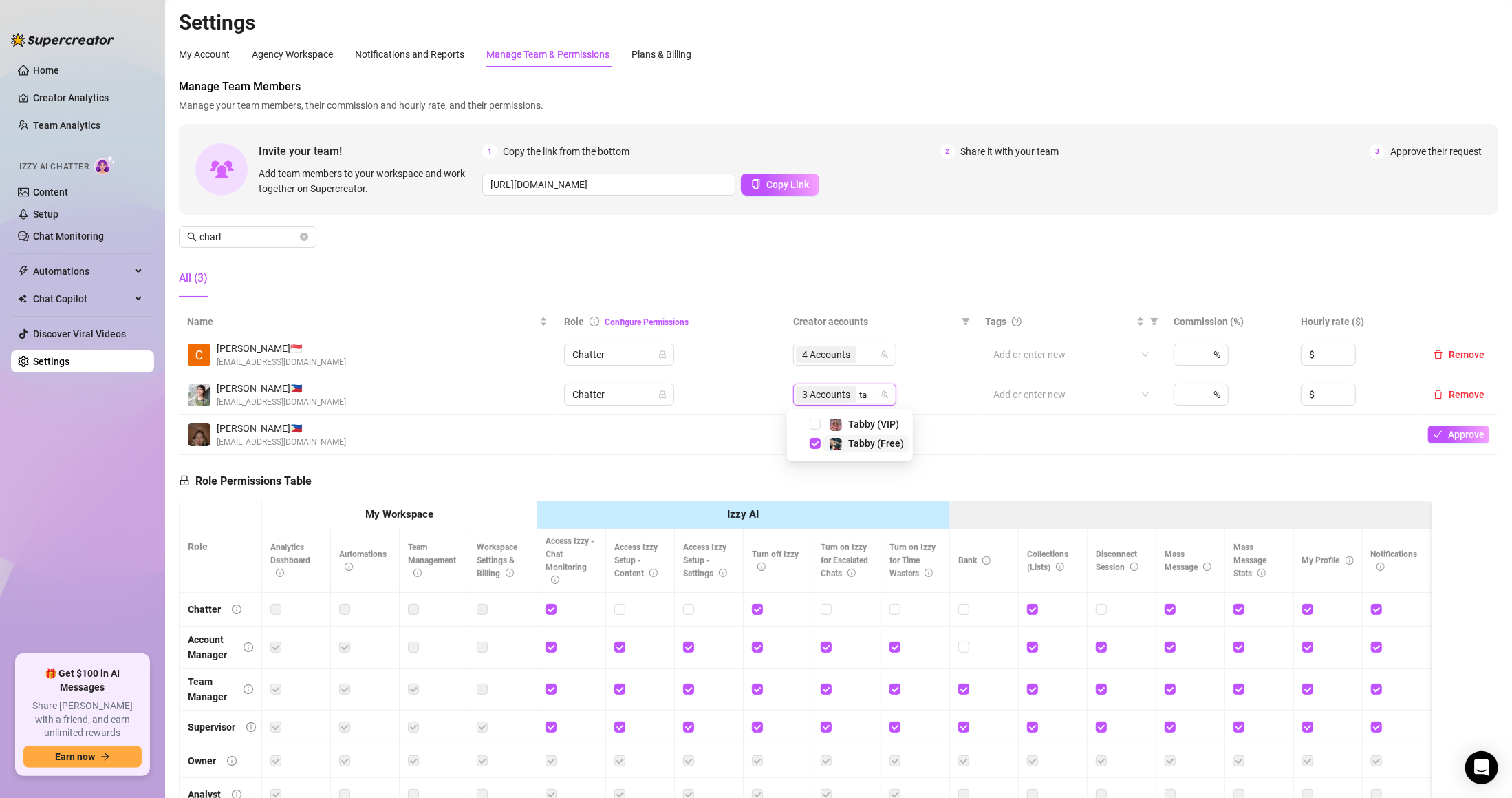
click at [870, 446] on span "Tabby (Free)" at bounding box center [876, 443] width 56 height 11
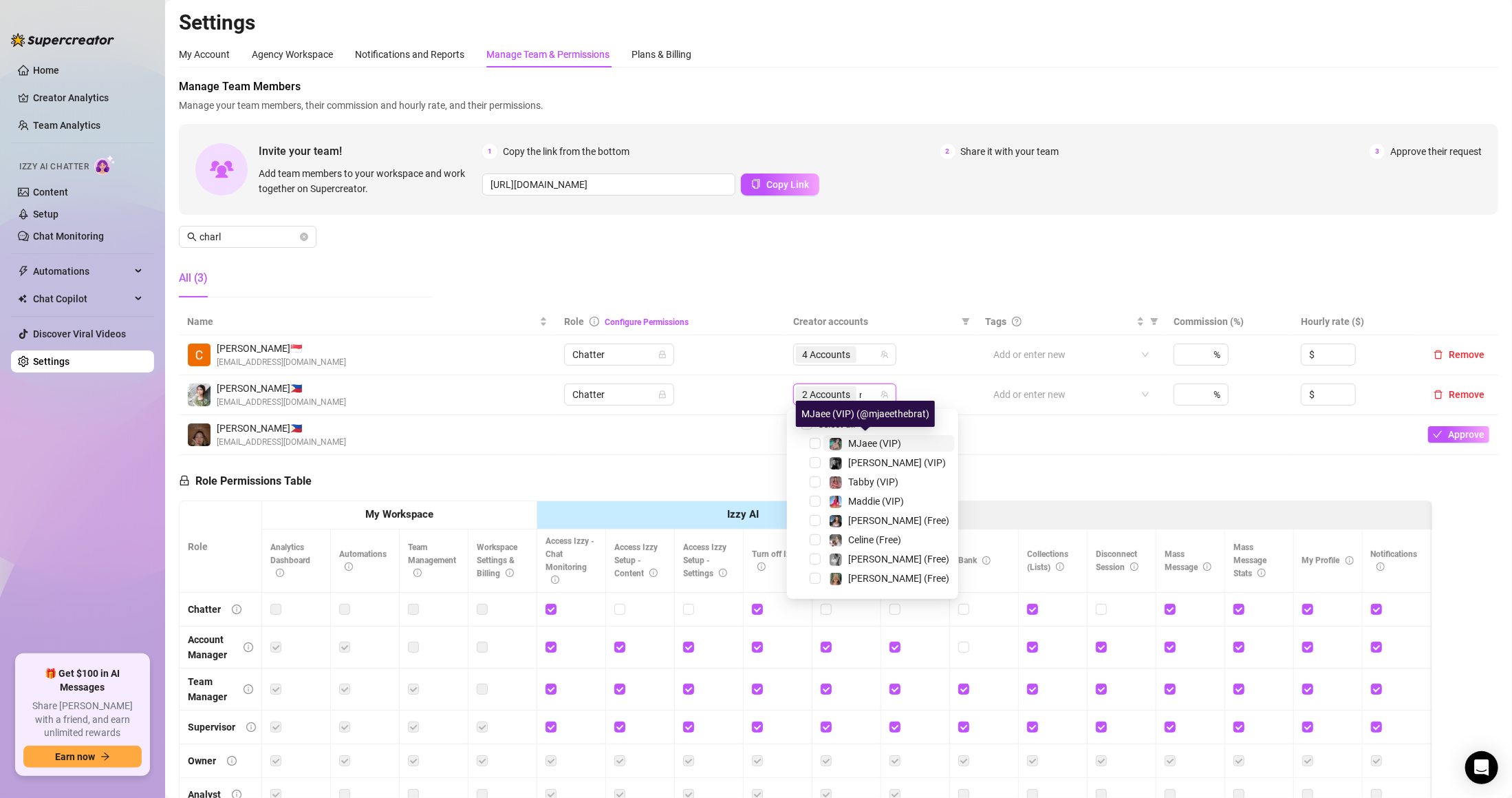
type input "moc"
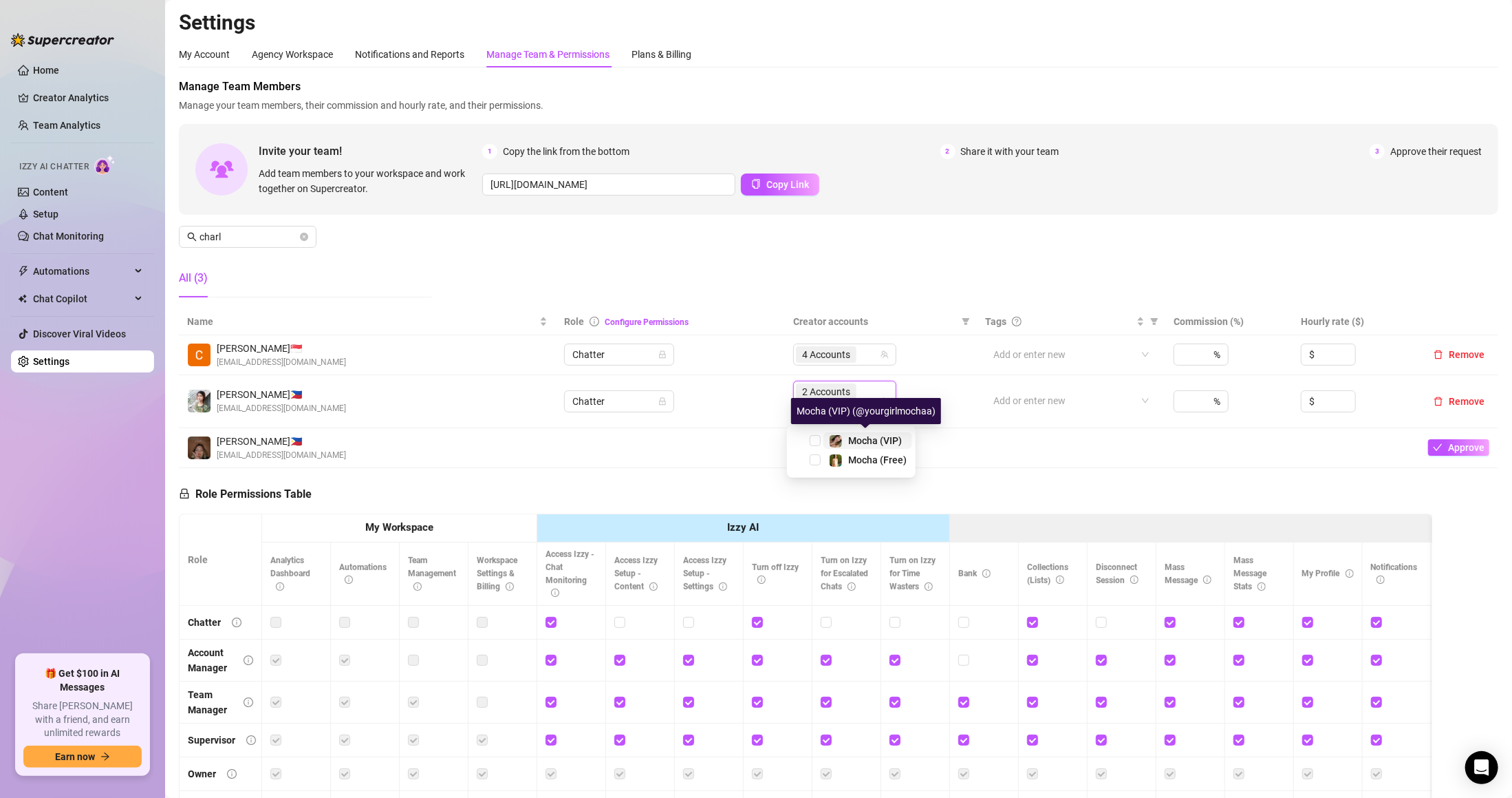
click at [870, 446] on span "Mocha (VIP)" at bounding box center [875, 441] width 53 height 11
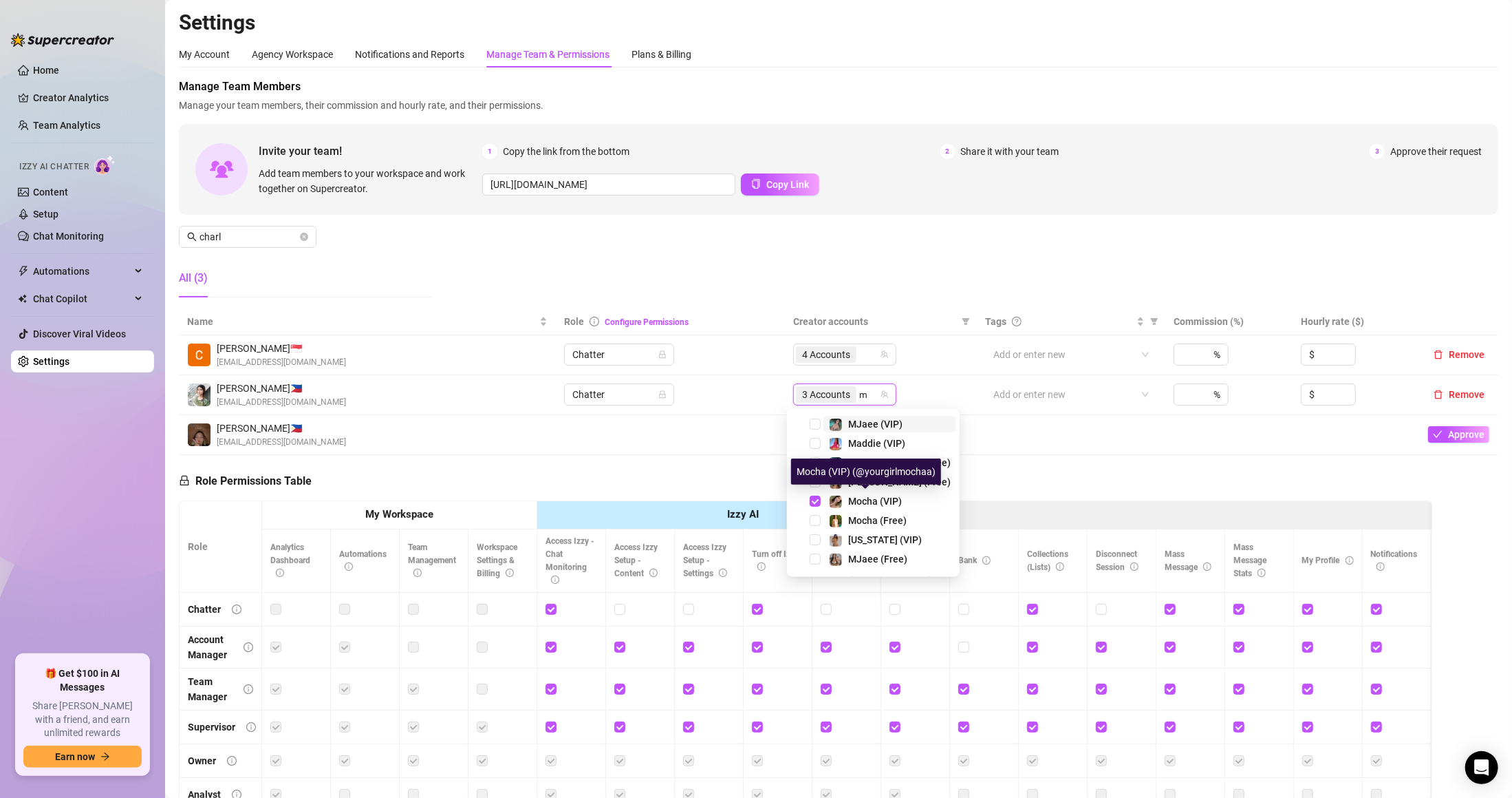
type input "mo"
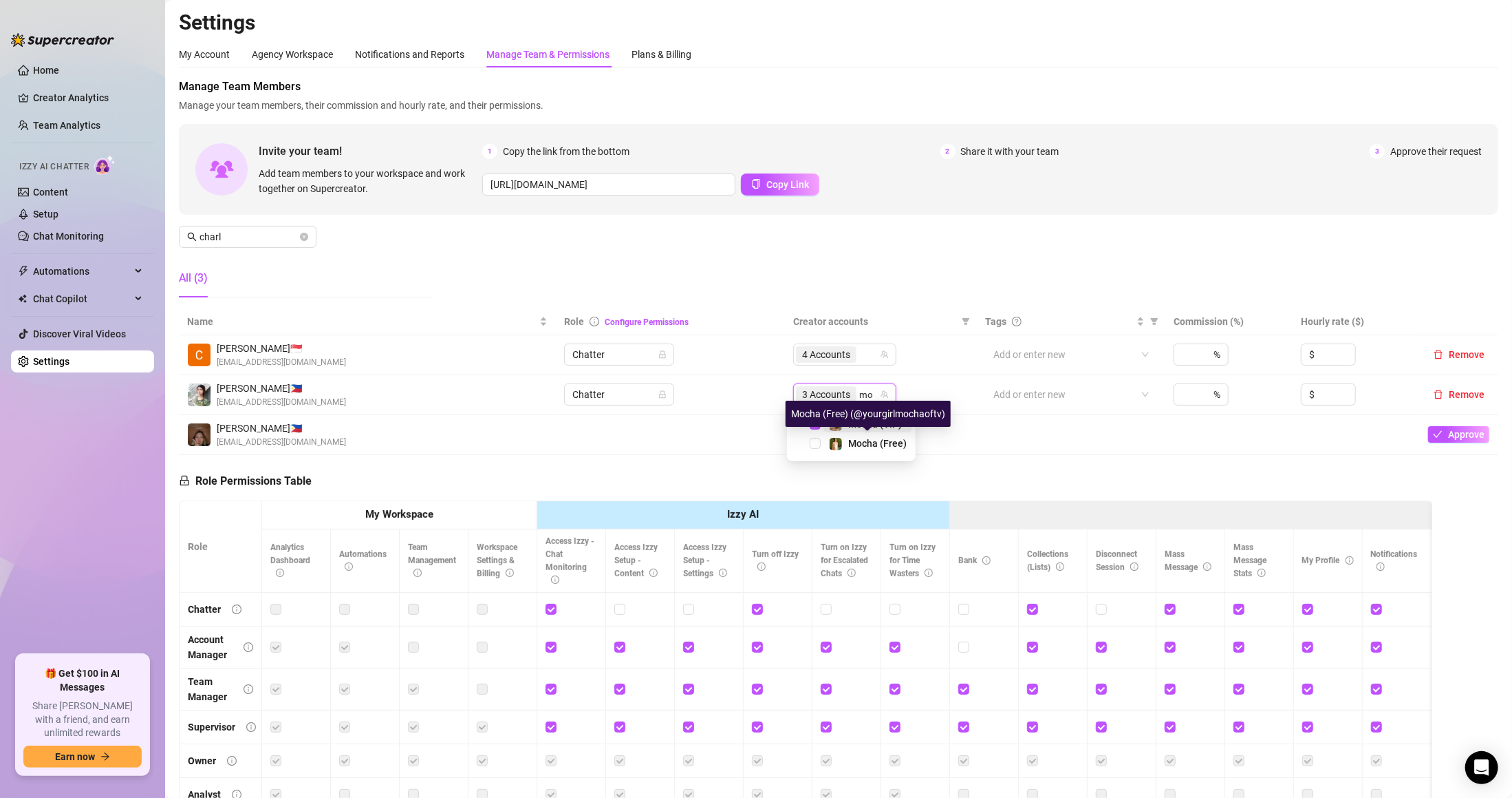
drag, startPoint x: 870, startPoint y: 446, endPoint x: 906, endPoint y: 314, distance: 136.8
click at [870, 444] on span "Mocha (Free)" at bounding box center [877, 443] width 59 height 11
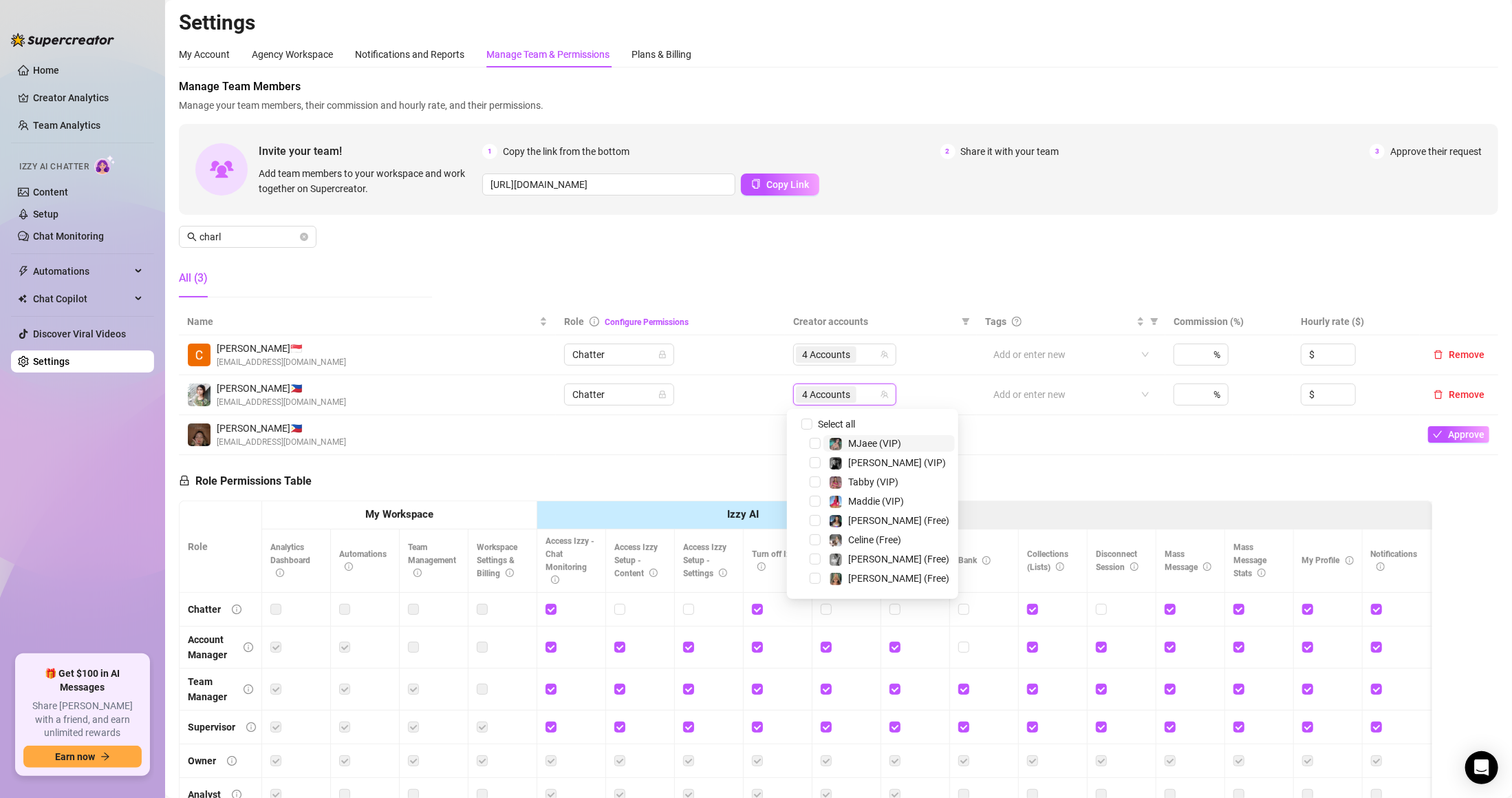
click at [910, 287] on div "Manage Team Members Manage your team members, their commission and hourly rate,…" at bounding box center [838, 193] width 1319 height 230
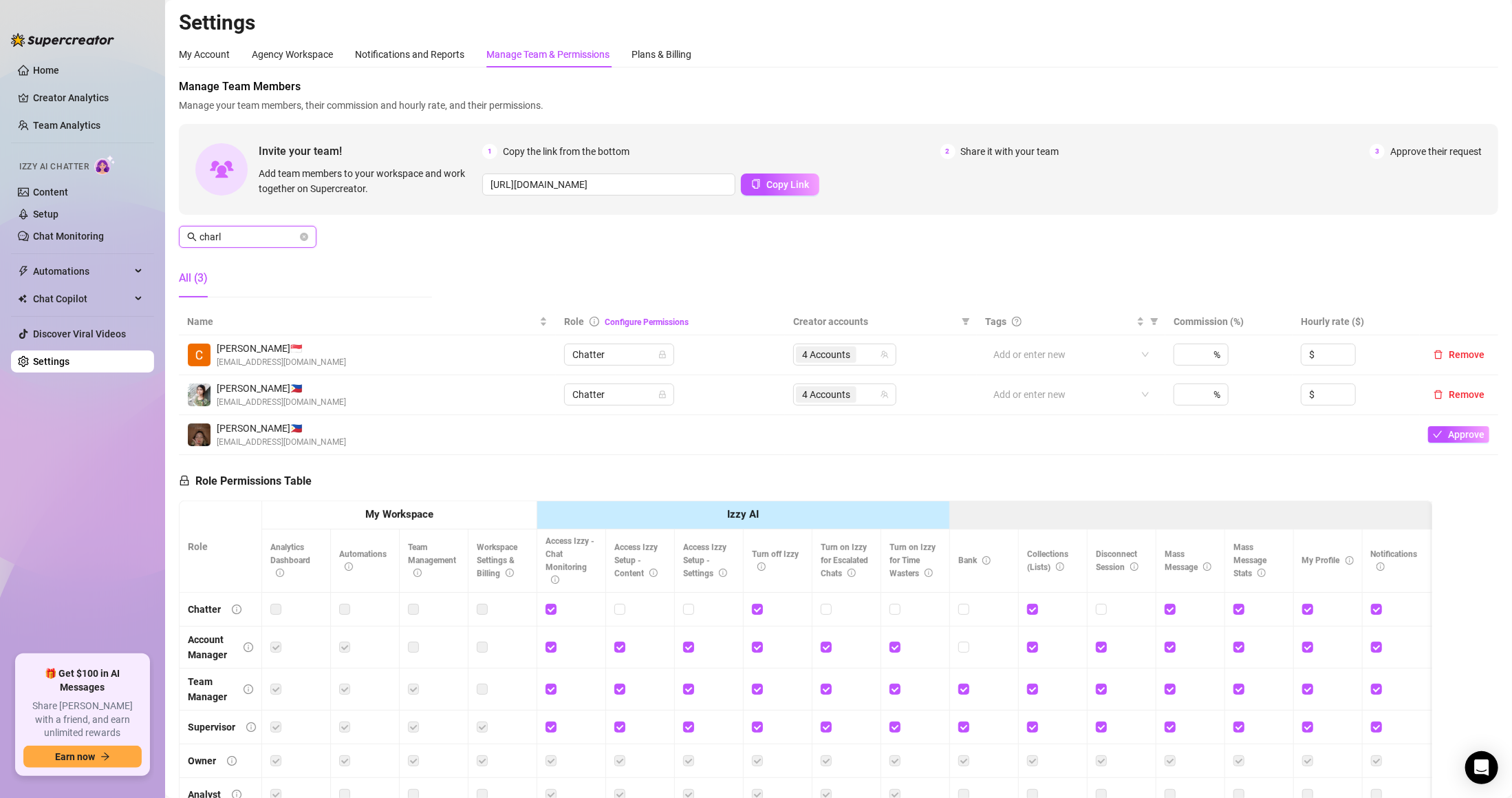
click at [288, 236] on input "charl" at bounding box center [248, 236] width 98 height 15
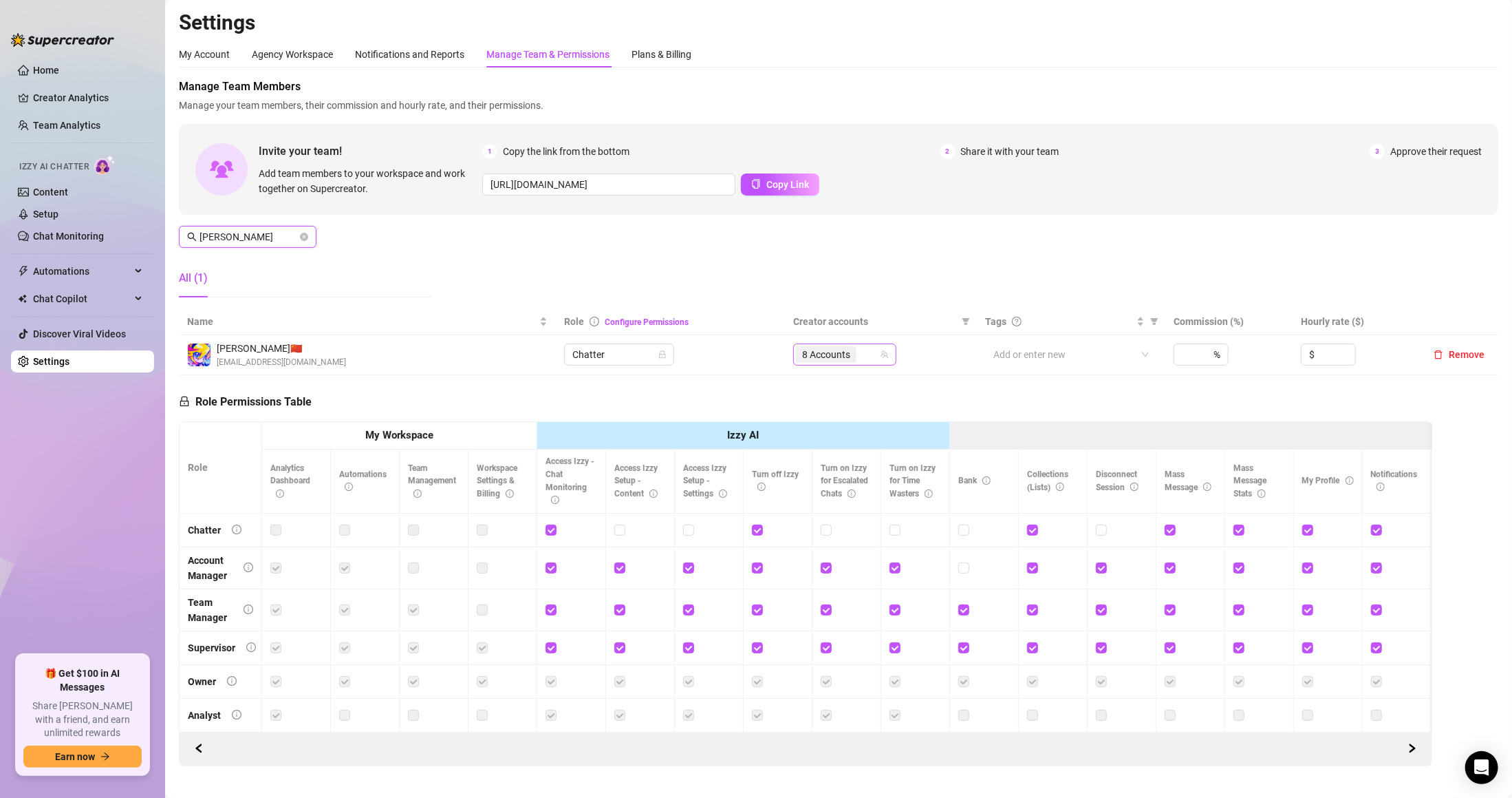
click at [851, 346] on div "8 Accounts" at bounding box center [827, 354] width 63 height 20
type input "[PERSON_NAME]"
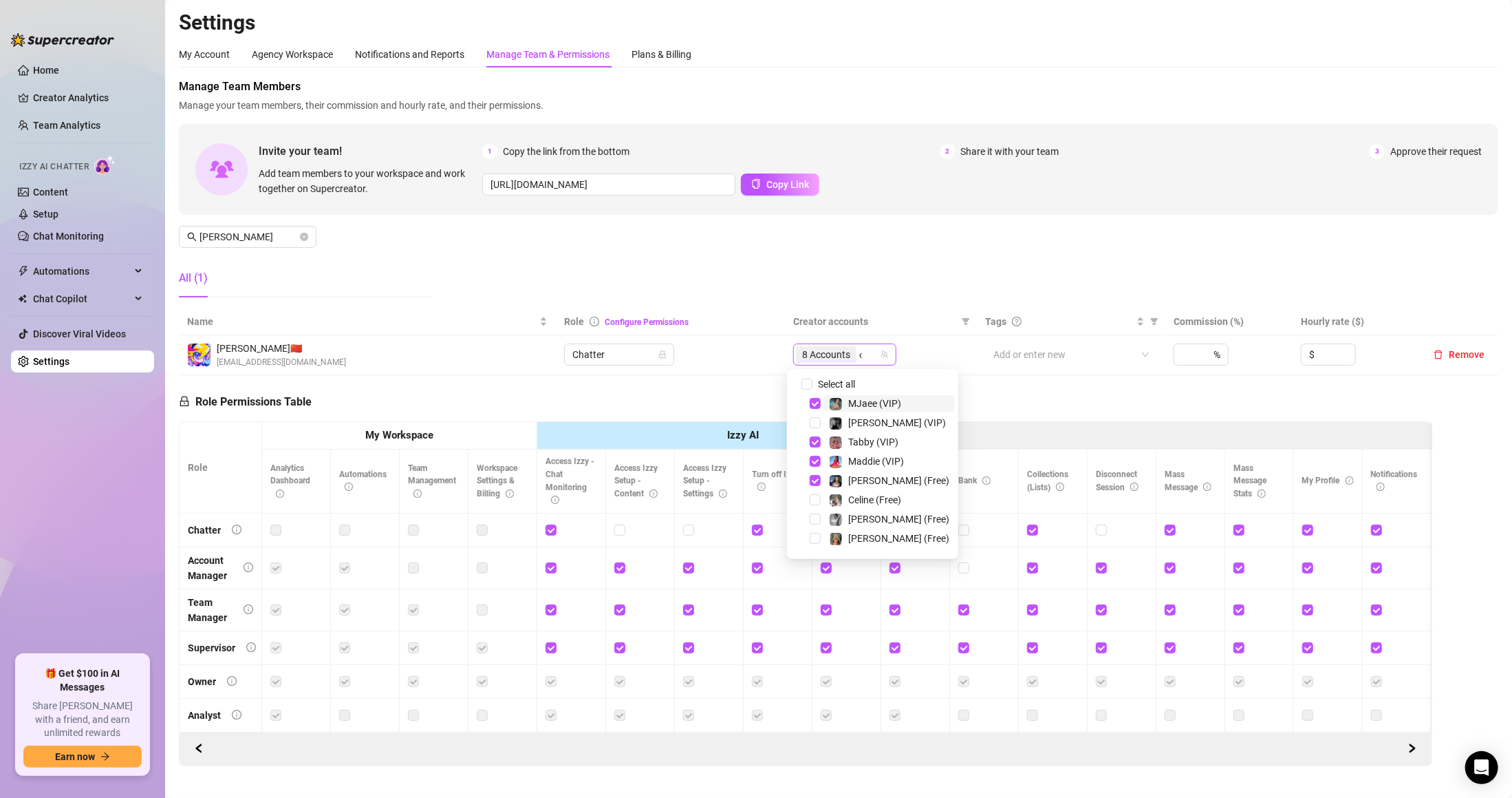
type input "ch"
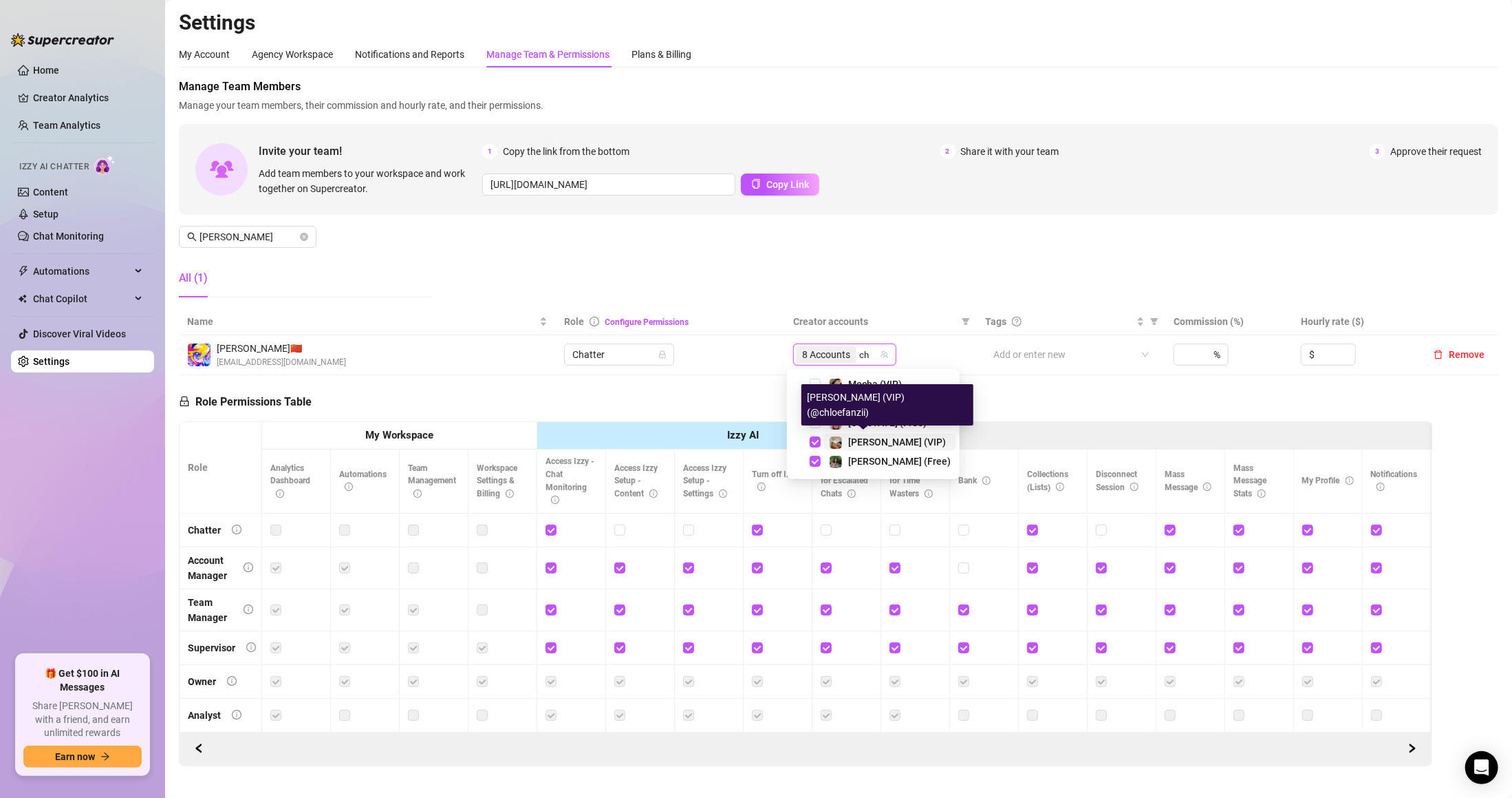
click at [864, 447] on div "[PERSON_NAME] (VIP)" at bounding box center [897, 441] width 98 height 16
type input "chl"
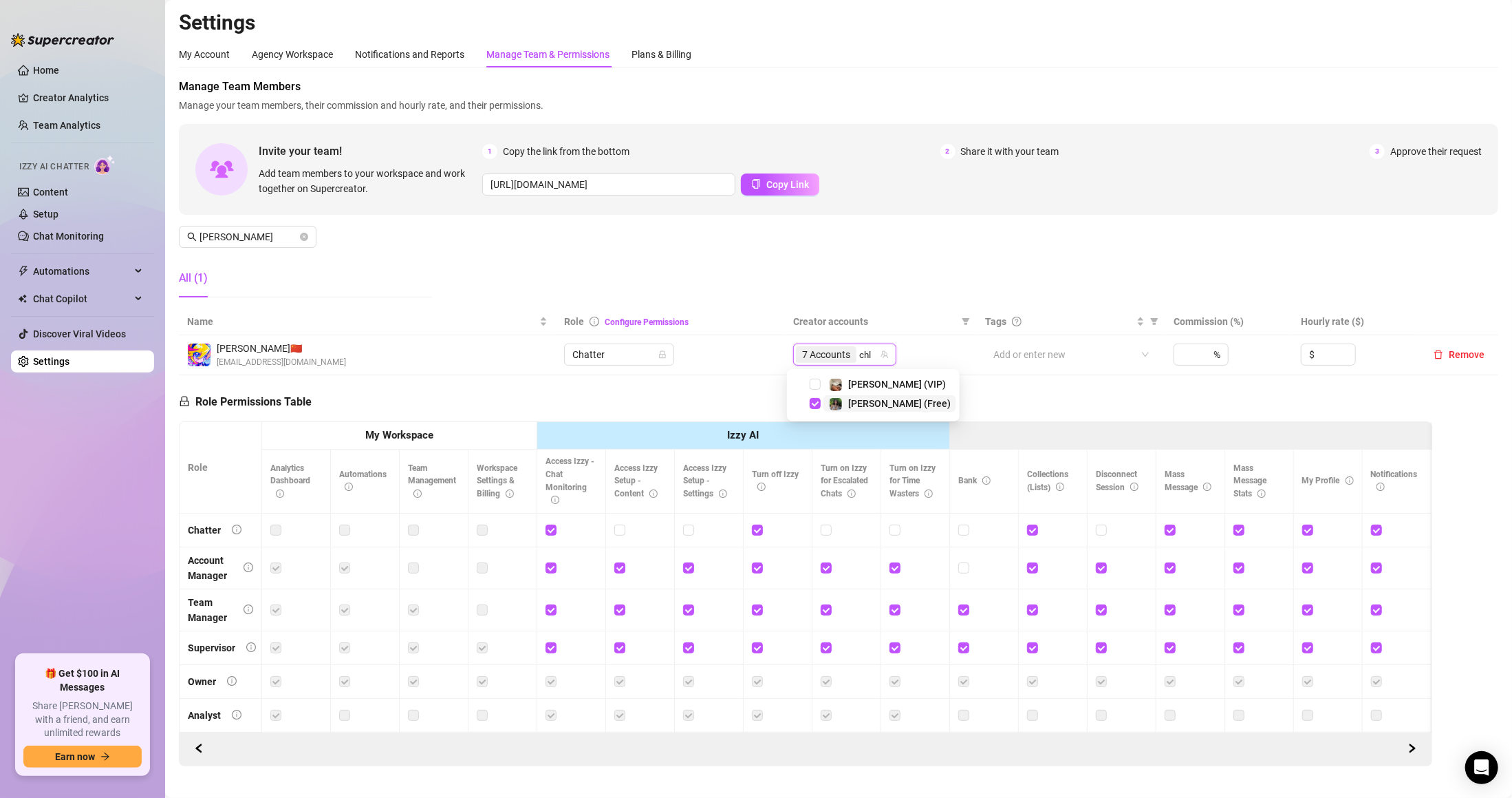
click at [866, 398] on span "[PERSON_NAME] (Free)" at bounding box center [899, 404] width 103 height 11
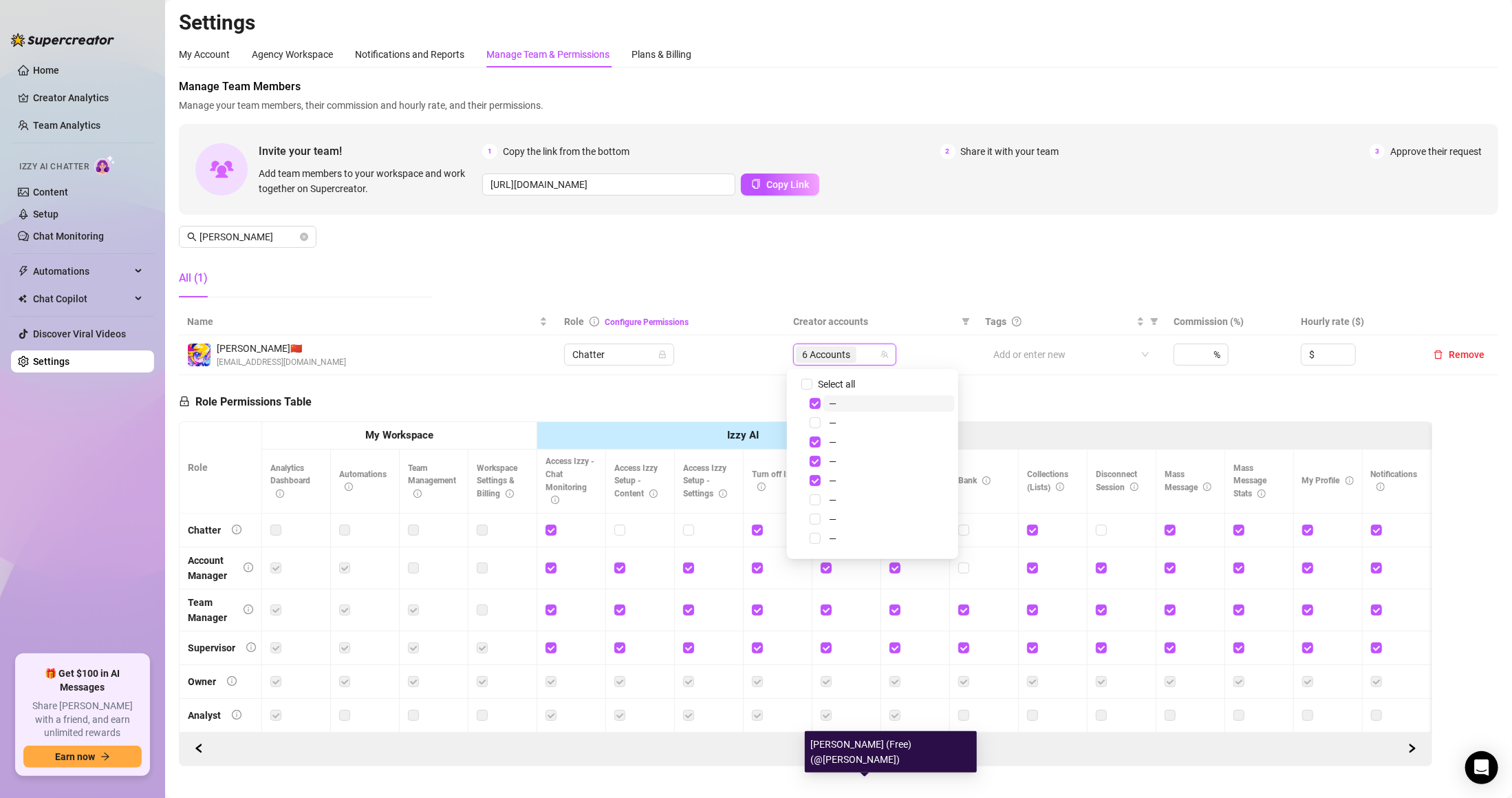
click at [859, 270] on div "Manage Team Members Manage your team members, their commission and hourly rate,…" at bounding box center [838, 193] width 1319 height 230
